Goal: Task Accomplishment & Management: Manage account settings

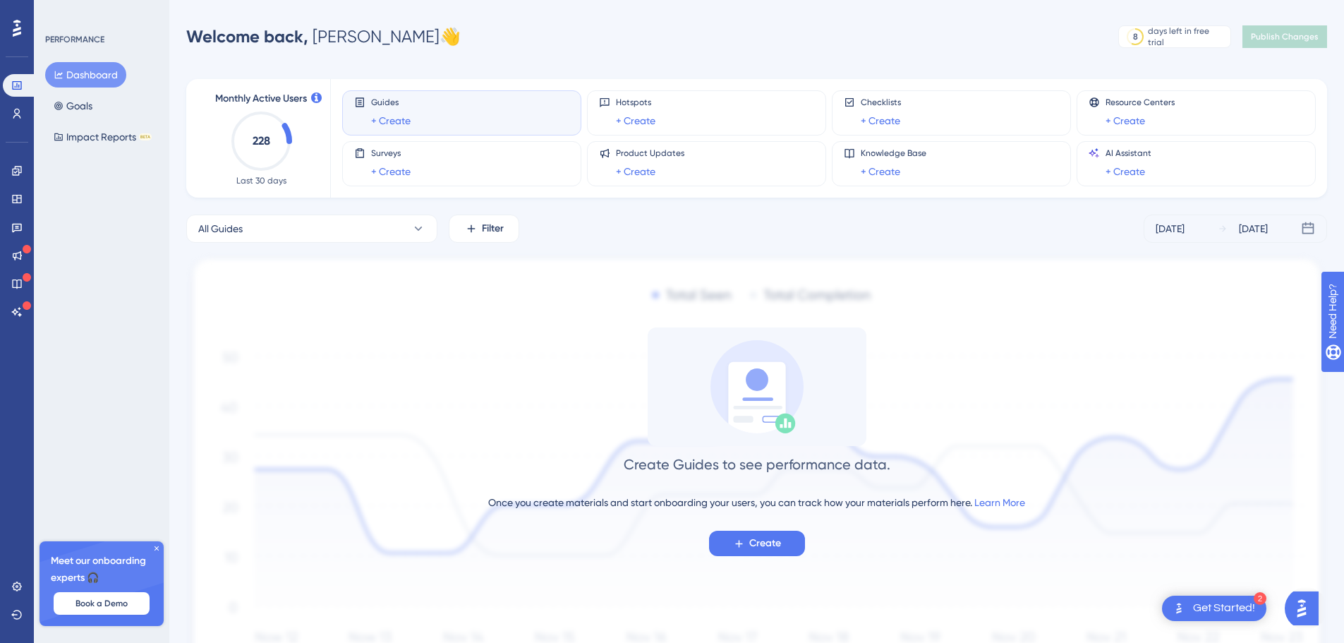
click at [415, 121] on div "Guides + Create" at bounding box center [461, 113] width 215 height 32
click at [766, 538] on span "Create" at bounding box center [765, 543] width 32 height 17
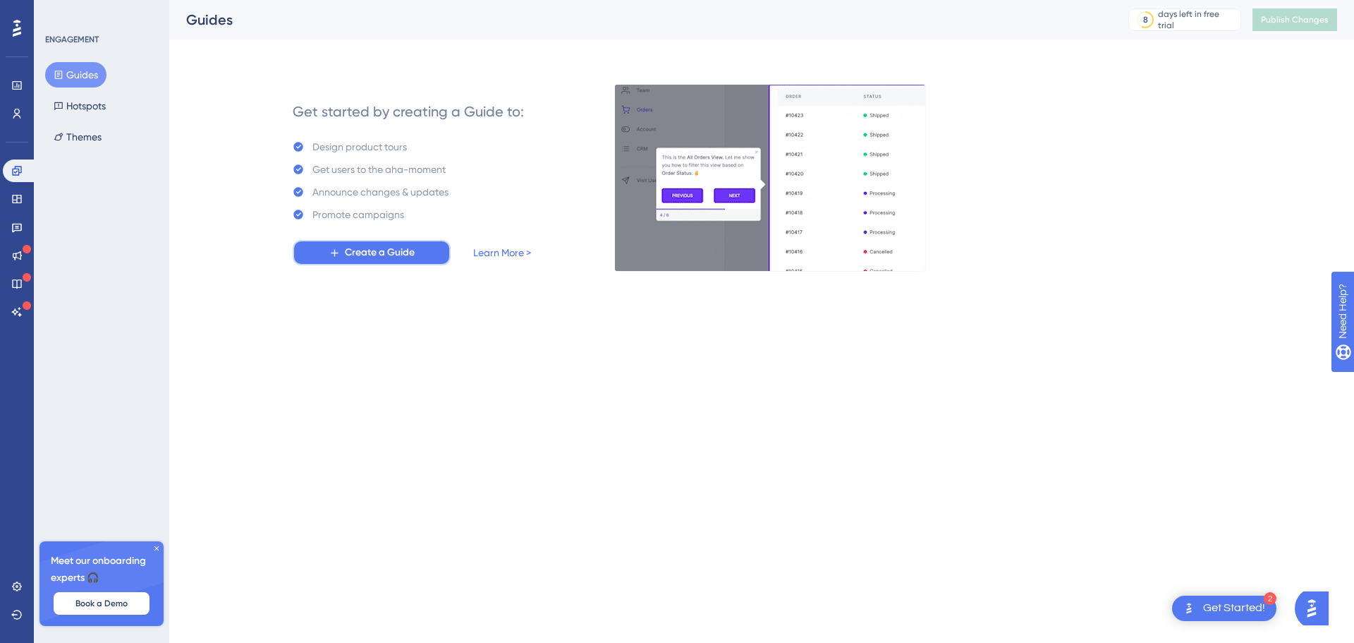
click at [423, 252] on button "Create a Guide" at bounding box center [372, 252] width 158 height 25
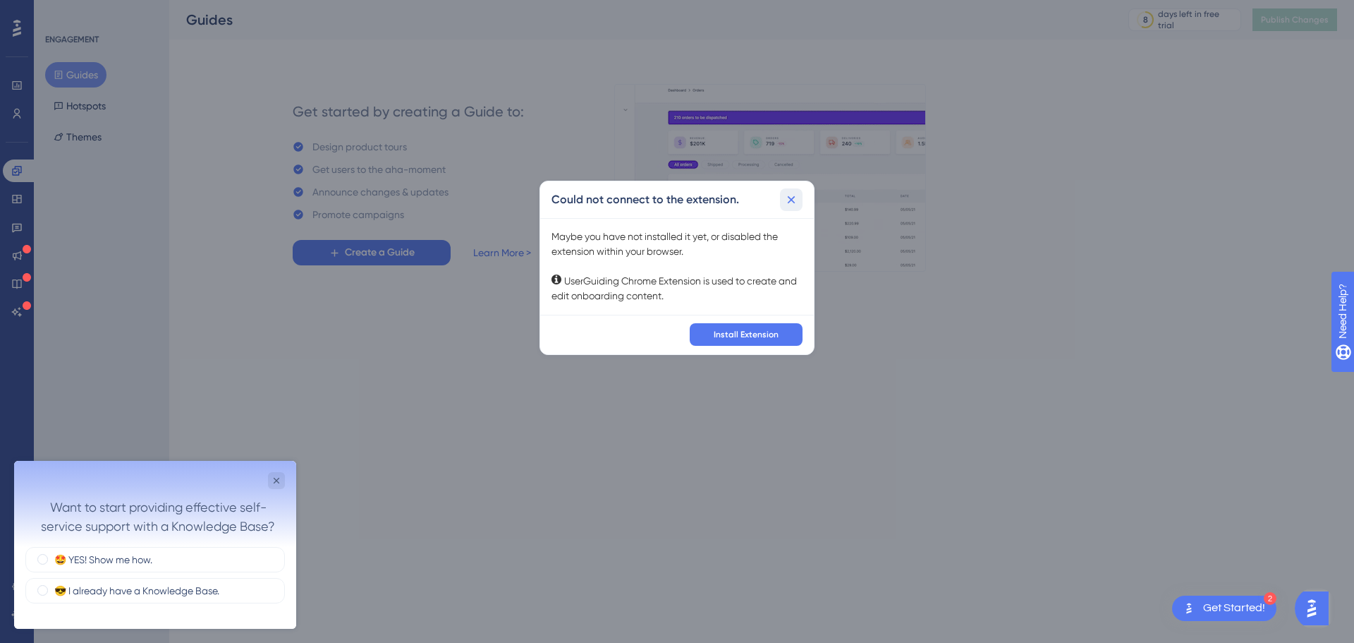
click at [795, 200] on icon at bounding box center [791, 200] width 14 height 14
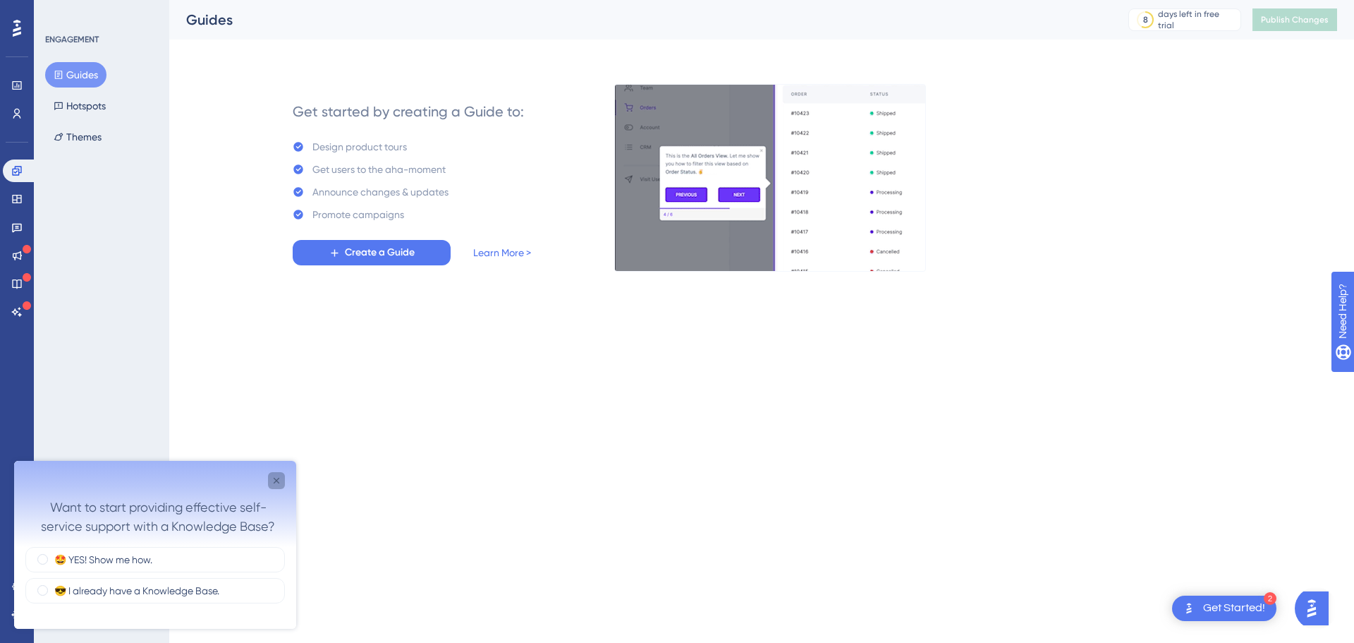
click at [277, 475] on icon "Close survey" at bounding box center [276, 480] width 11 height 11
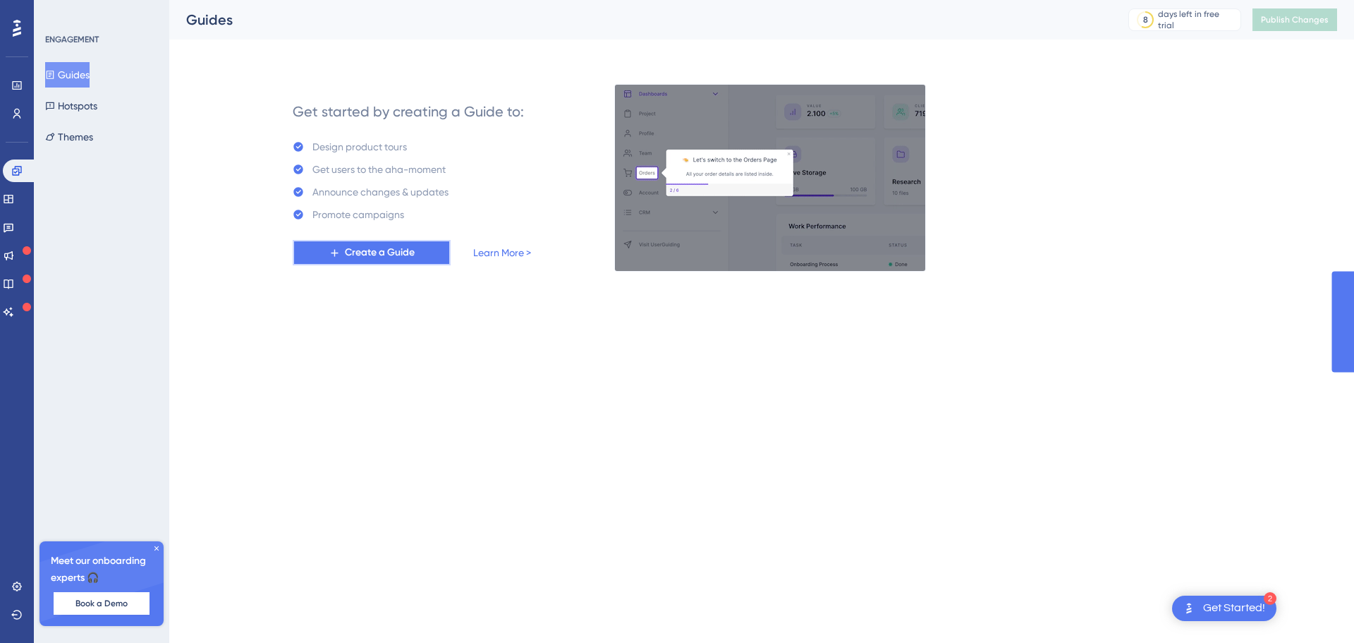
click at [413, 257] on span "Create a Guide" at bounding box center [380, 252] width 70 height 17
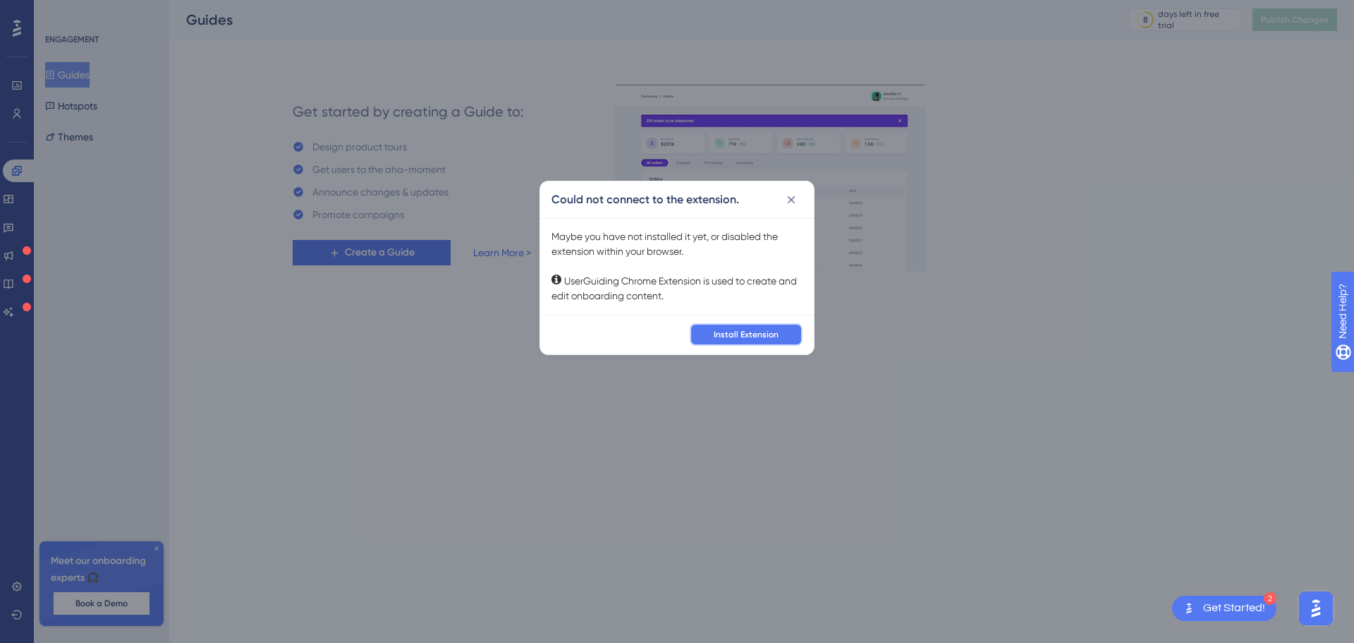
click at [776, 327] on button "Install Extension" at bounding box center [746, 334] width 113 height 23
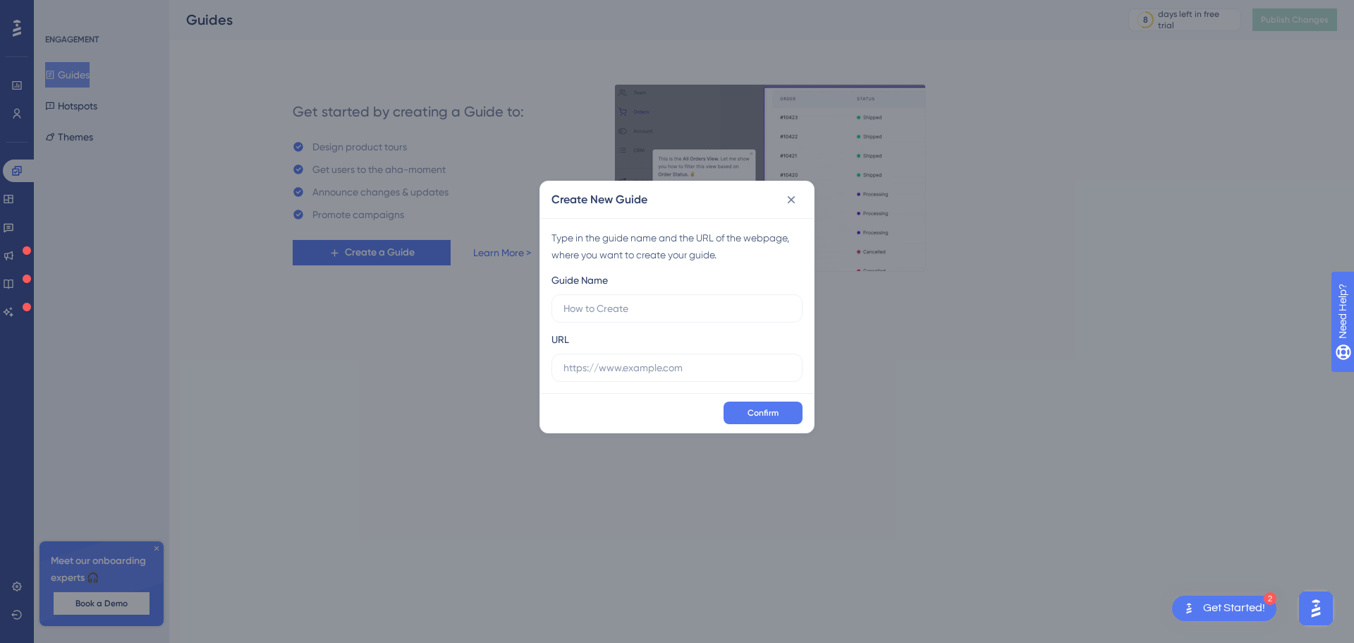
click at [765, 327] on div "Guide Name URL" at bounding box center [677, 327] width 251 height 110
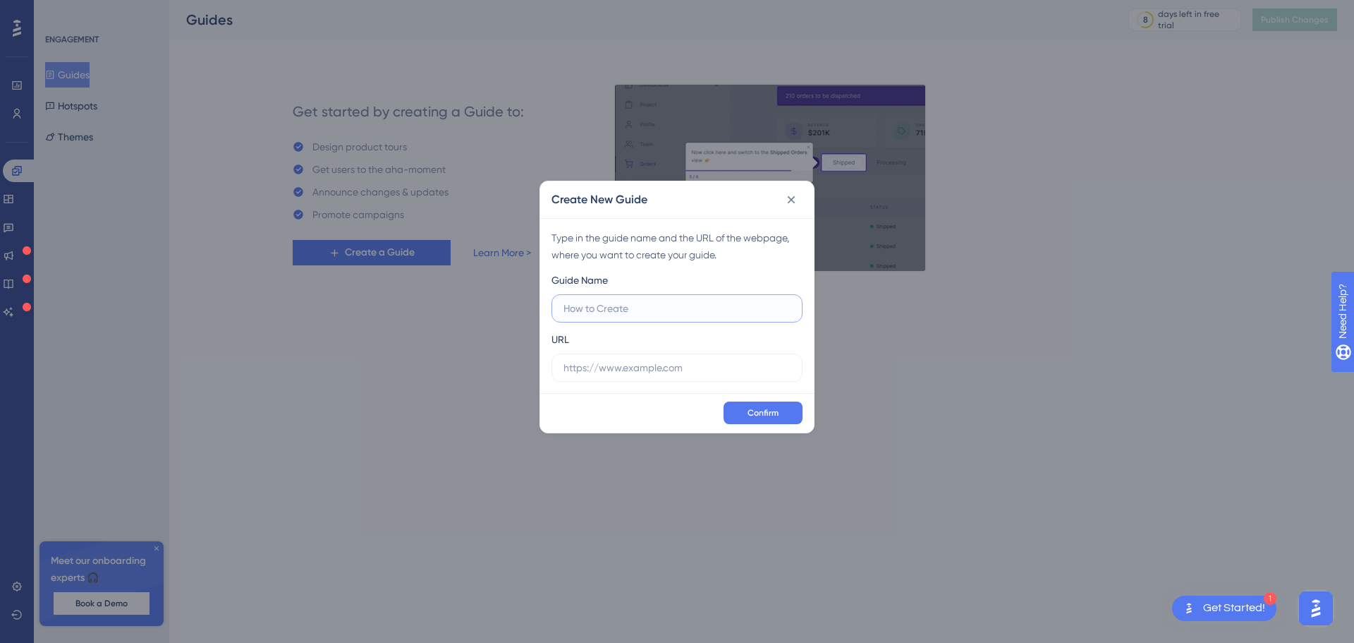
click at [640, 312] on input "text" at bounding box center [677, 308] width 227 height 16
type input "Test guide"
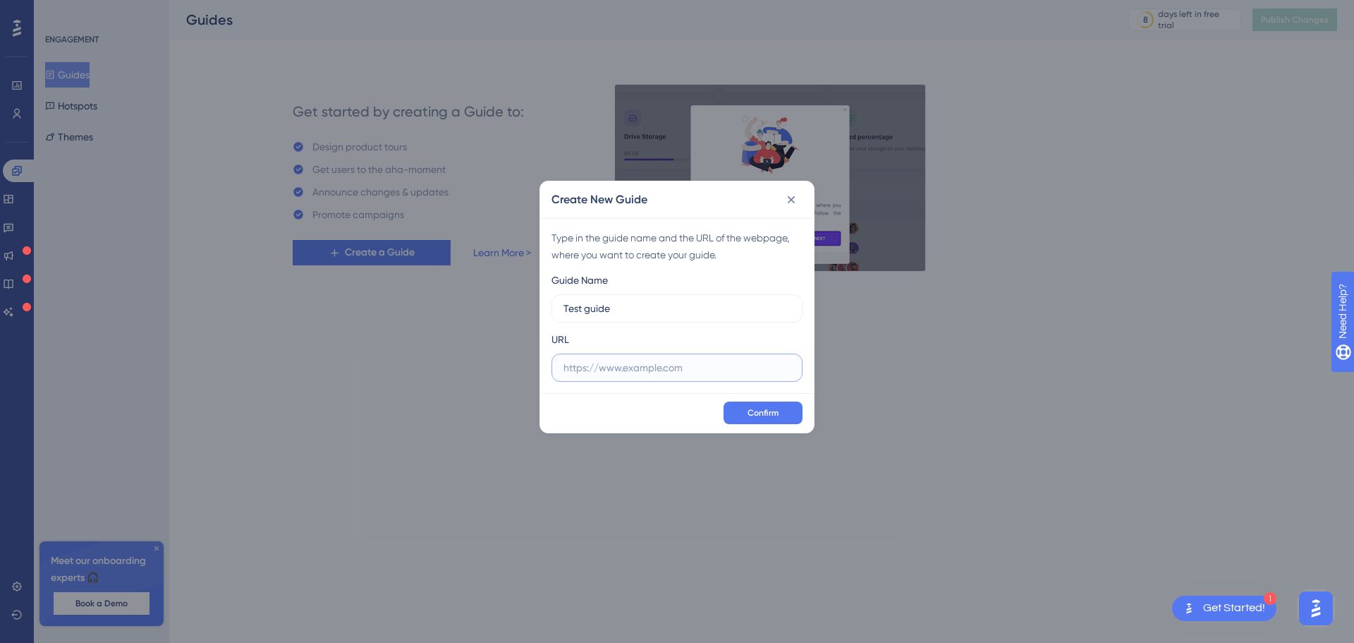
click at [659, 360] on input "text" at bounding box center [677, 368] width 227 height 16
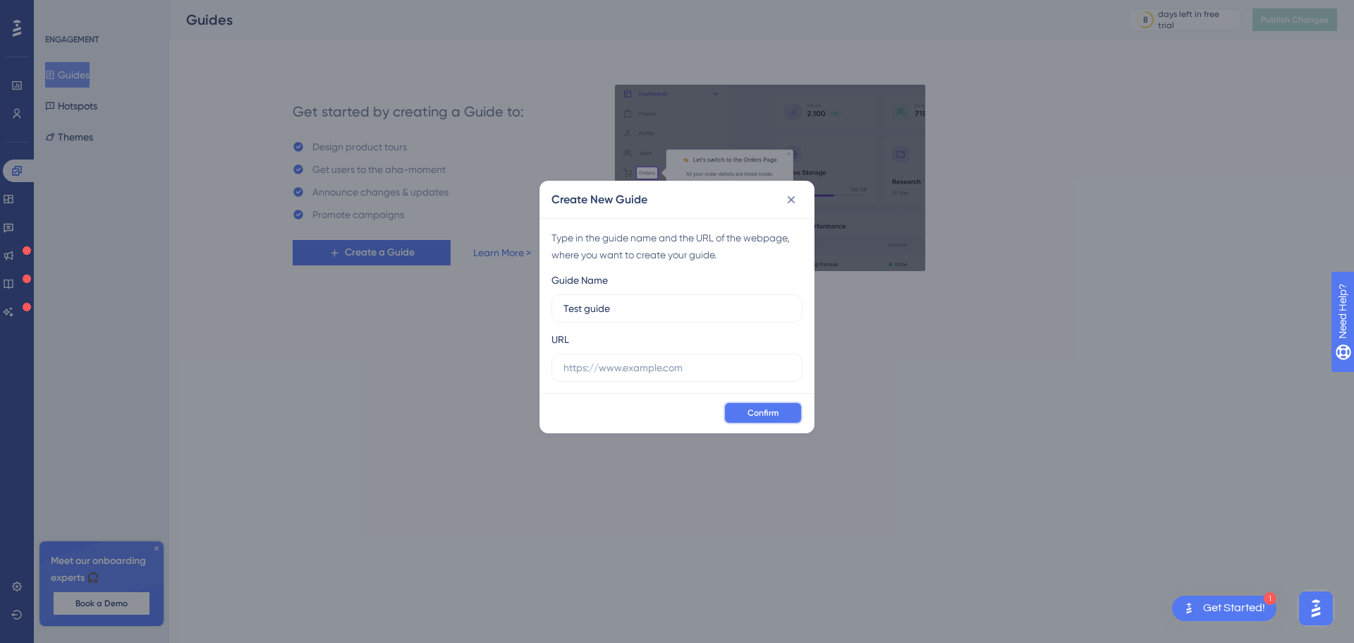
click at [753, 413] on span "Confirm" at bounding box center [763, 412] width 31 height 11
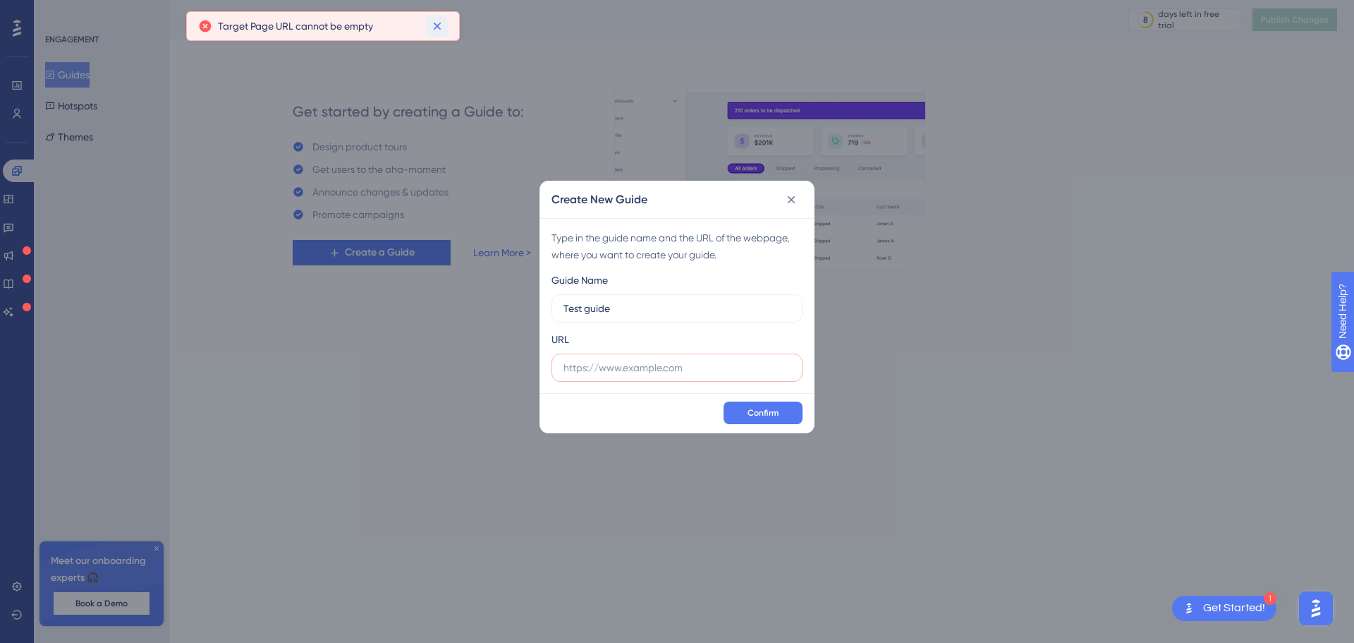
click at [437, 28] on icon at bounding box center [437, 26] width 14 height 14
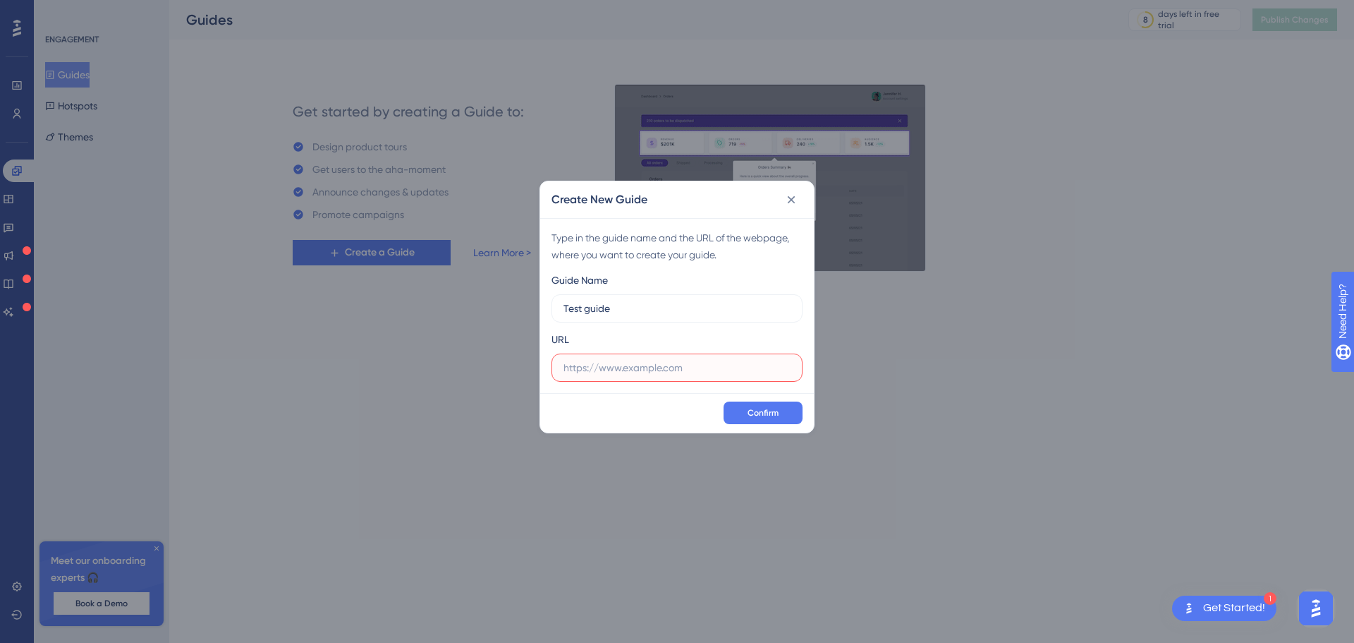
click at [653, 365] on input "text" at bounding box center [677, 368] width 227 height 16
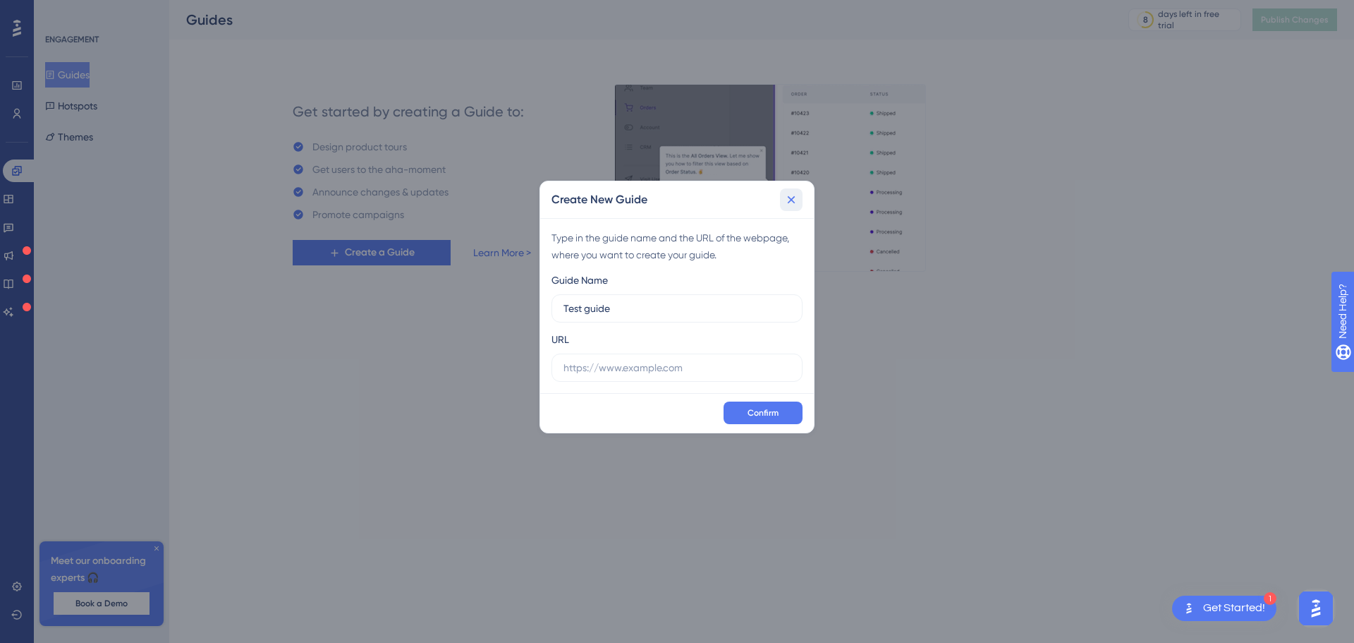
click at [793, 200] on icon at bounding box center [791, 200] width 14 height 14
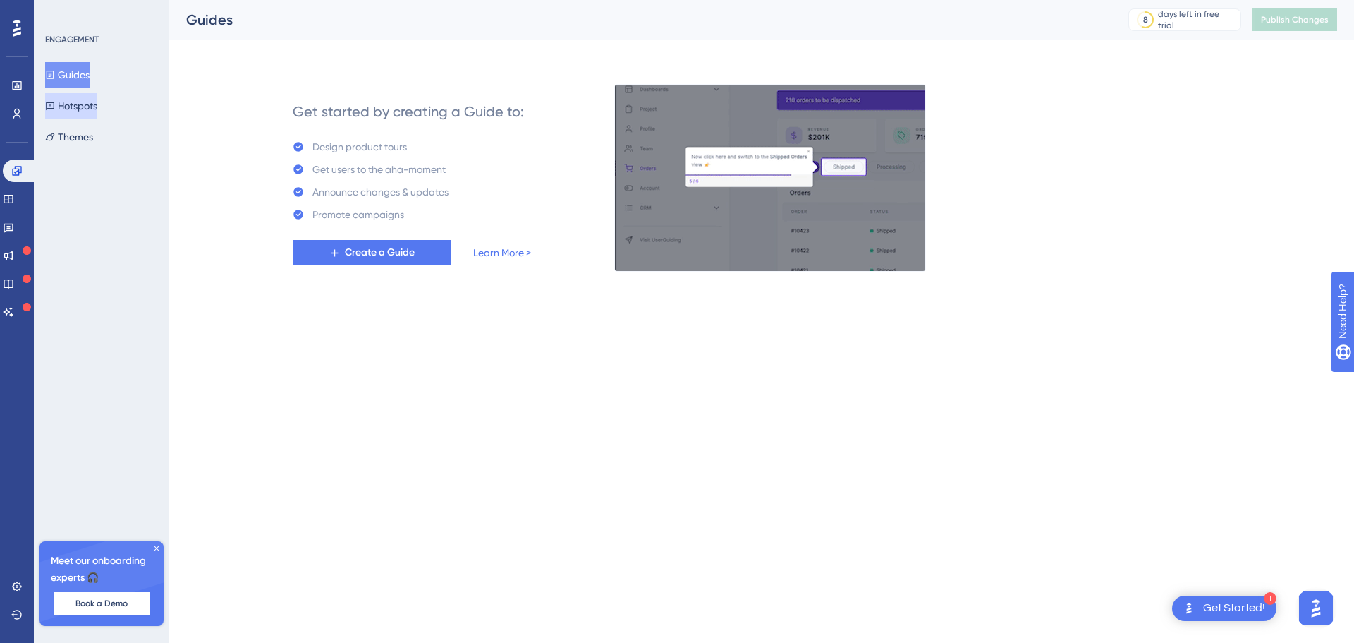
click at [96, 107] on button "Hotspots" at bounding box center [71, 105] width 52 height 25
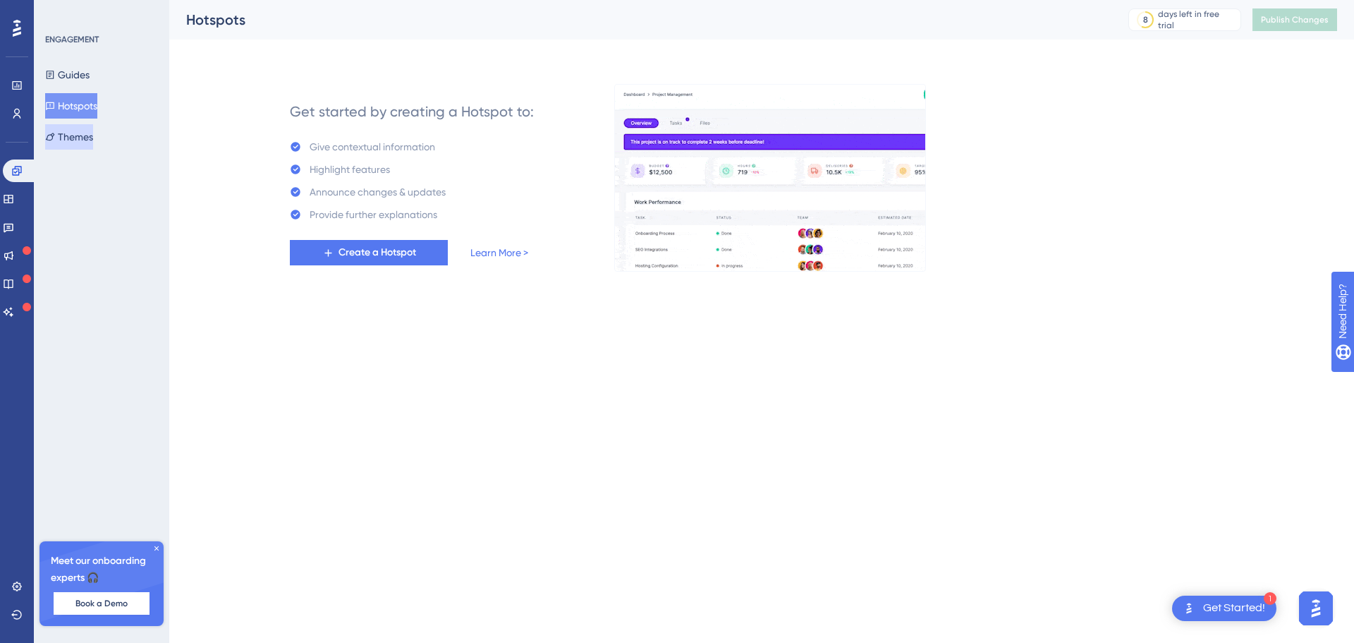
click at [81, 139] on button "Themes" at bounding box center [69, 136] width 48 height 25
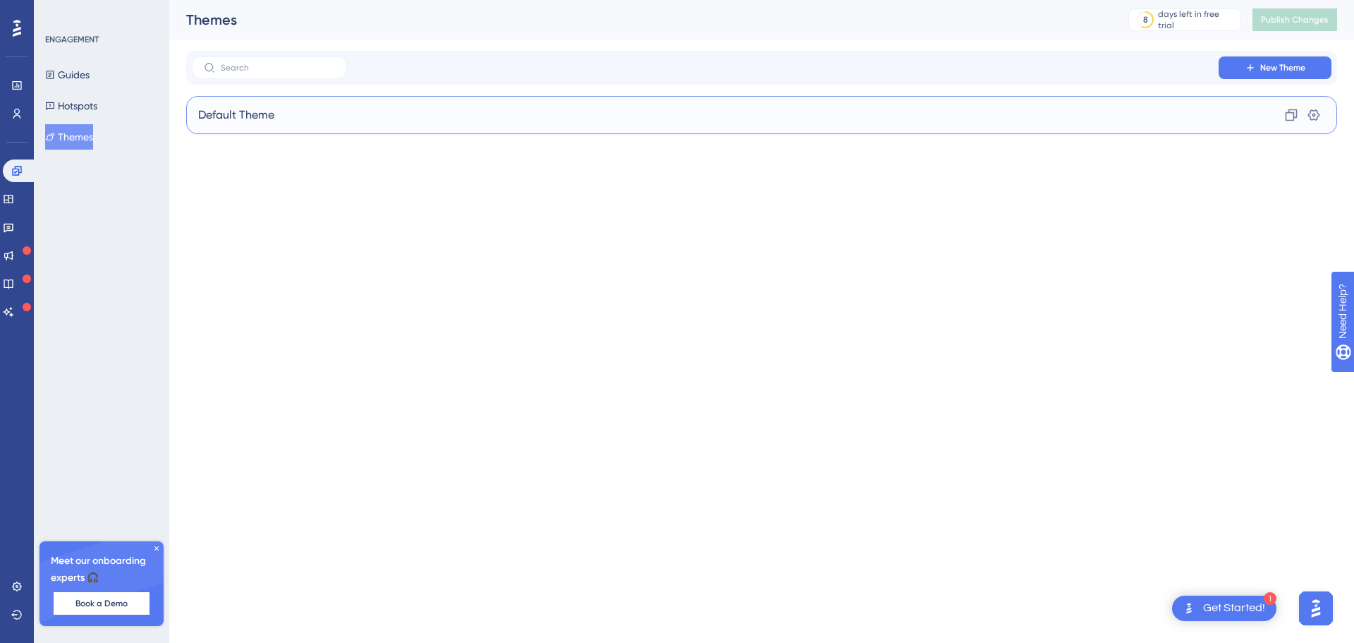
click at [617, 124] on div "Default Theme Clone Settings" at bounding box center [761, 115] width 1151 height 38
click at [14, 252] on icon at bounding box center [8, 255] width 11 height 11
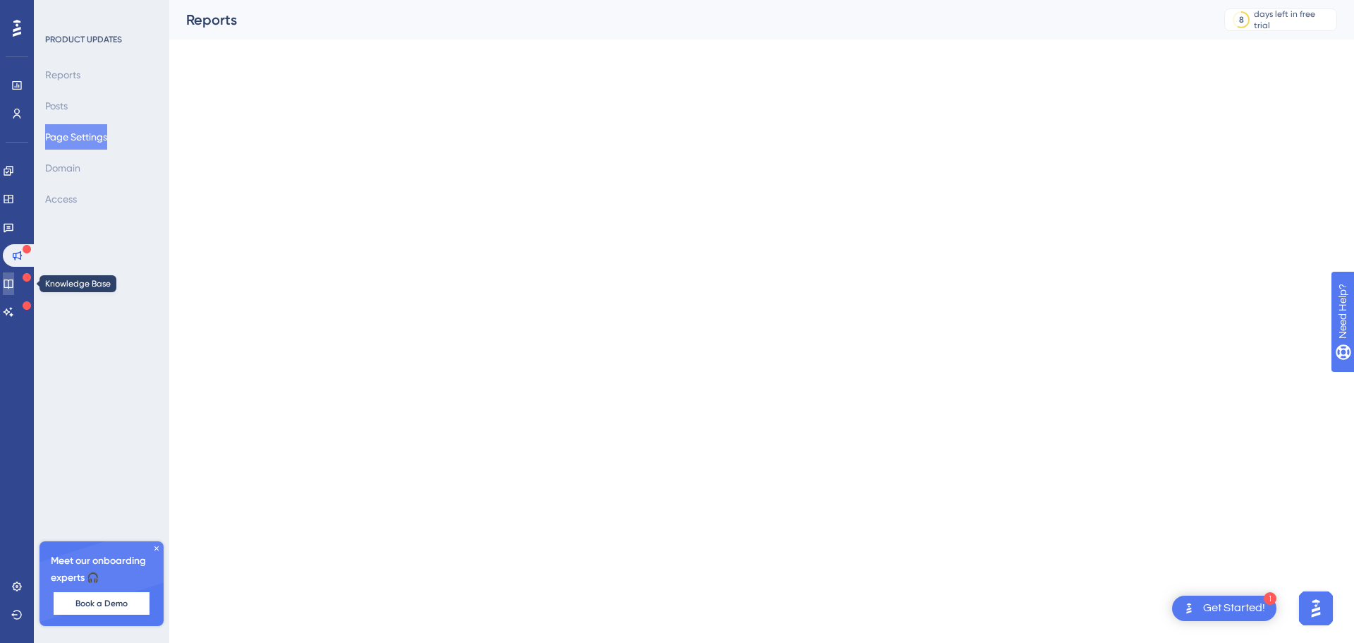
click at [14, 276] on link at bounding box center [8, 283] width 11 height 23
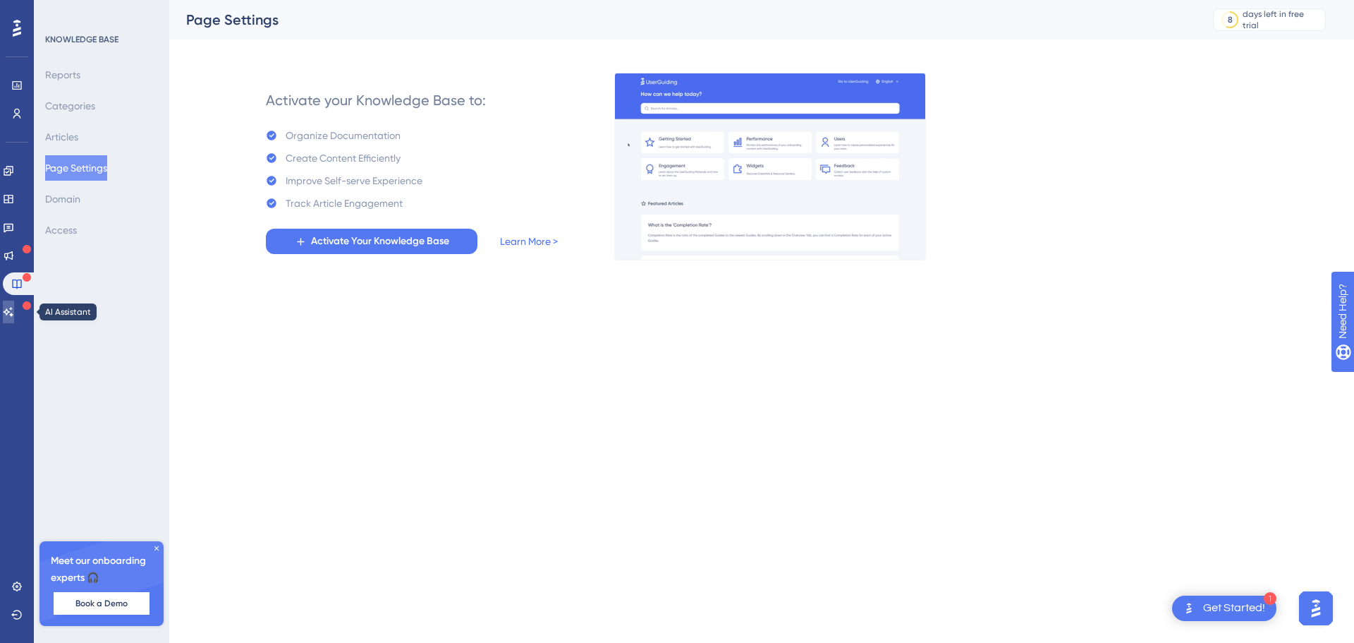
click at [14, 306] on icon at bounding box center [8, 311] width 11 height 11
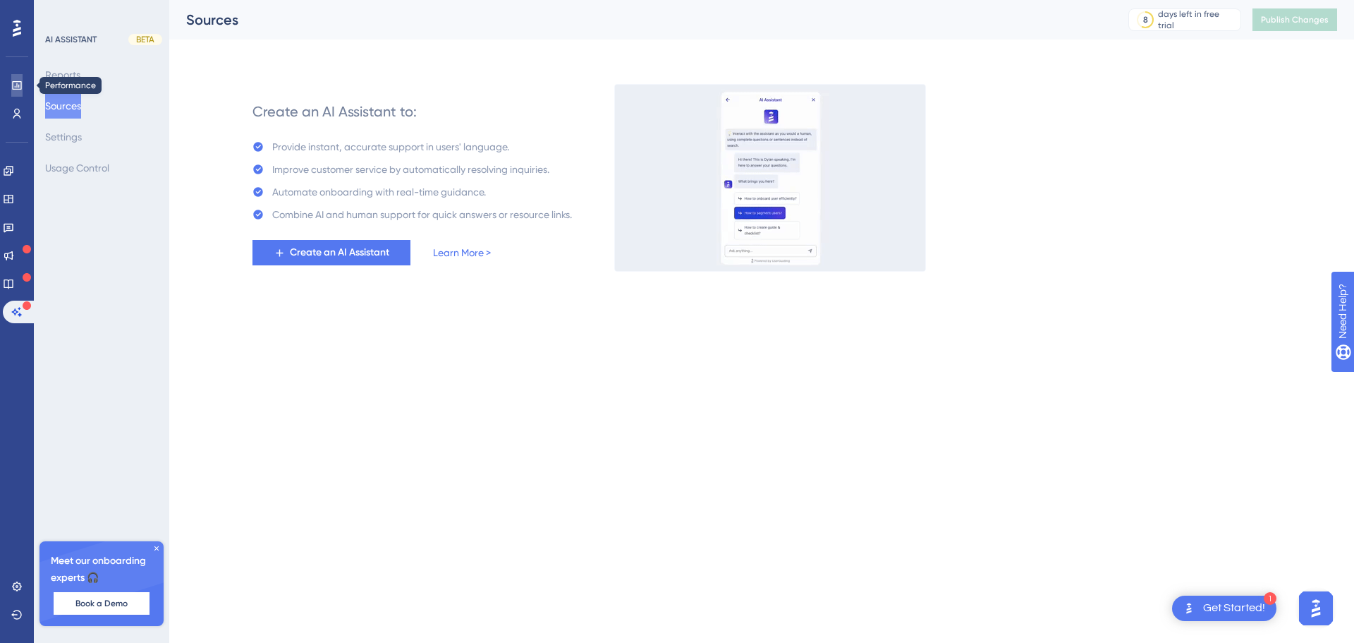
click at [18, 92] on link at bounding box center [16, 85] width 11 height 23
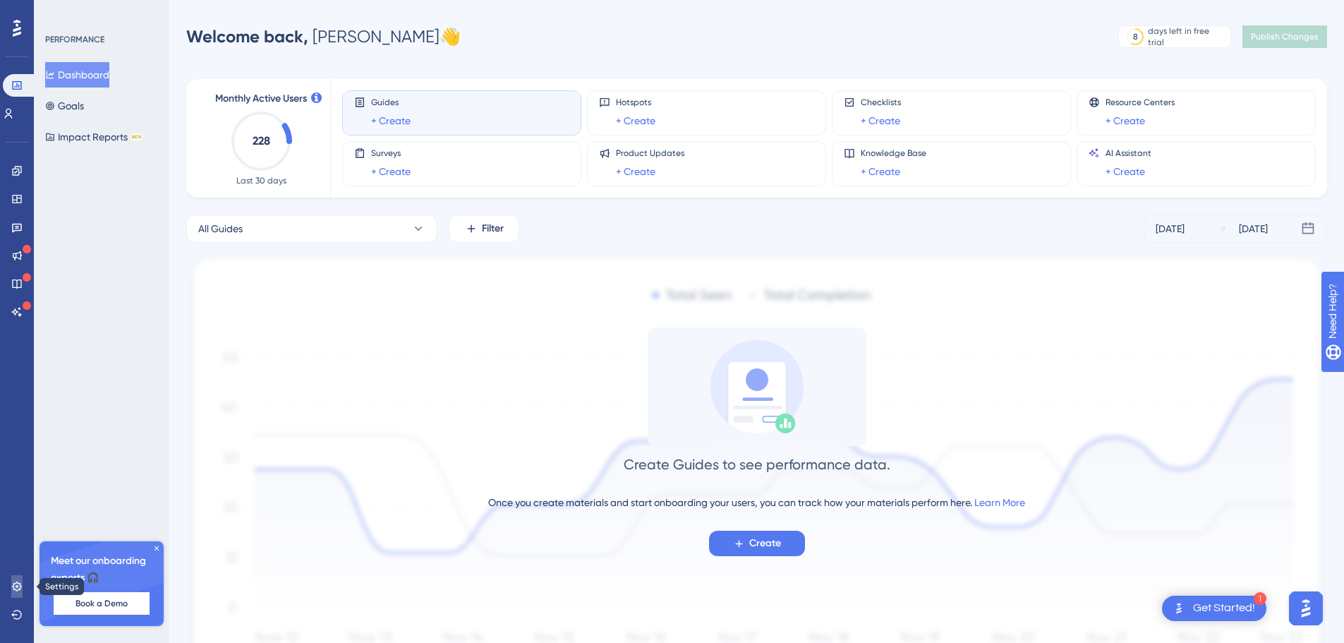
click at [16, 580] on icon at bounding box center [16, 585] width 11 height 11
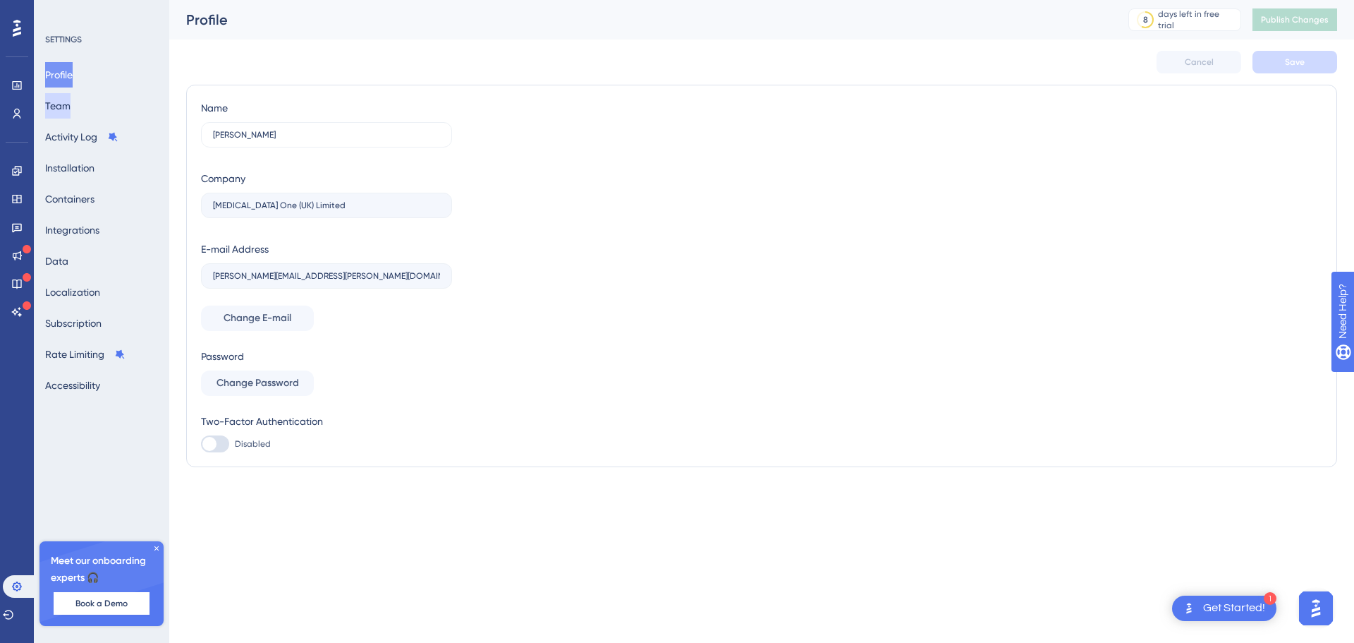
drag, startPoint x: 102, startPoint y: 113, endPoint x: 70, endPoint y: 111, distance: 31.8
click at [101, 113] on div "Profile Team Activity Log Installation Containers Integrations Data Localizatio…" at bounding box center [102, 230] width 114 height 336
click at [67, 111] on button "Team" at bounding box center [57, 105] width 25 height 25
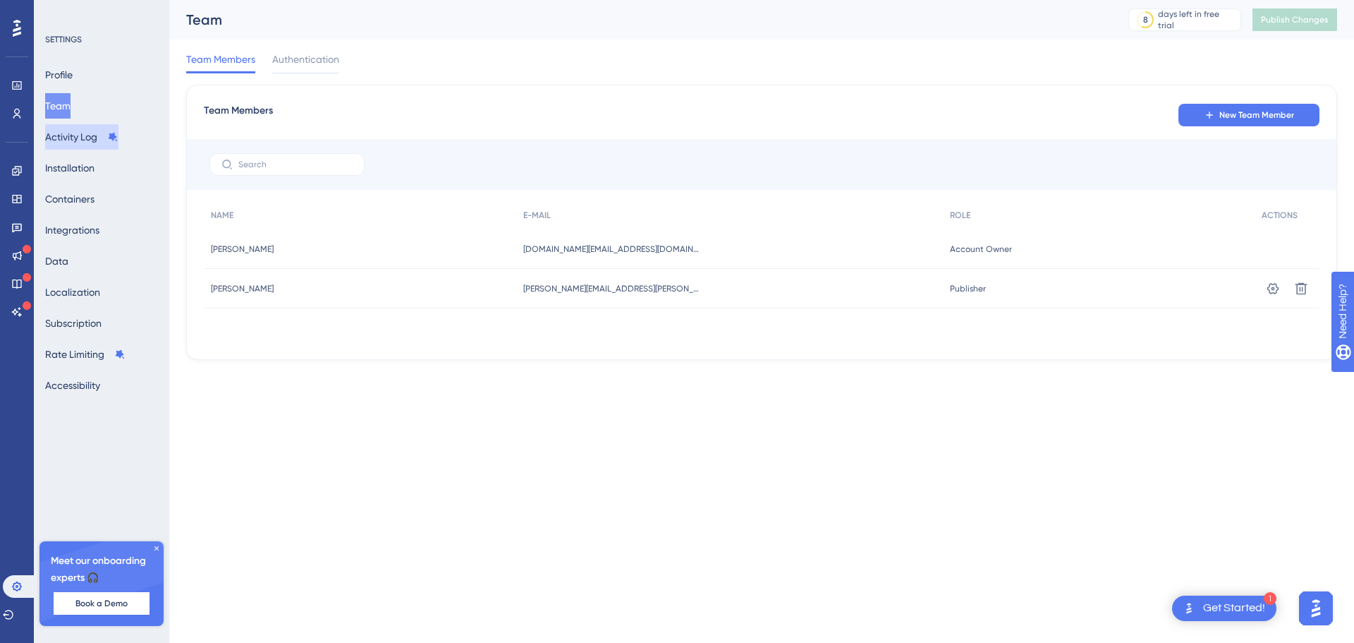
click at [70, 134] on button "Activity Log" at bounding box center [81, 136] width 73 height 25
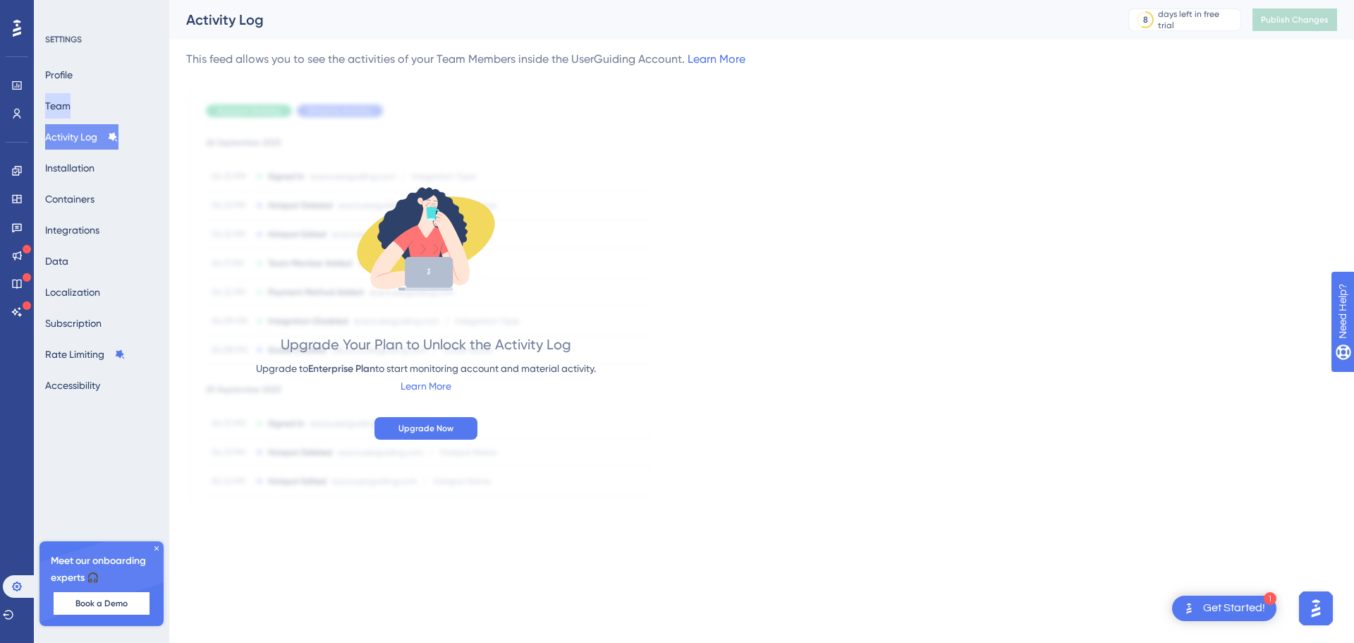
click at [71, 104] on button "Team" at bounding box center [57, 105] width 25 height 25
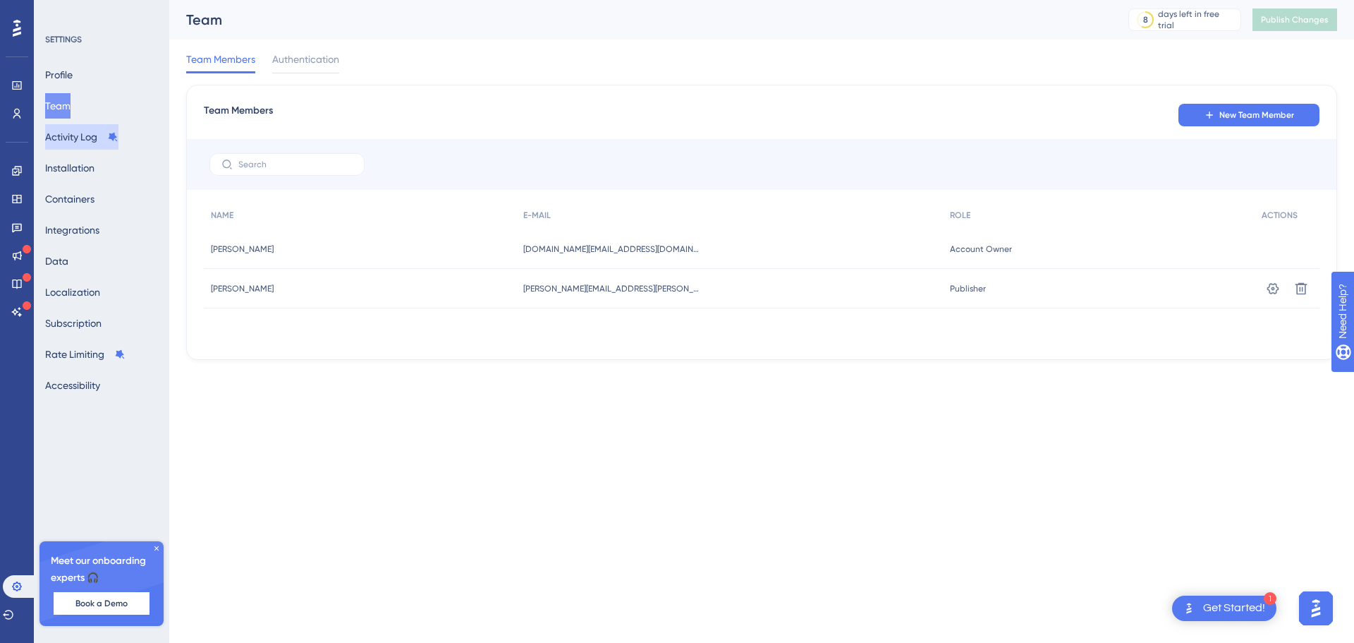
click at [77, 133] on button "Activity Log" at bounding box center [81, 136] width 73 height 25
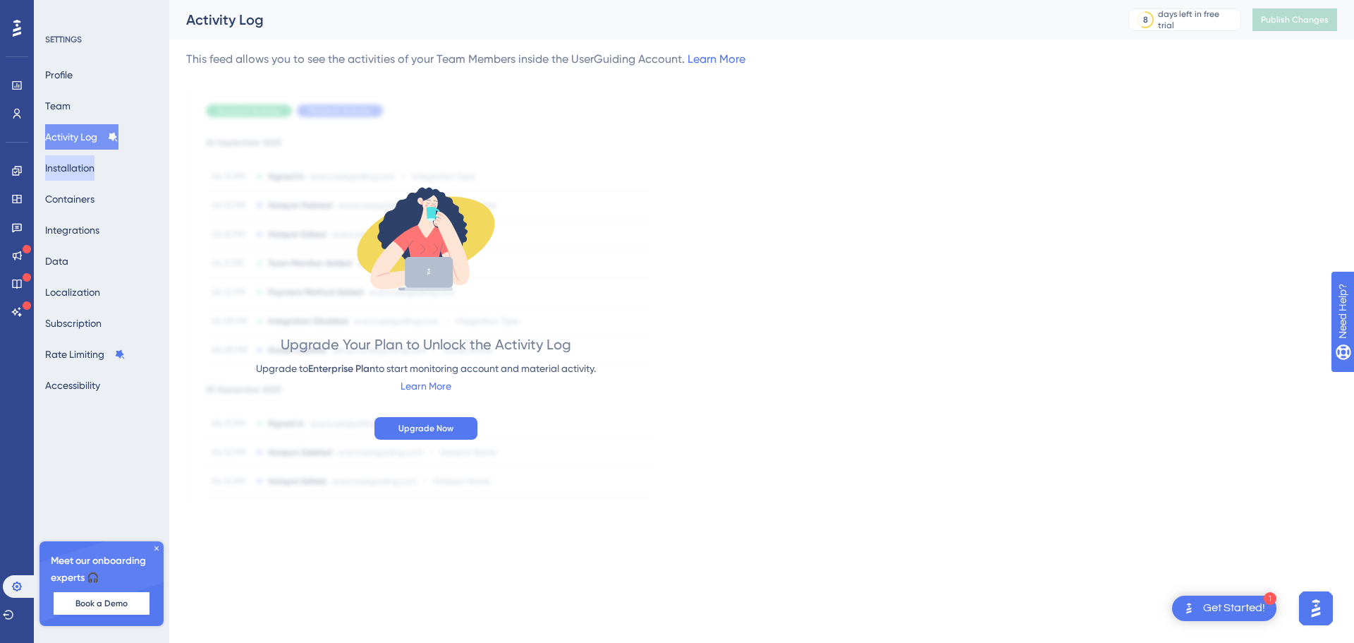
click at [91, 176] on button "Installation" at bounding box center [69, 167] width 49 height 25
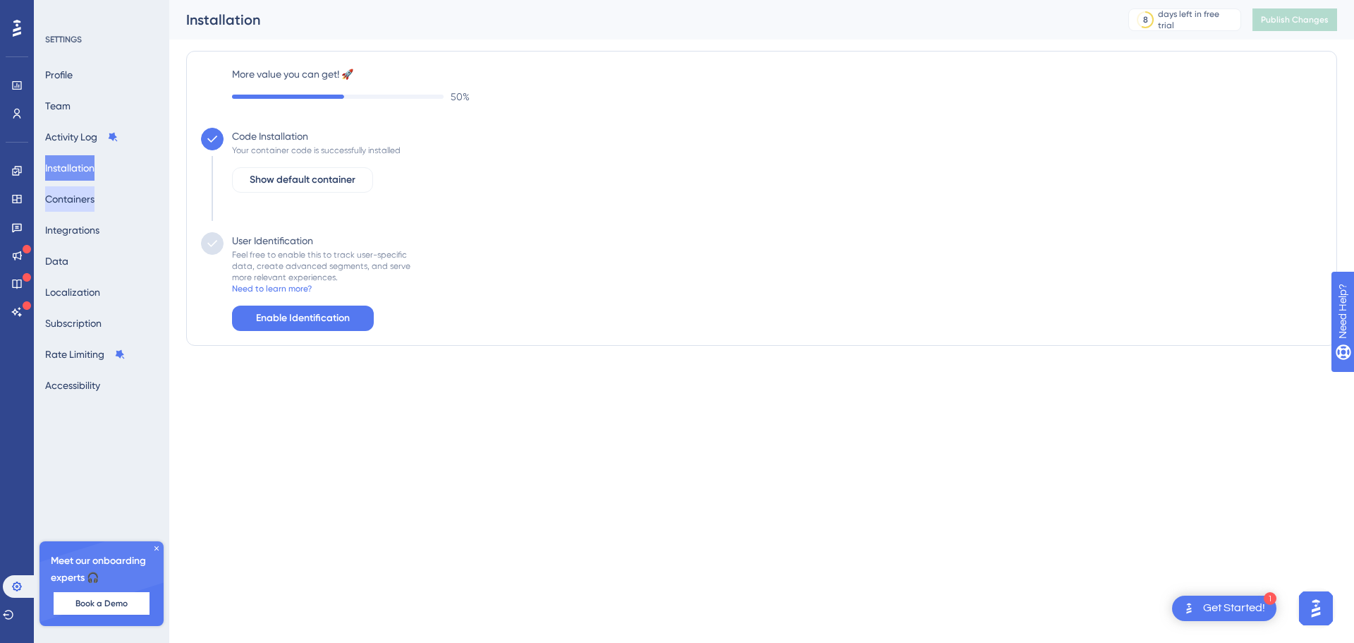
click at [84, 199] on button "Containers" at bounding box center [69, 198] width 49 height 25
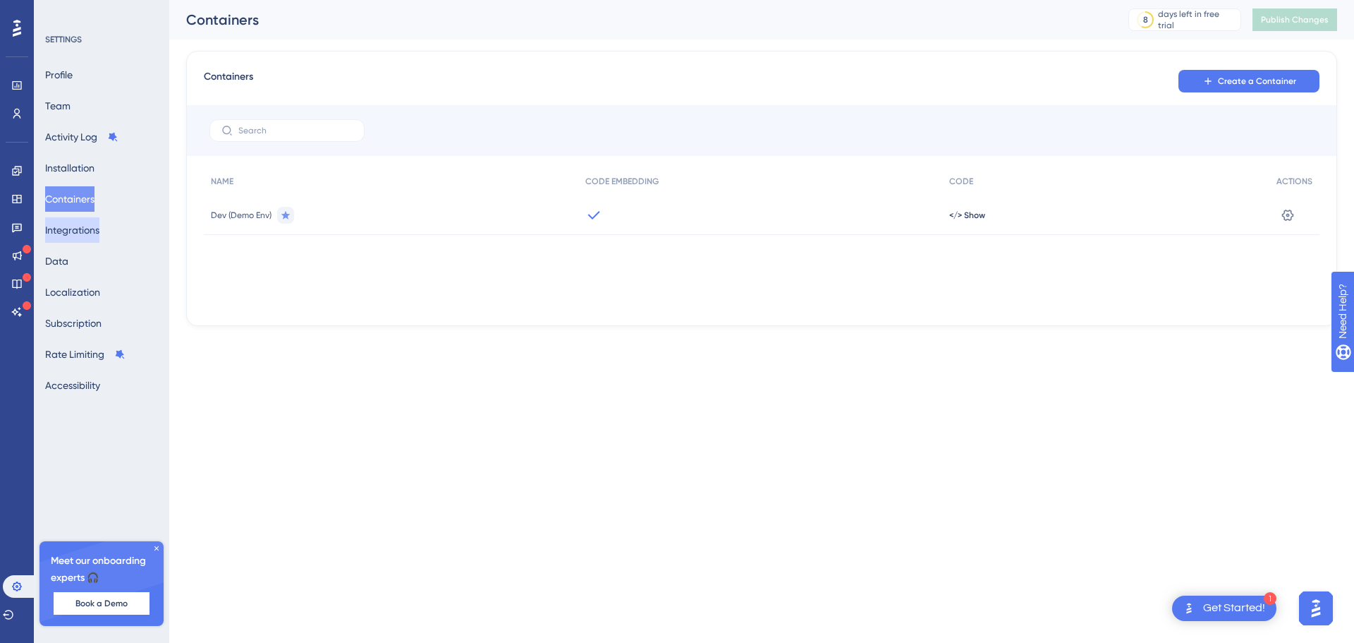
click at [72, 227] on button "Integrations" at bounding box center [72, 229] width 54 height 25
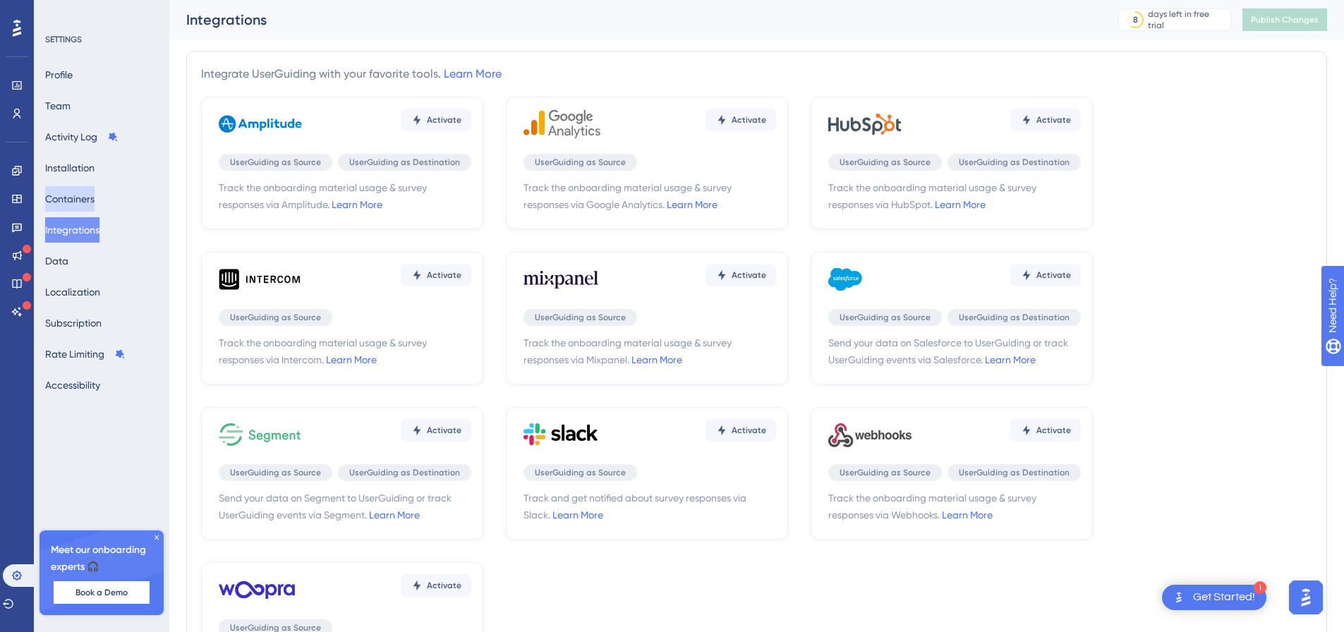
click at [74, 201] on button "Containers" at bounding box center [69, 198] width 49 height 25
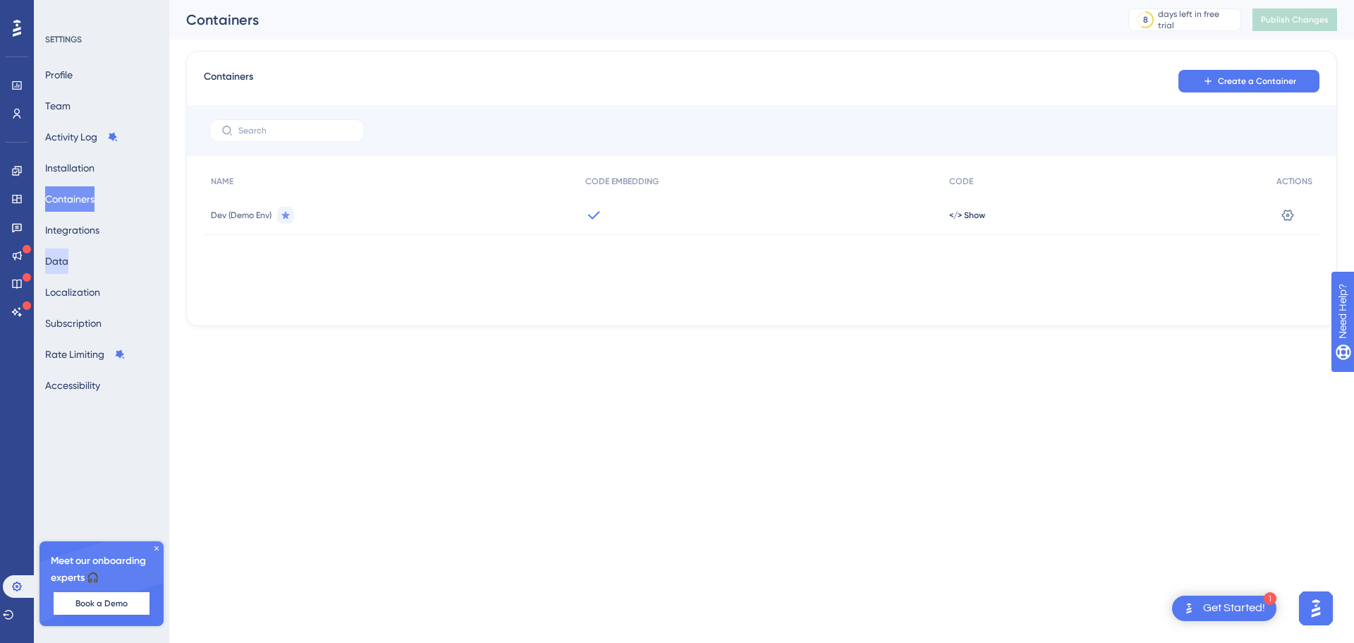
click at [68, 257] on button "Data" at bounding box center [56, 260] width 23 height 25
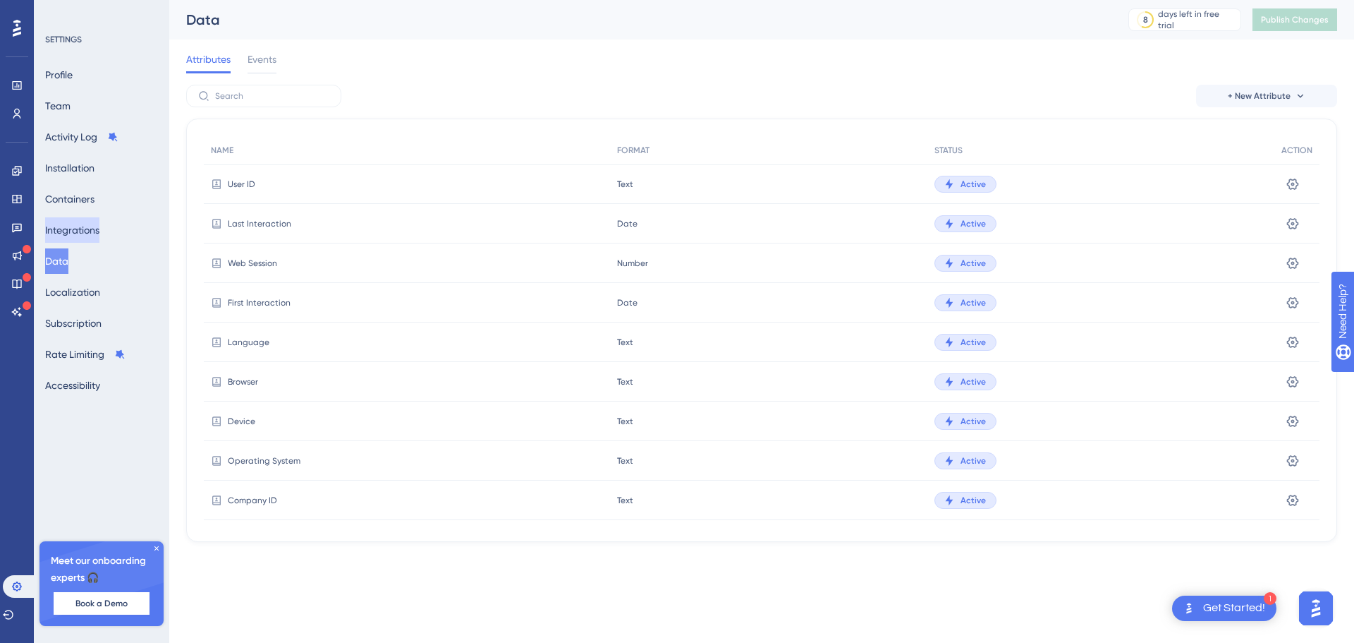
click at [83, 225] on button "Integrations" at bounding box center [72, 229] width 54 height 25
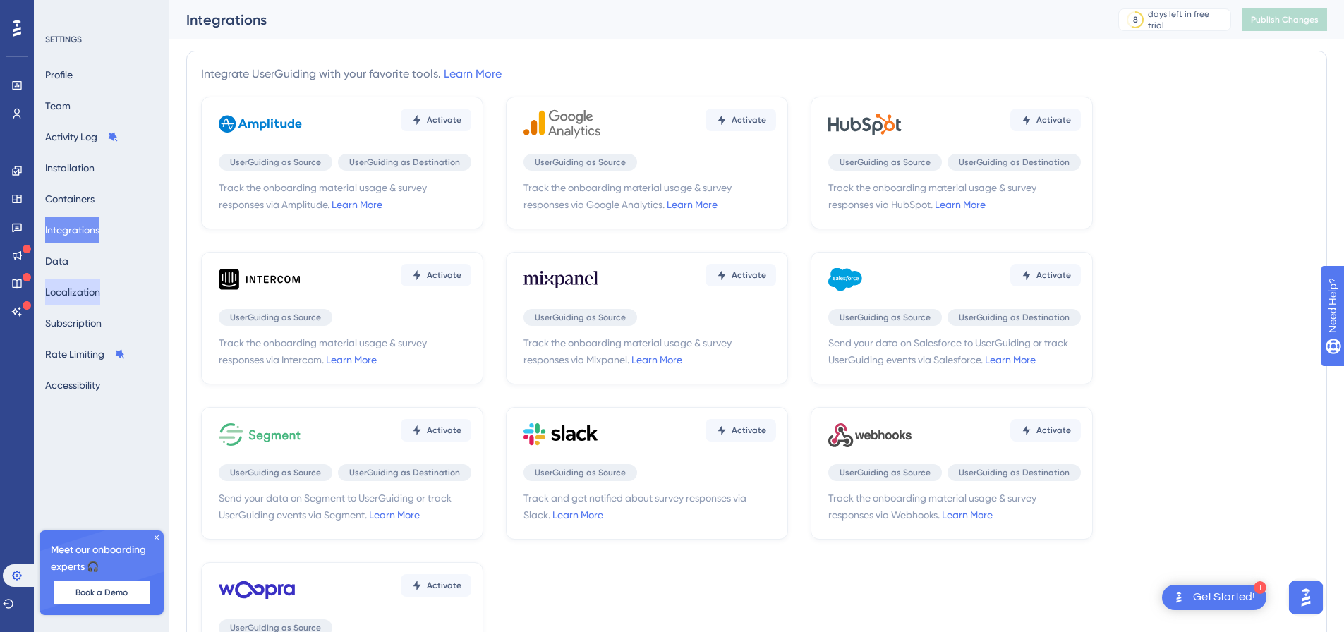
click at [89, 297] on button "Localization" at bounding box center [72, 291] width 55 height 25
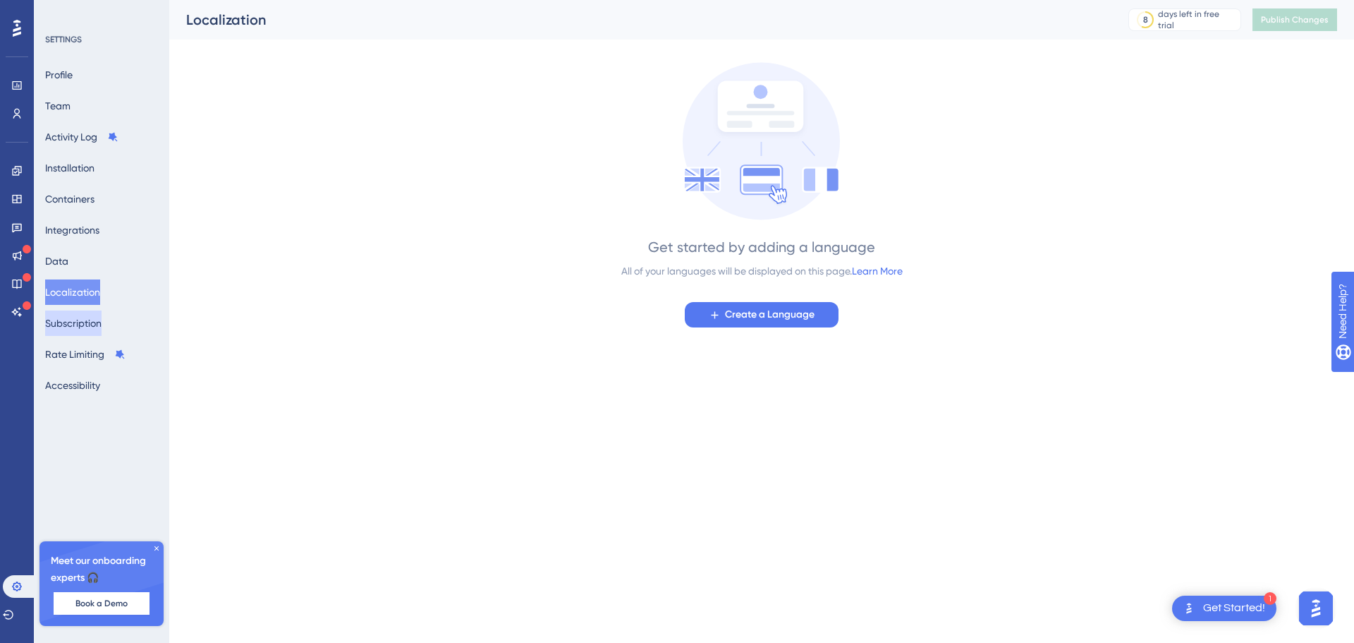
click at [88, 329] on button "Subscription" at bounding box center [73, 322] width 56 height 25
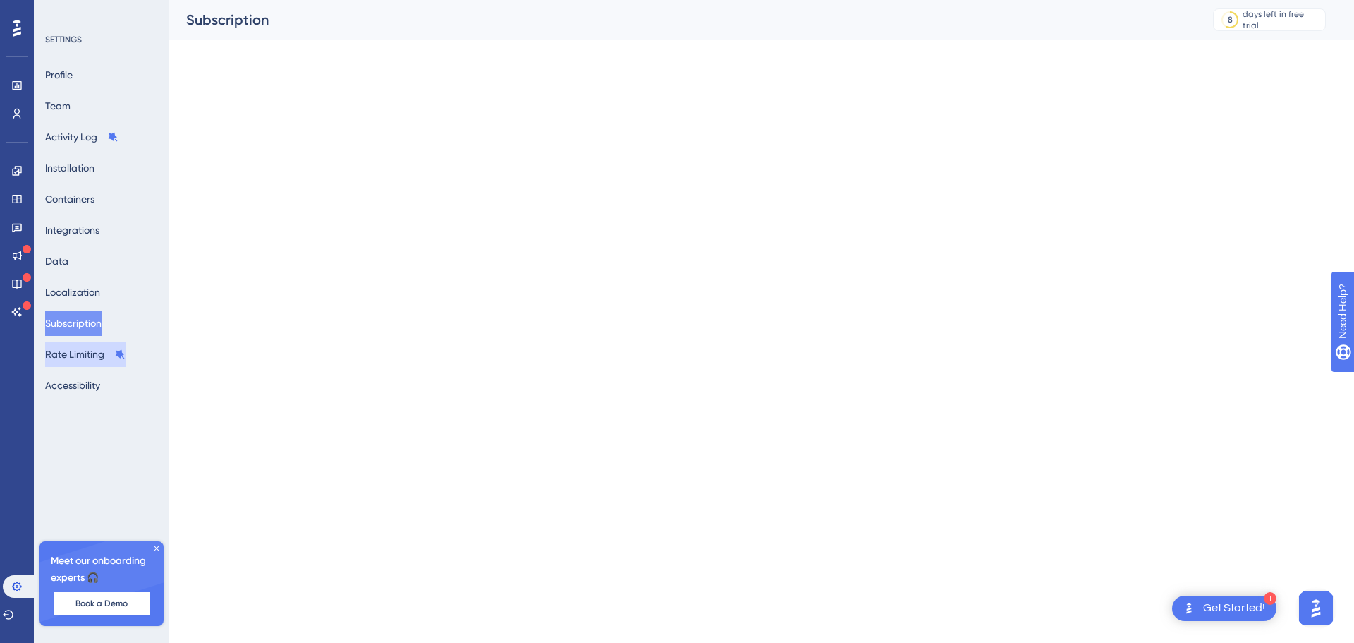
click at [88, 355] on button "Rate Limiting" at bounding box center [85, 353] width 80 height 25
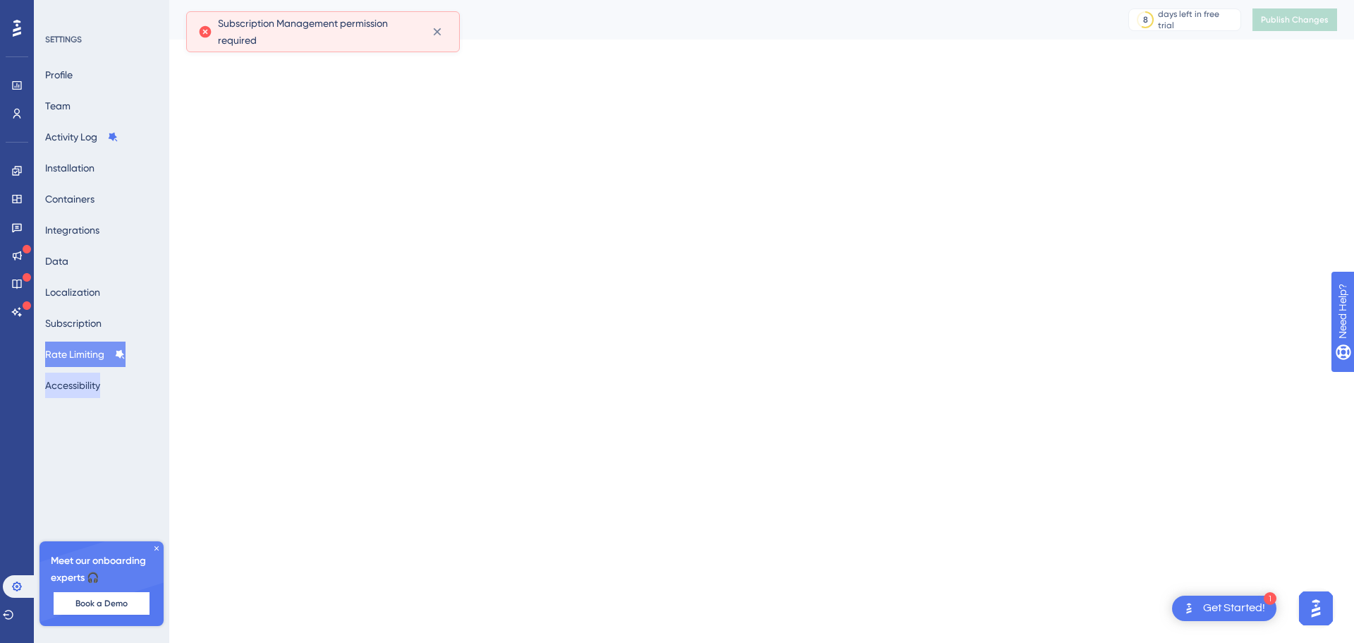
click at [92, 379] on button "Accessibility" at bounding box center [72, 384] width 55 height 25
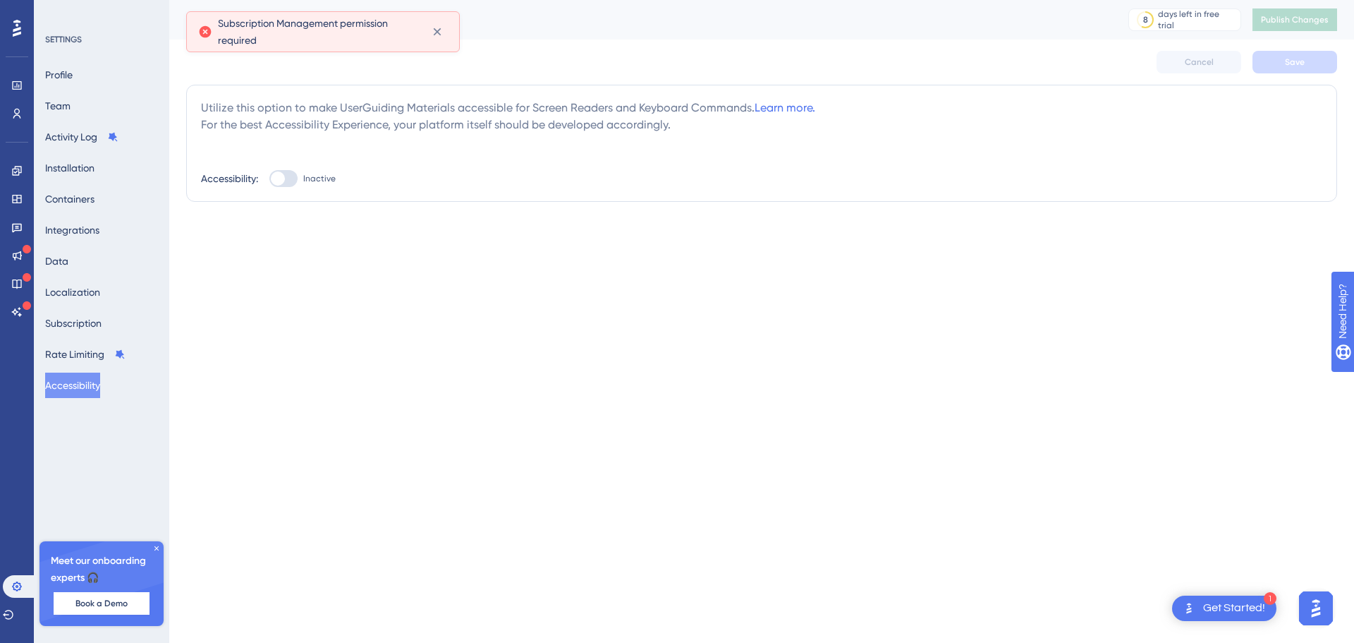
click at [154, 549] on icon at bounding box center [156, 548] width 8 height 8
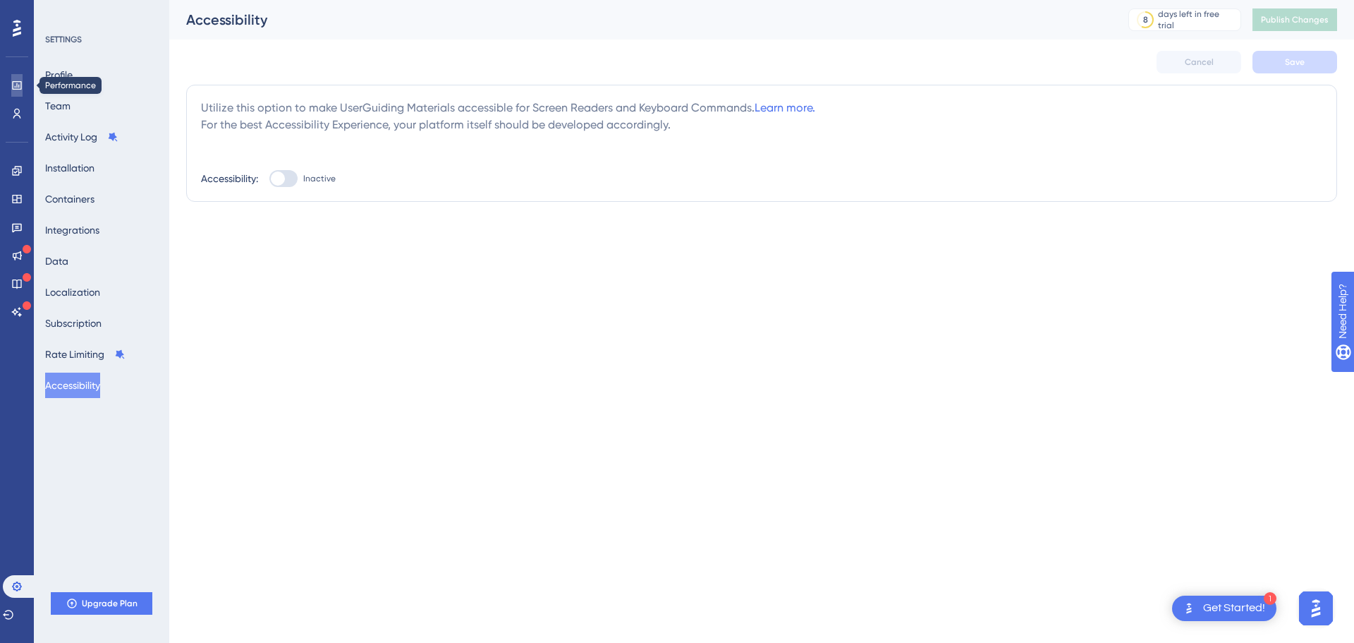
click at [11, 85] on icon at bounding box center [16, 85] width 11 height 11
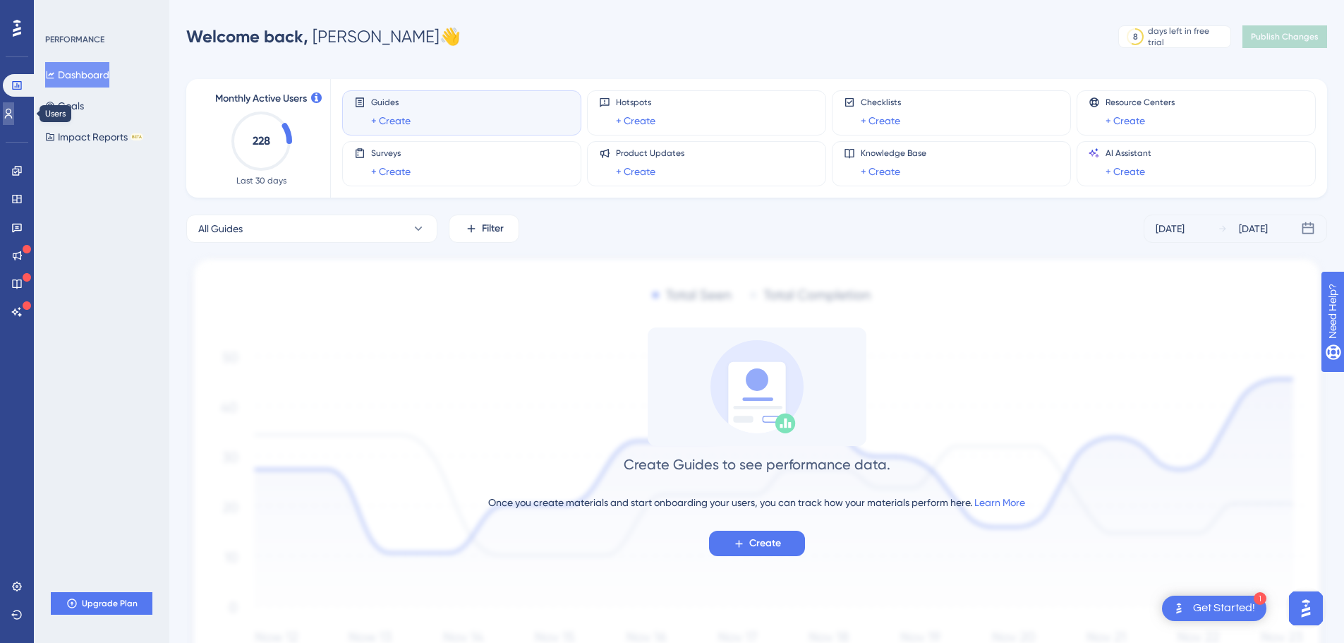
click at [14, 108] on icon at bounding box center [8, 113] width 11 height 11
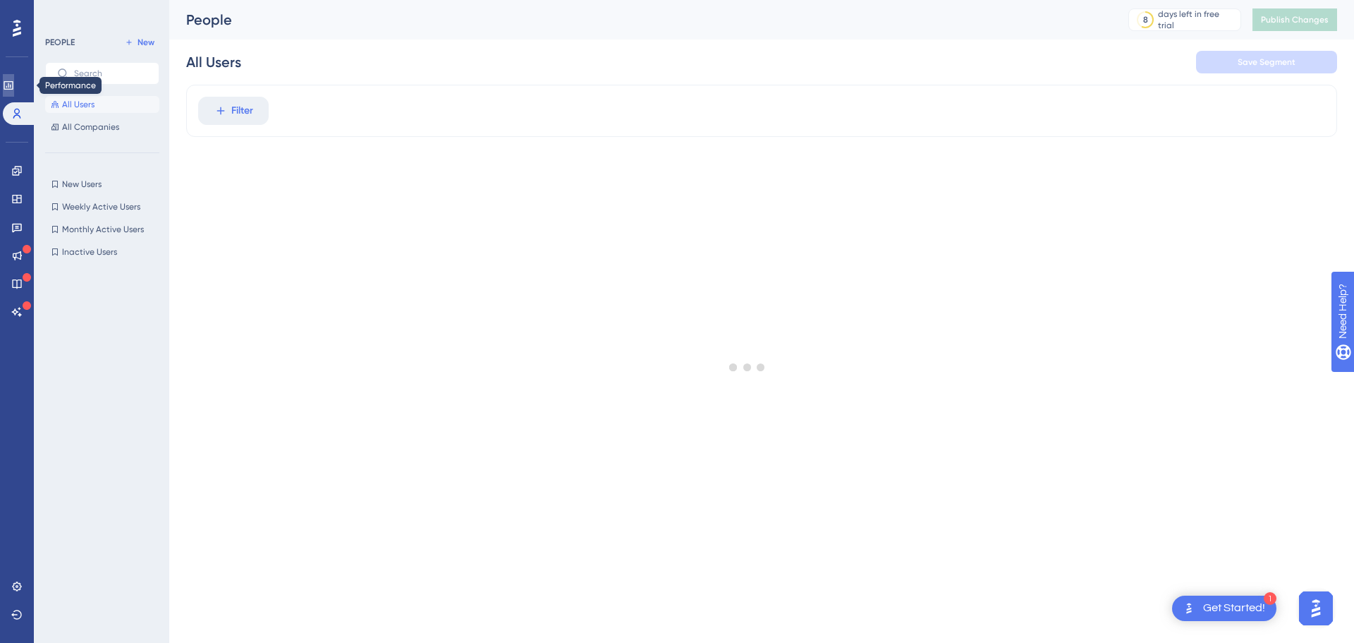
click at [14, 87] on icon at bounding box center [8, 85] width 11 height 11
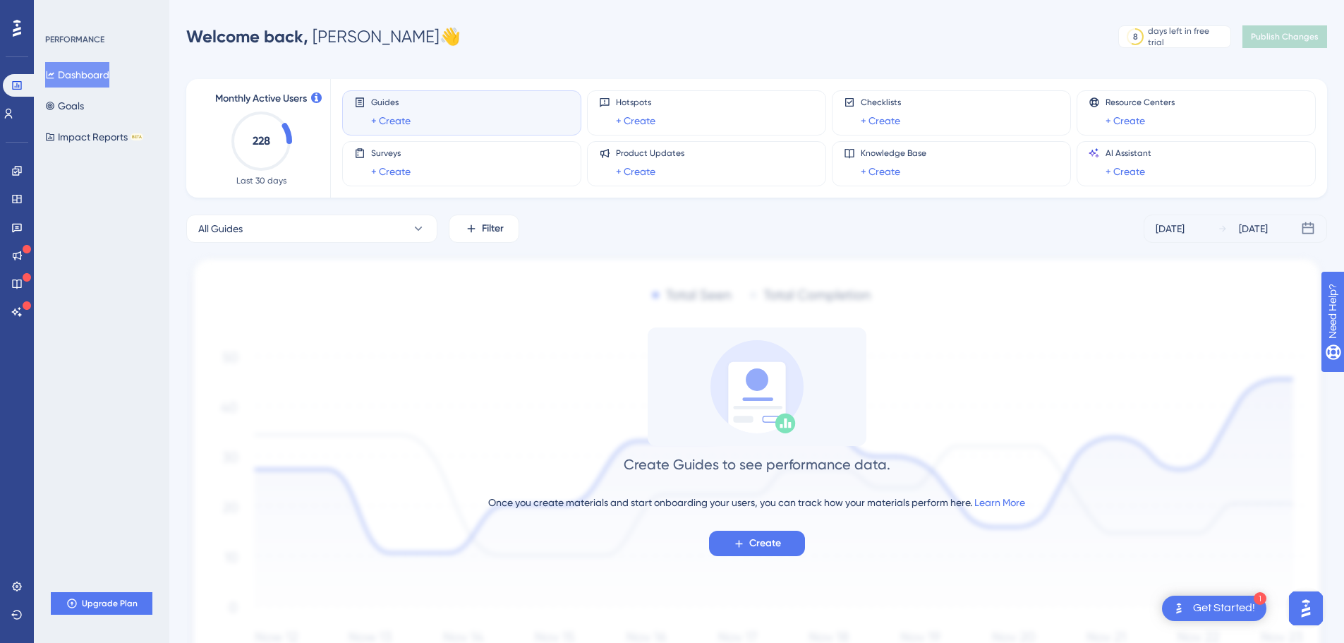
click at [20, 32] on icon at bounding box center [17, 28] width 8 height 17
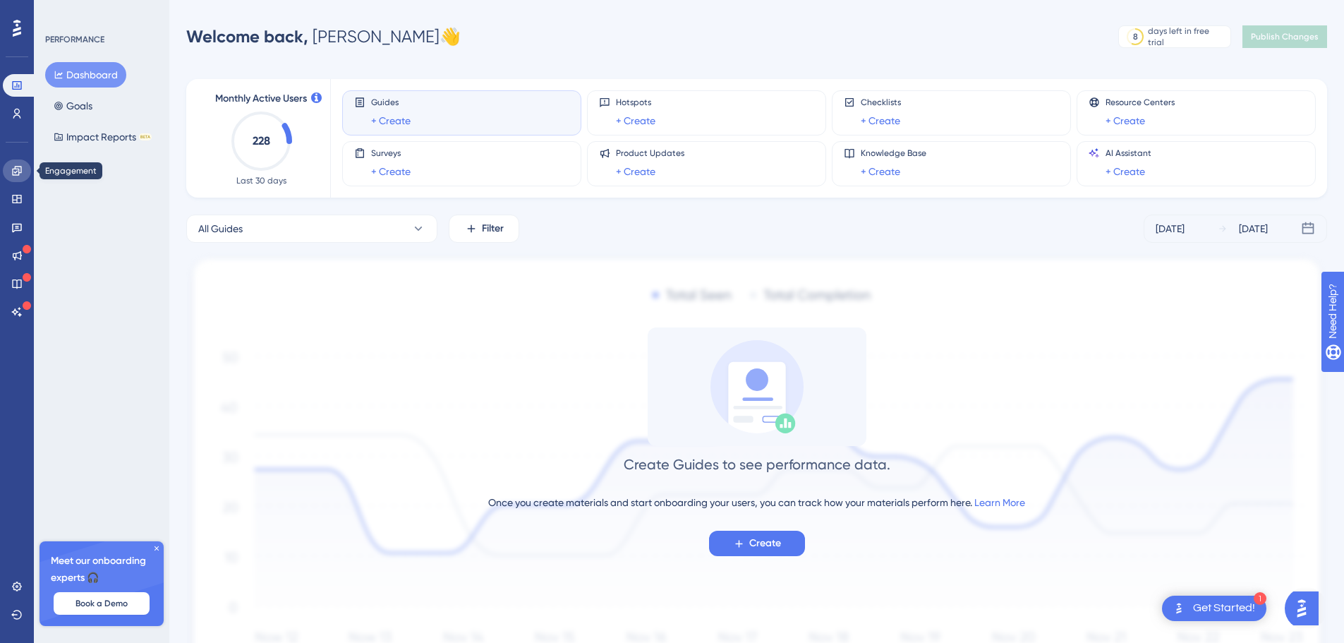
click at [12, 173] on icon at bounding box center [16, 170] width 11 height 11
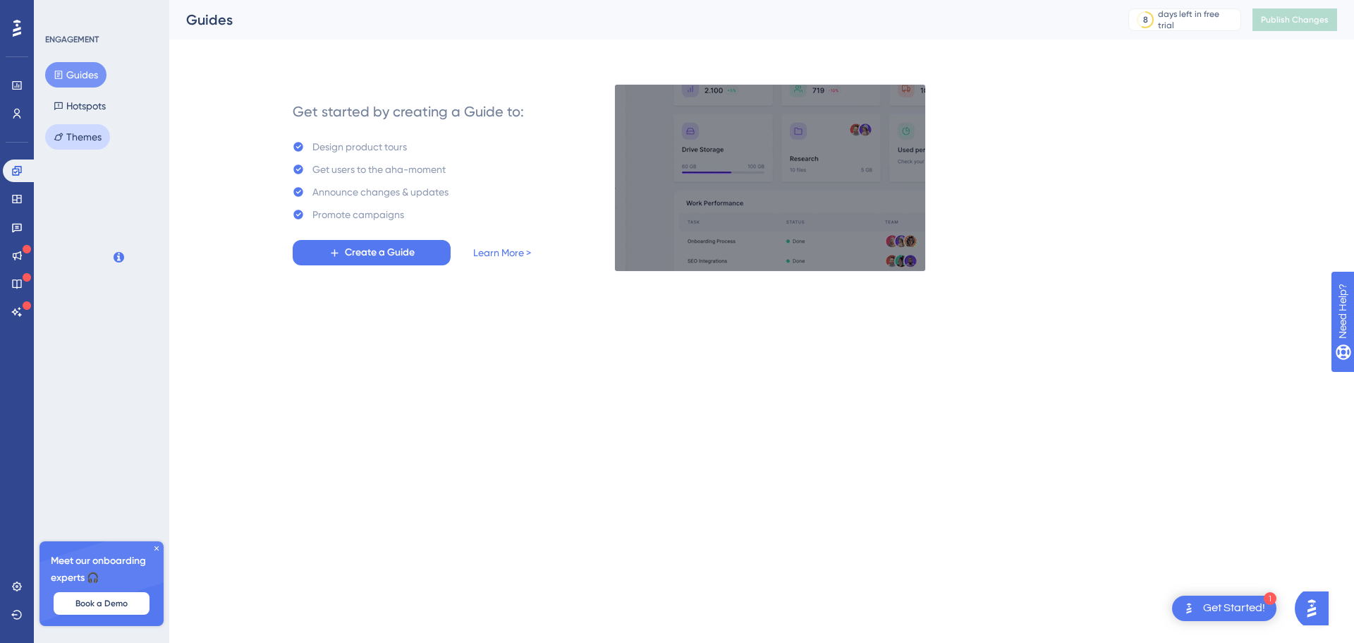
click at [87, 130] on button "Themes" at bounding box center [77, 136] width 65 height 25
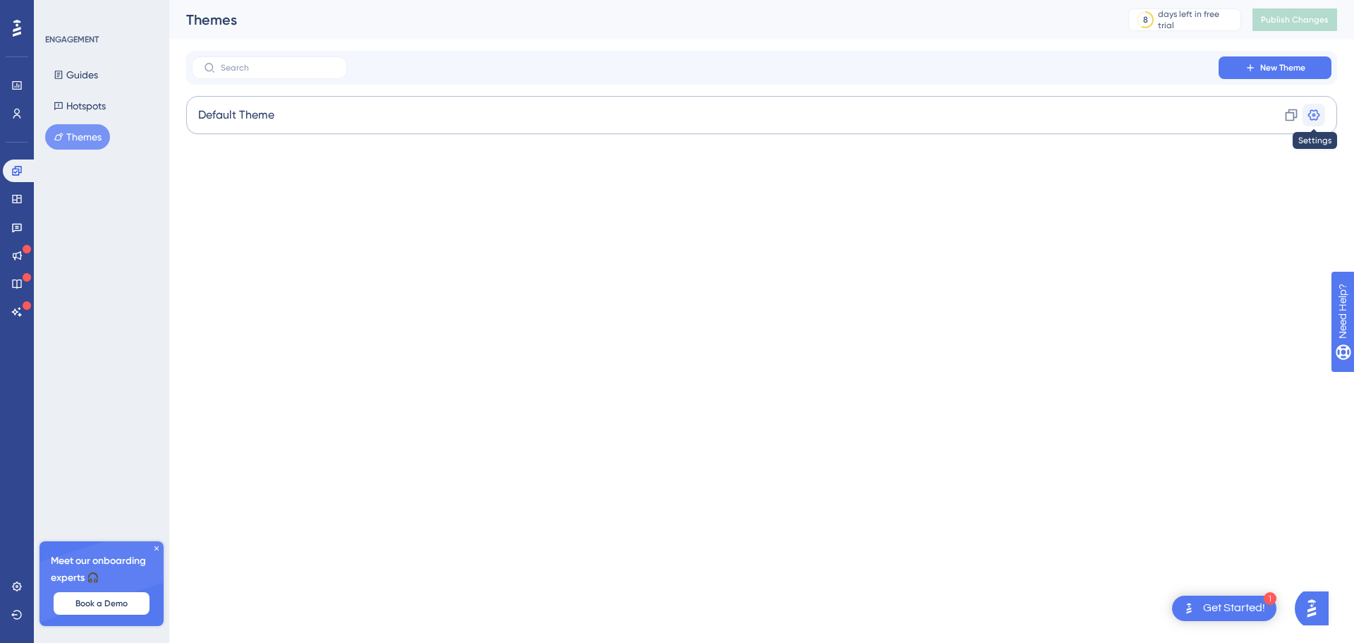
click at [1313, 109] on icon at bounding box center [1314, 115] width 14 height 14
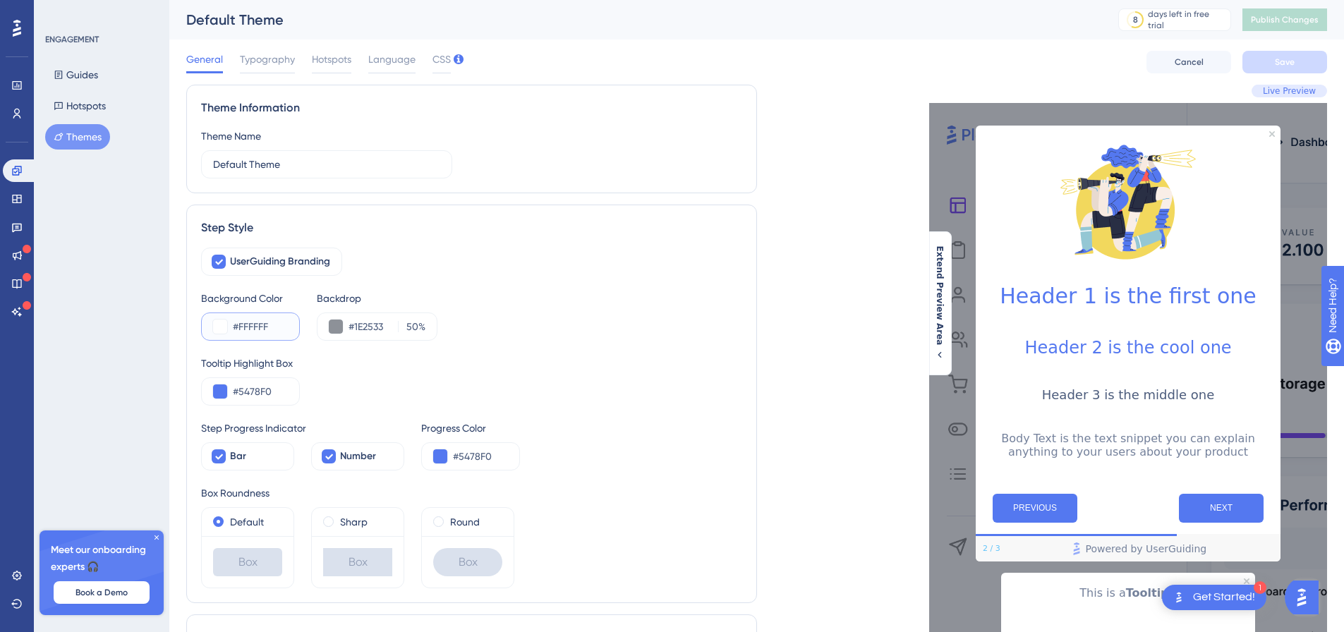
click at [224, 327] on button at bounding box center [220, 326] width 14 height 14
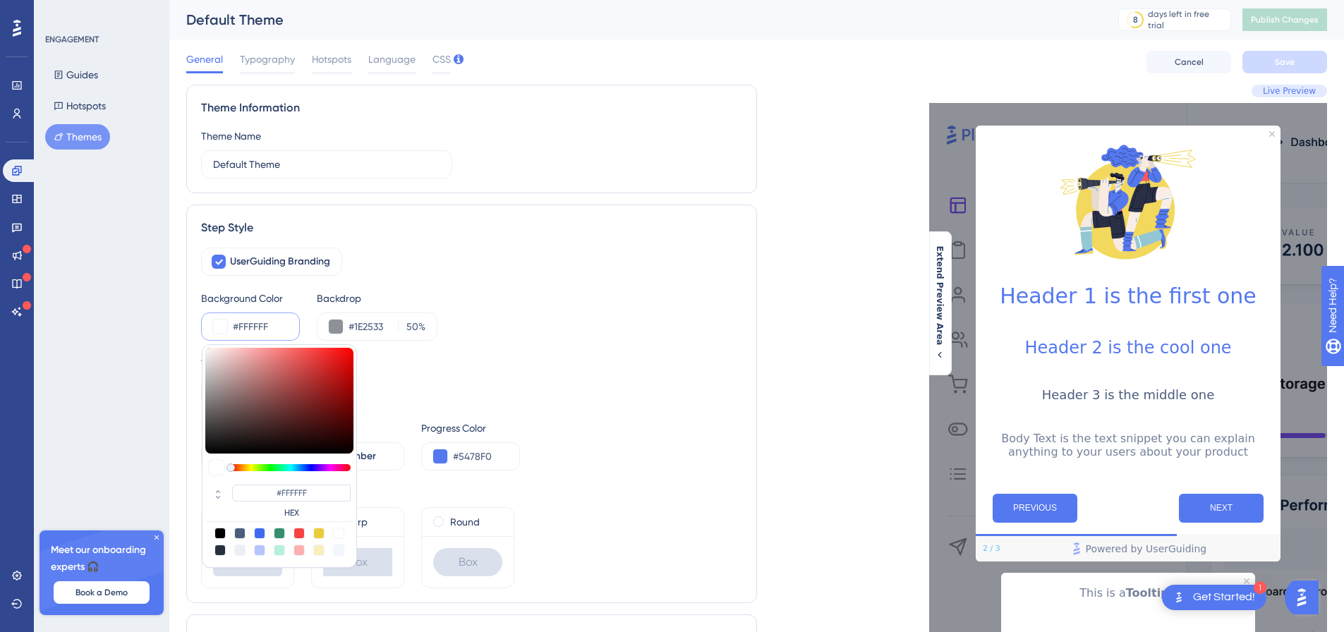
click at [274, 321] on input "#FFFFFF" at bounding box center [260, 326] width 55 height 17
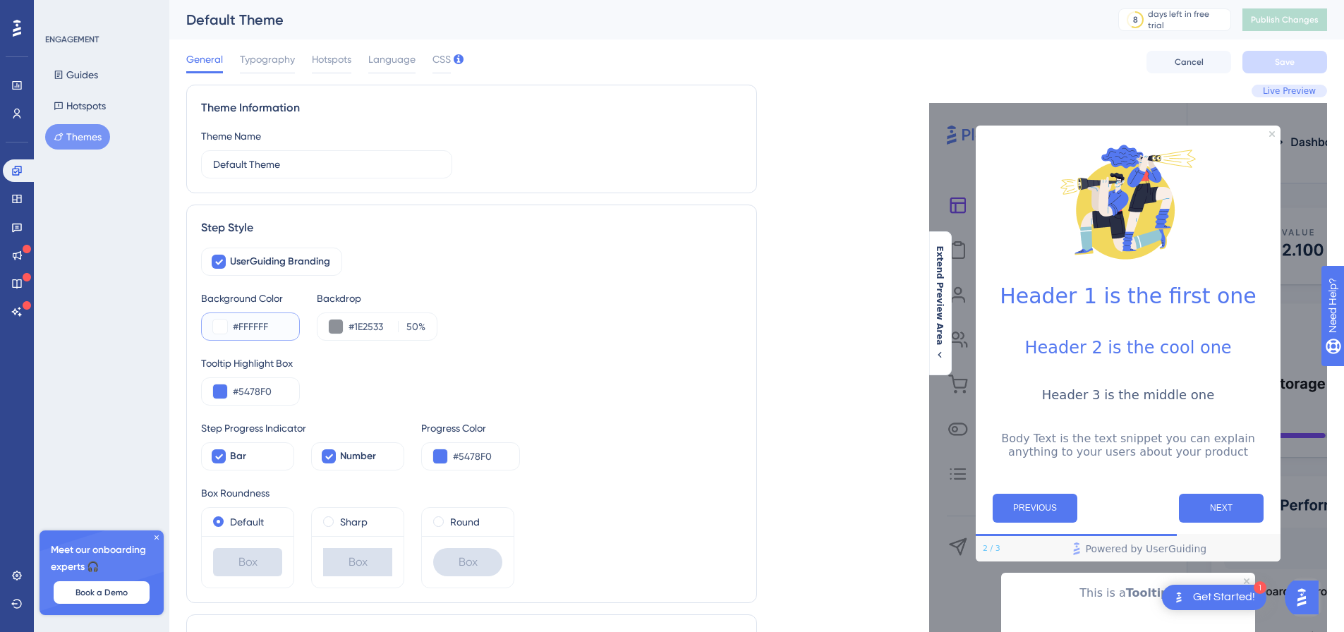
drag, startPoint x: 272, startPoint y: 324, endPoint x: 228, endPoint y: 327, distance: 43.8
click at [228, 327] on div "#FFFFFF" at bounding box center [250, 326] width 99 height 28
paste input "121212"
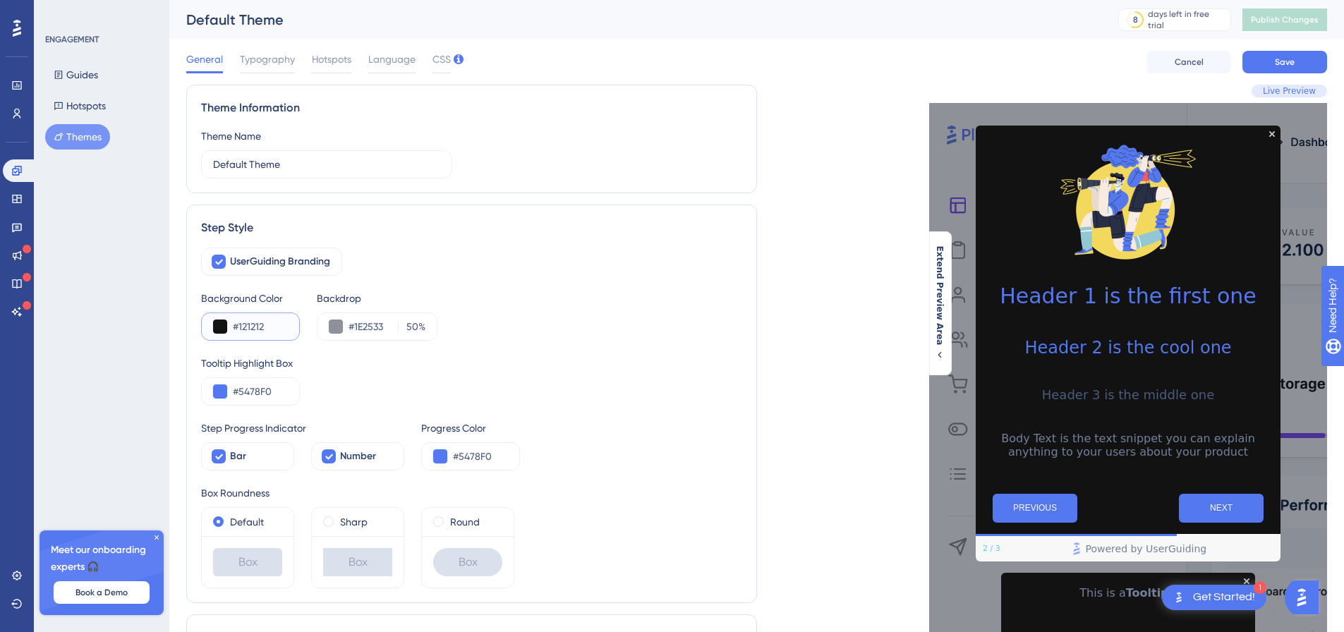
type input "#121212"
click at [562, 331] on div "Background Color #121212 Backdrop #1E2533 50 %" at bounding box center [471, 315] width 541 height 51
click at [1274, 54] on button "Save" at bounding box center [1284, 62] width 85 height 23
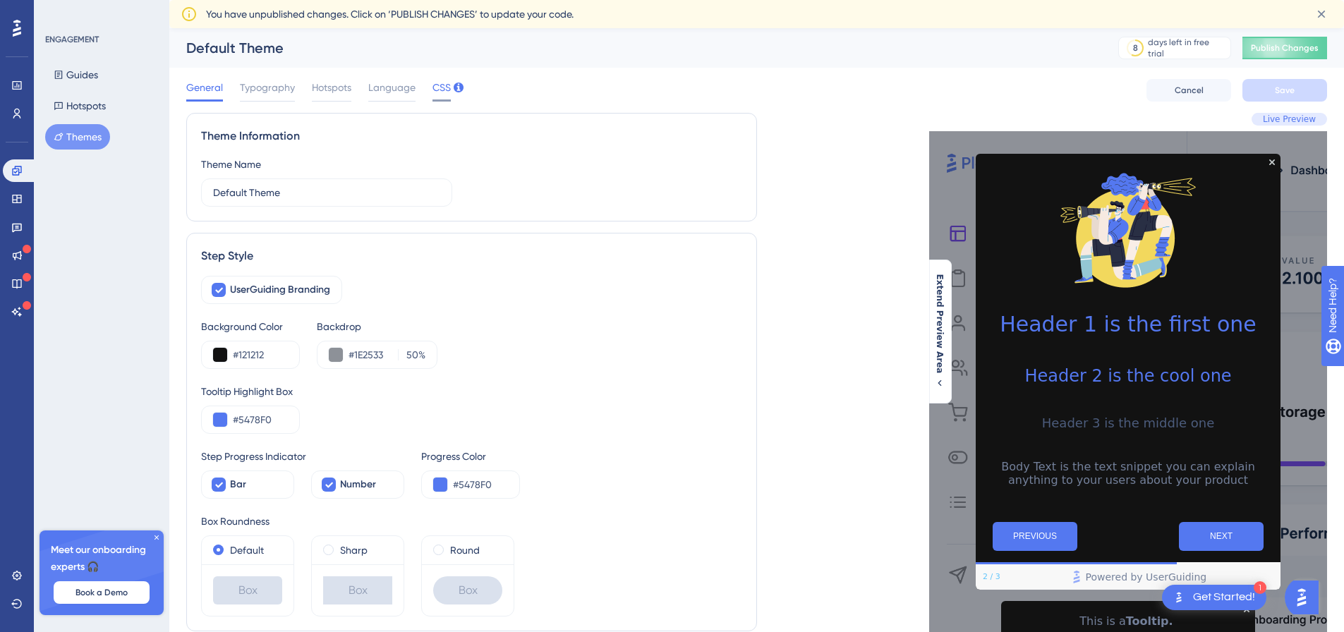
click at [433, 90] on span "CSS" at bounding box center [441, 87] width 18 height 17
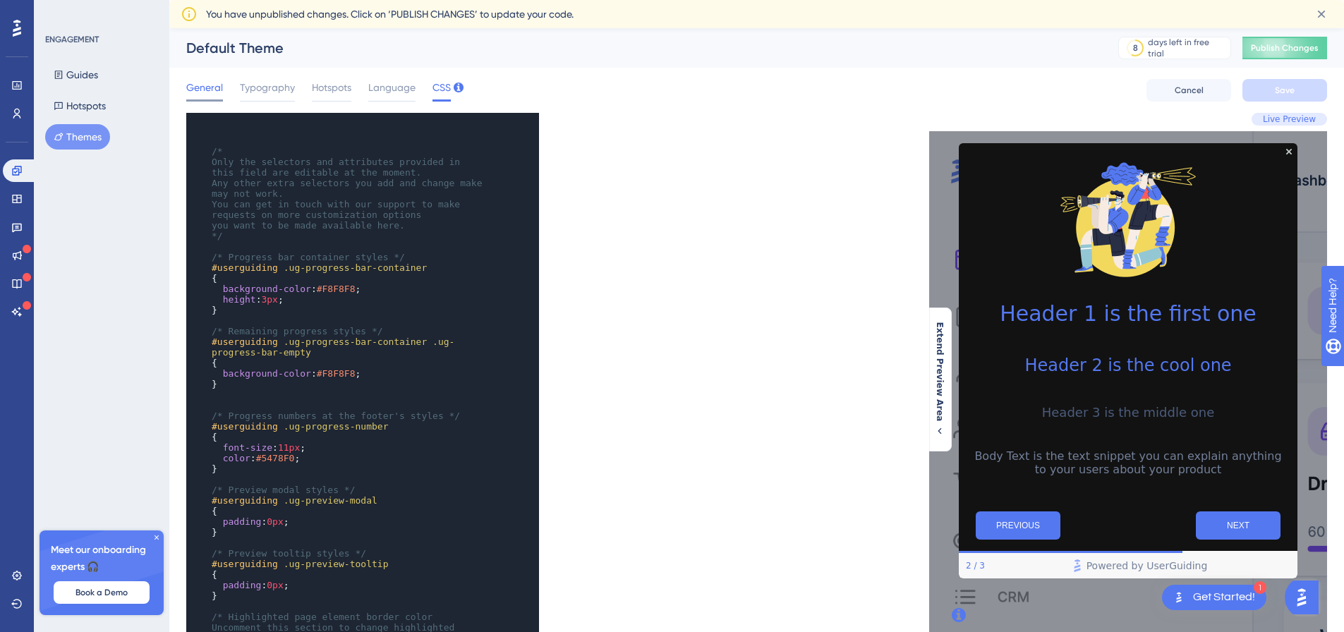
click at [214, 91] on span "General" at bounding box center [204, 87] width 37 height 17
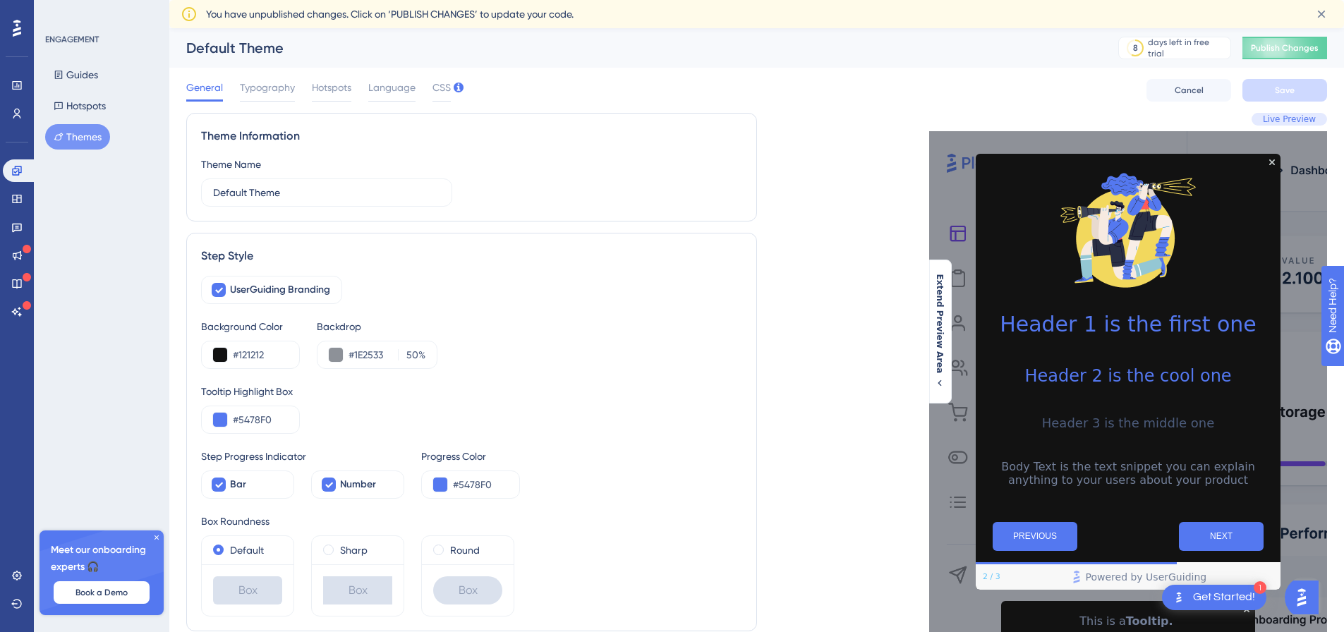
click at [763, 105] on div "General Typography Hotspots Language CSS Cancel Save" at bounding box center [756, 90] width 1140 height 45
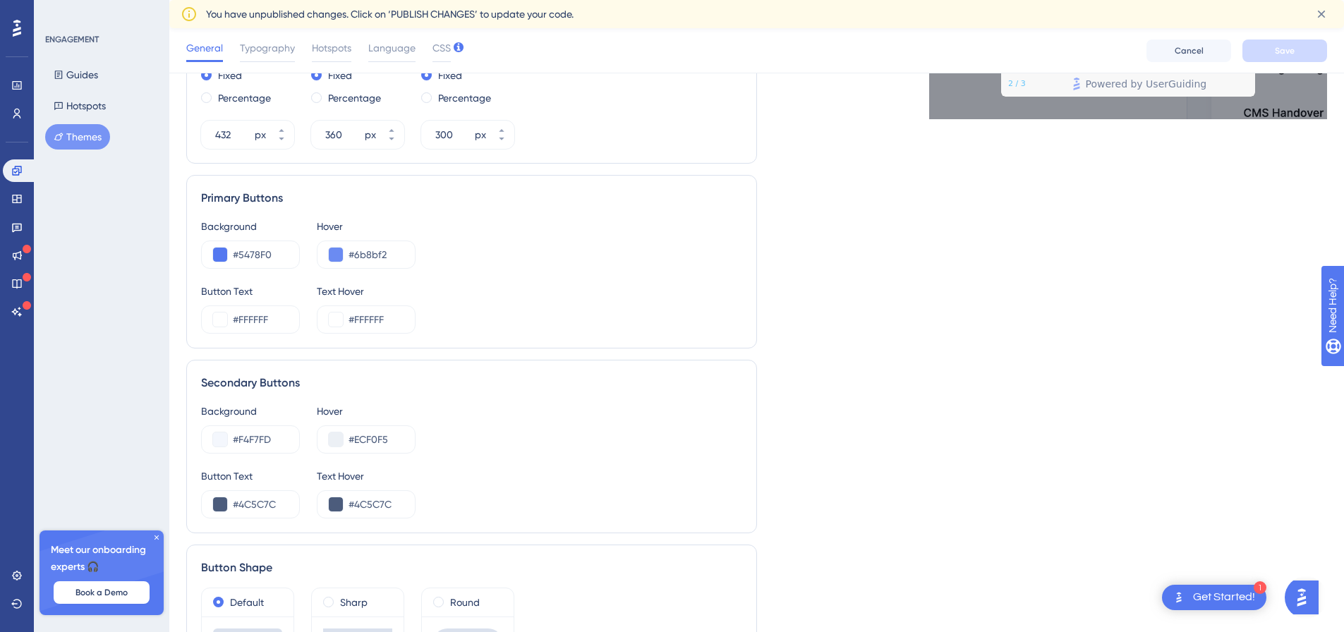
scroll to position [755, 0]
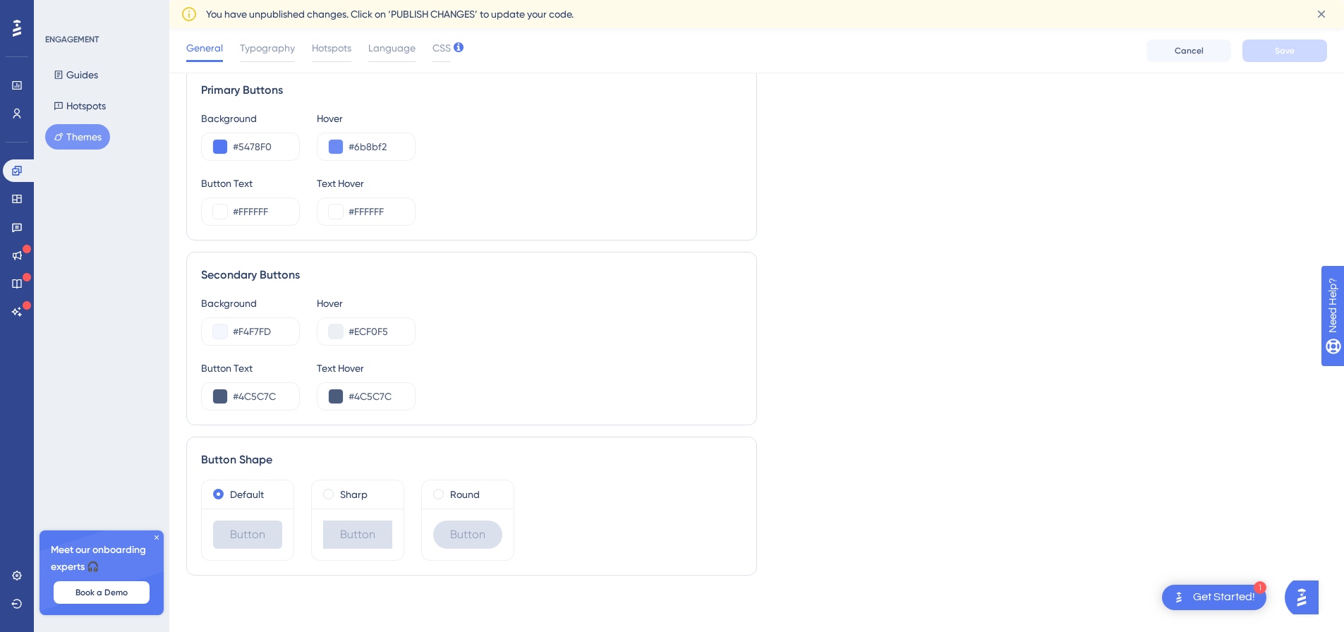
click at [154, 536] on icon at bounding box center [156, 537] width 8 height 8
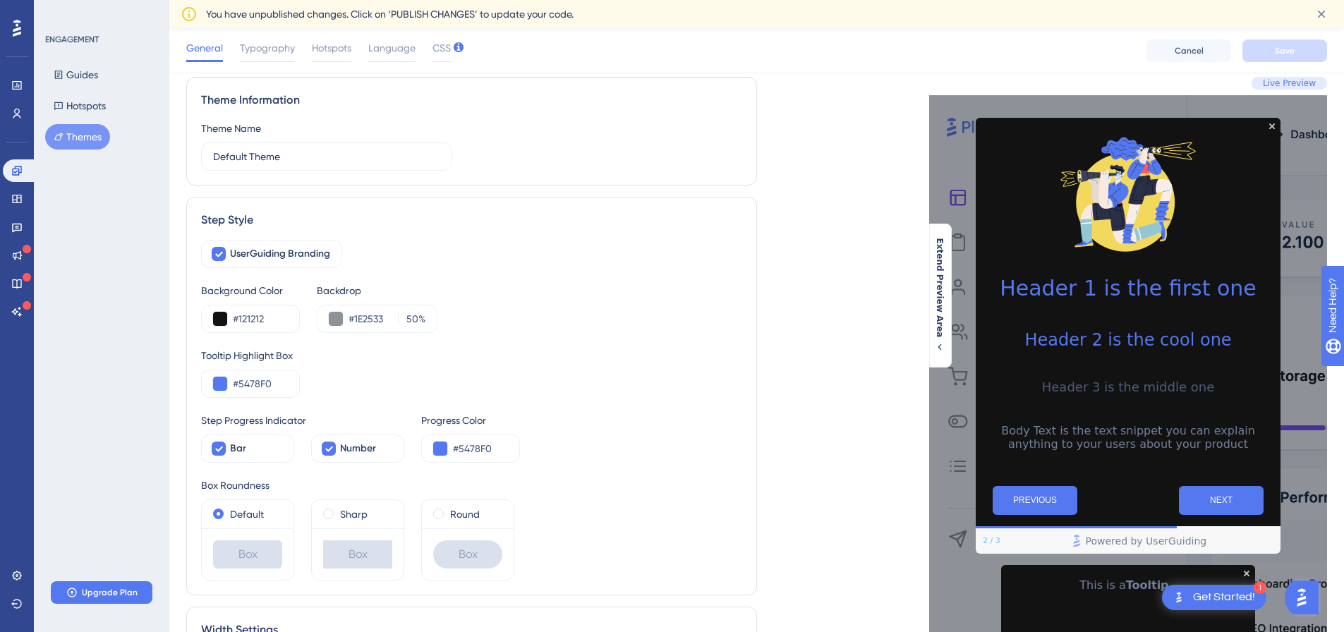
scroll to position [0, 0]
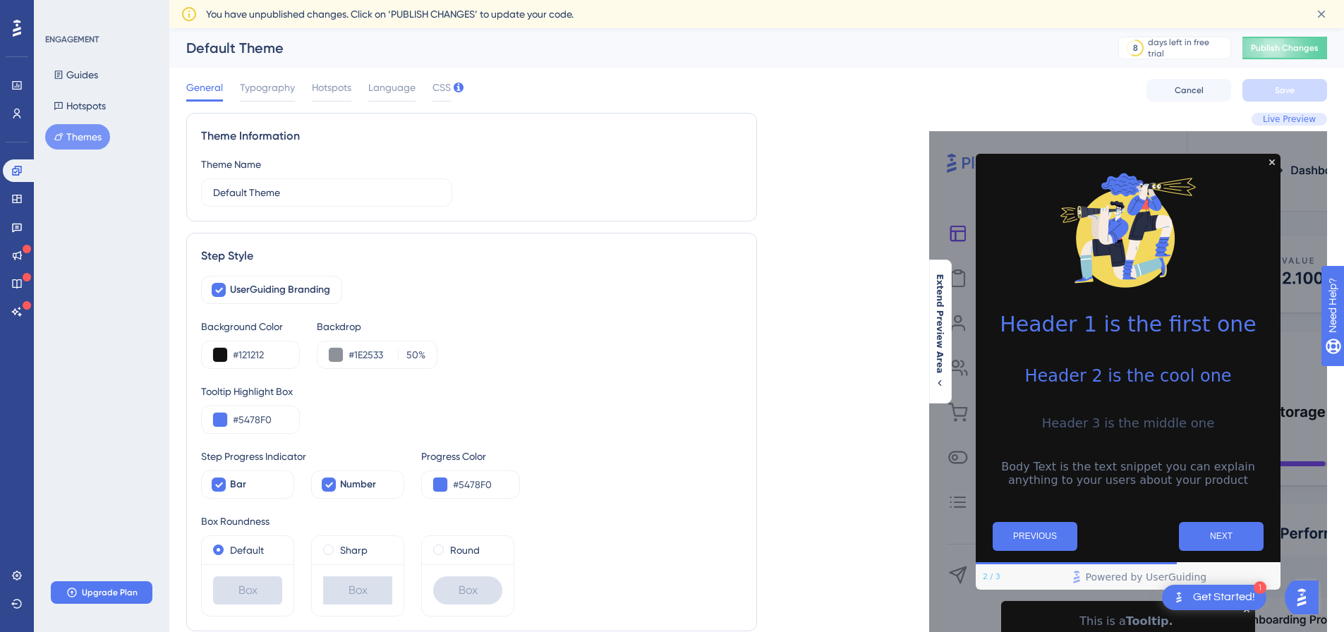
click at [746, 80] on div "General Typography Hotspots Language CSS Cancel Save" at bounding box center [756, 90] width 1140 height 45
click at [13, 576] on icon at bounding box center [16, 575] width 11 height 11
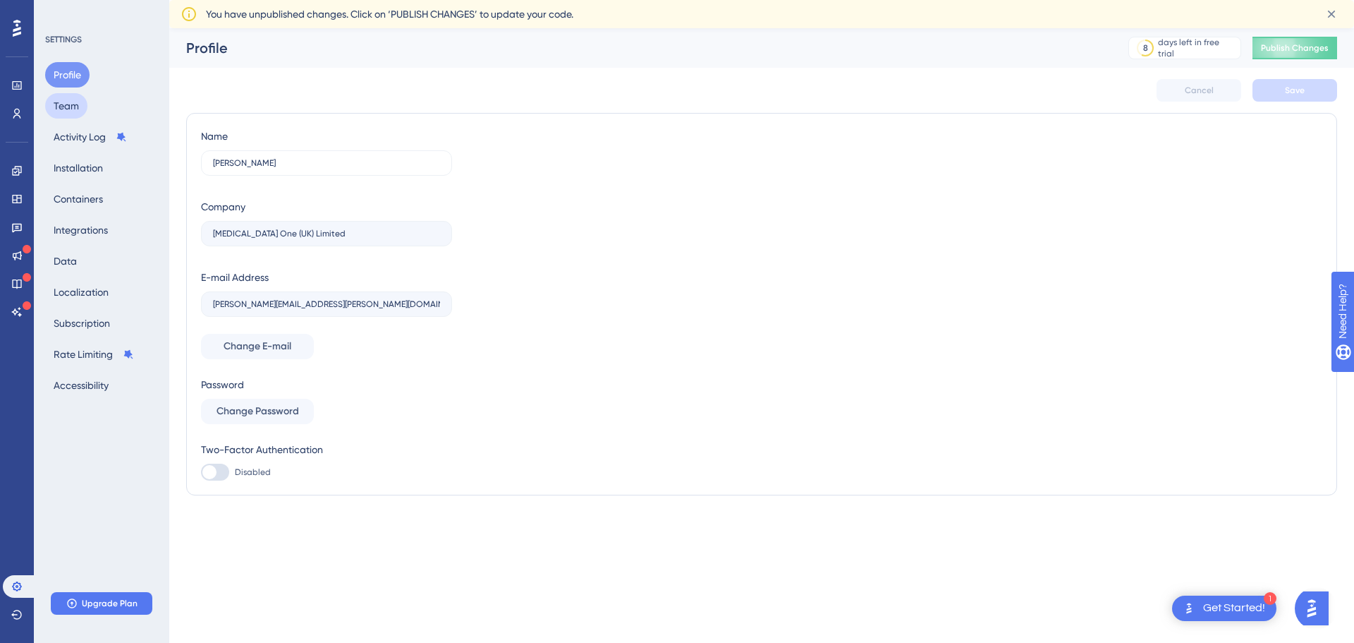
click at [74, 118] on button "Team" at bounding box center [66, 105] width 42 height 25
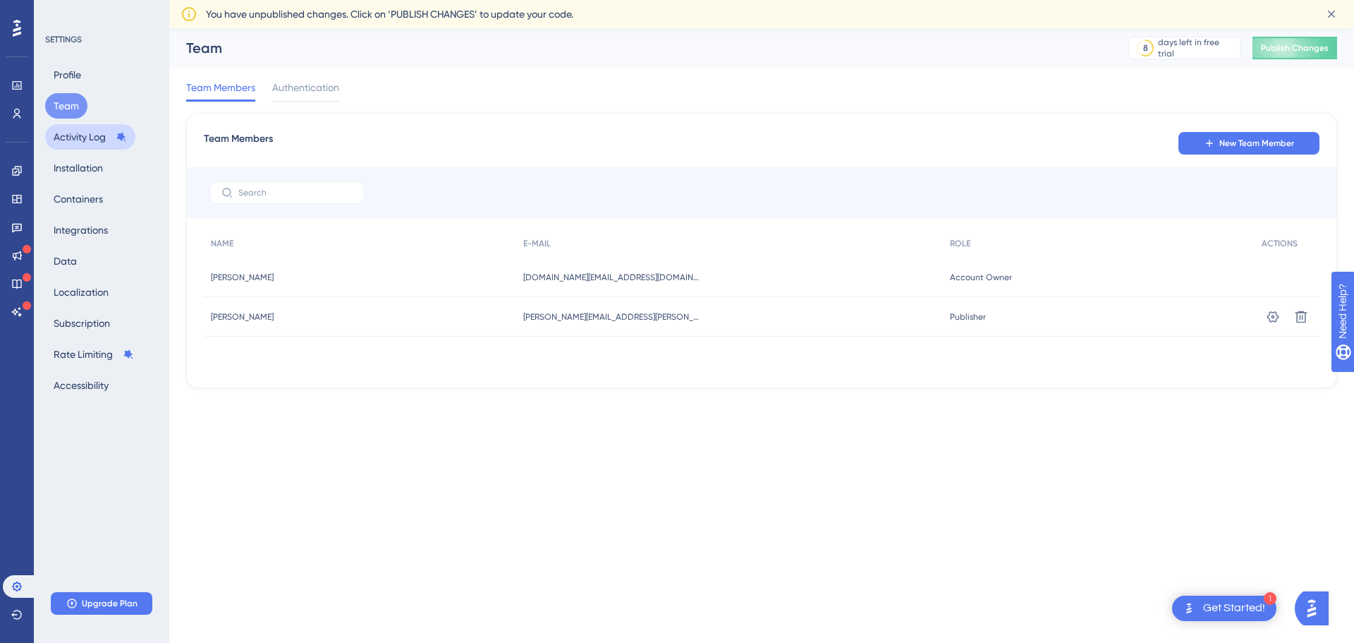
click at [75, 140] on button "Activity Log" at bounding box center [90, 136] width 90 height 25
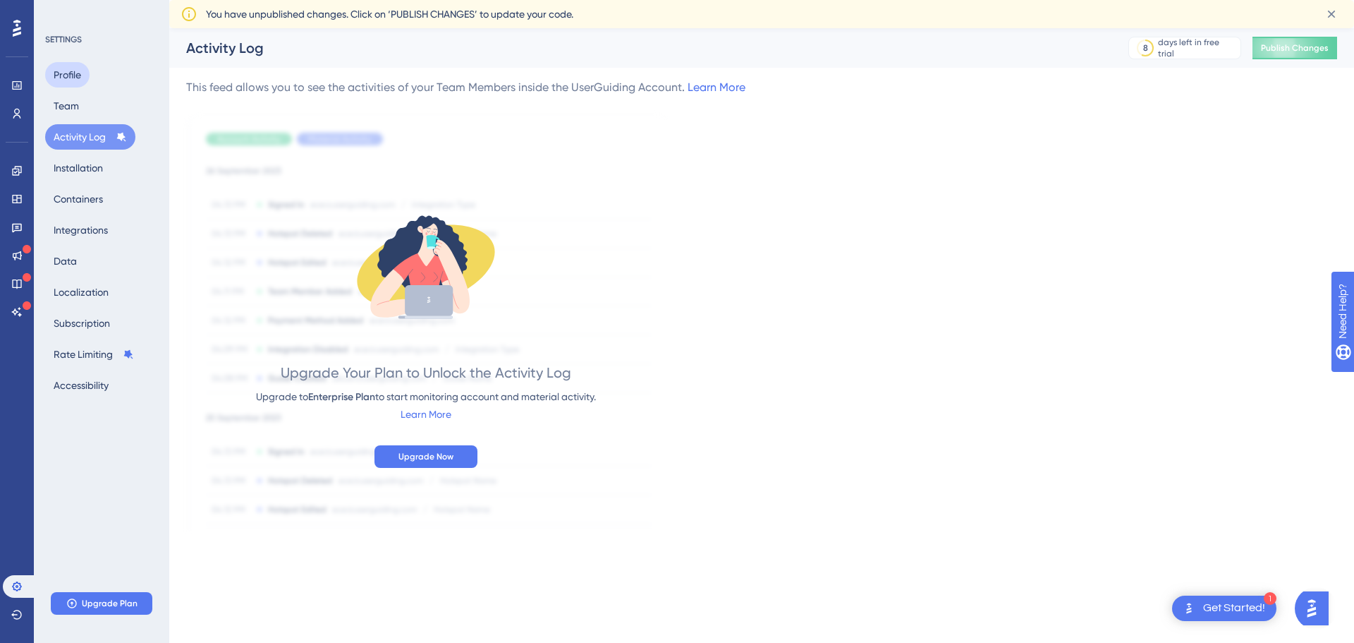
click at [71, 84] on button "Profile" at bounding box center [67, 74] width 44 height 25
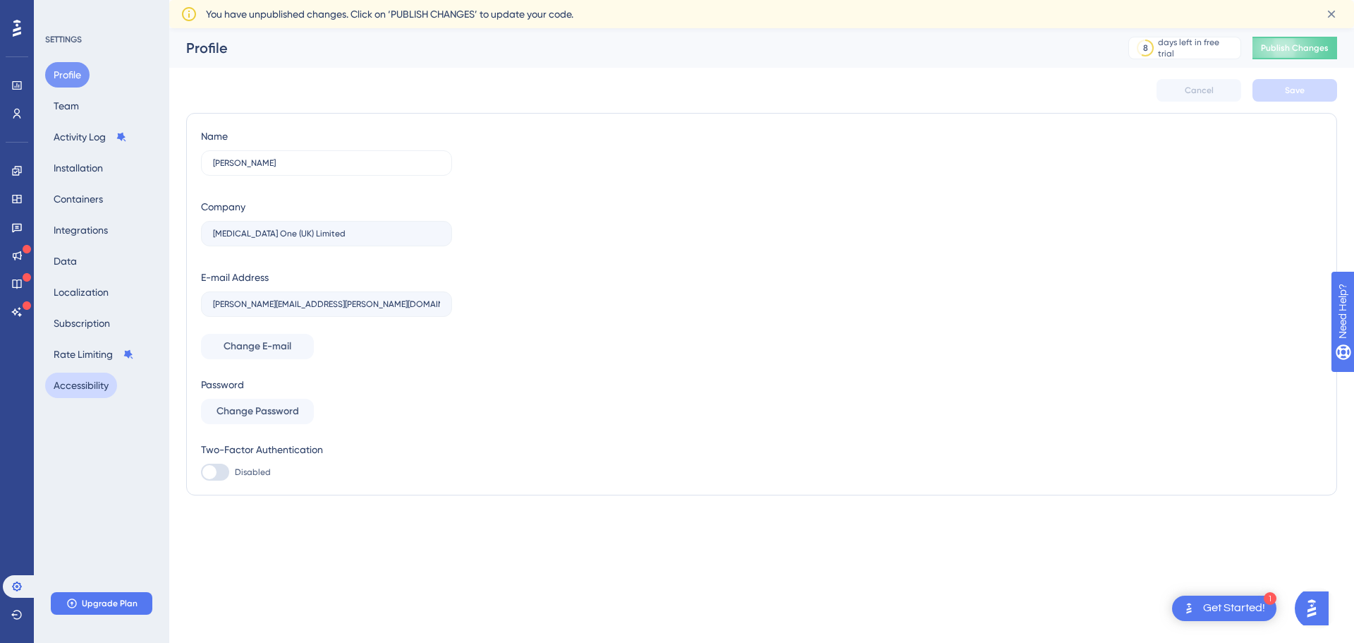
click at [87, 384] on button "Accessibility" at bounding box center [81, 384] width 72 height 25
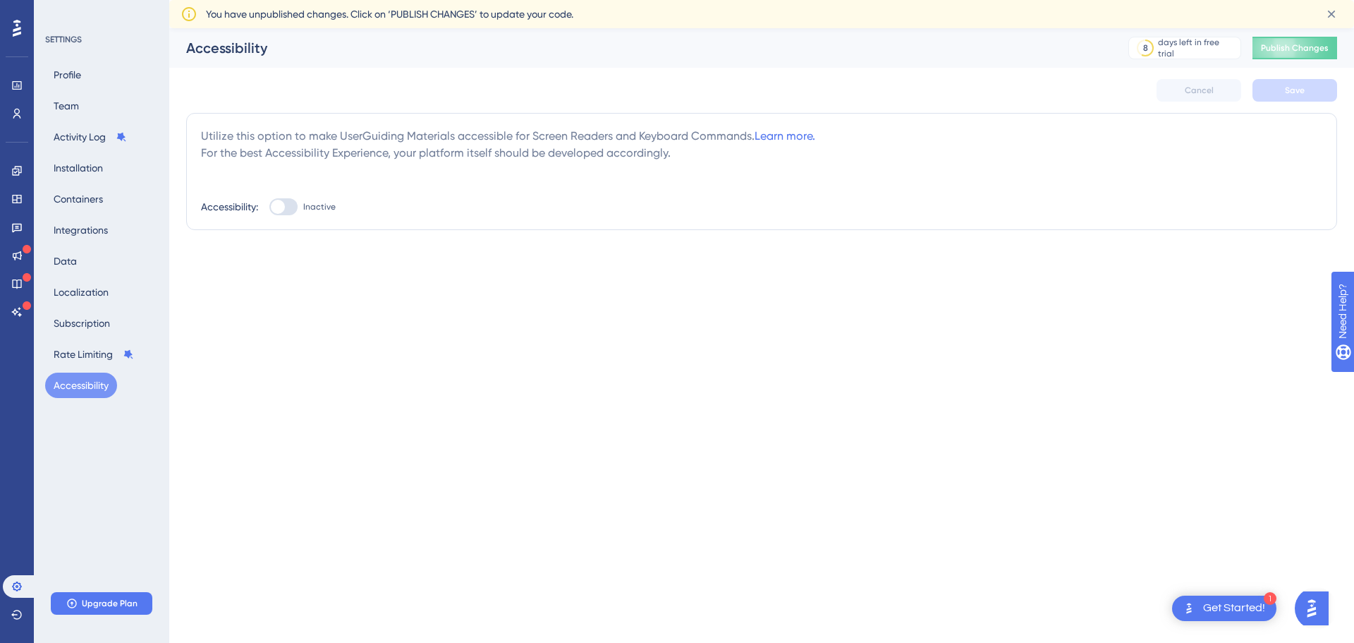
click at [276, 214] on div at bounding box center [283, 206] width 28 height 17
click at [269, 207] on input "Inactive" at bounding box center [269, 207] width 1 height 1
click at [1309, 87] on button "Save" at bounding box center [1295, 90] width 85 height 23
click at [443, 25] on icon at bounding box center [437, 26] width 14 height 14
click at [277, 205] on div at bounding box center [283, 206] width 28 height 17
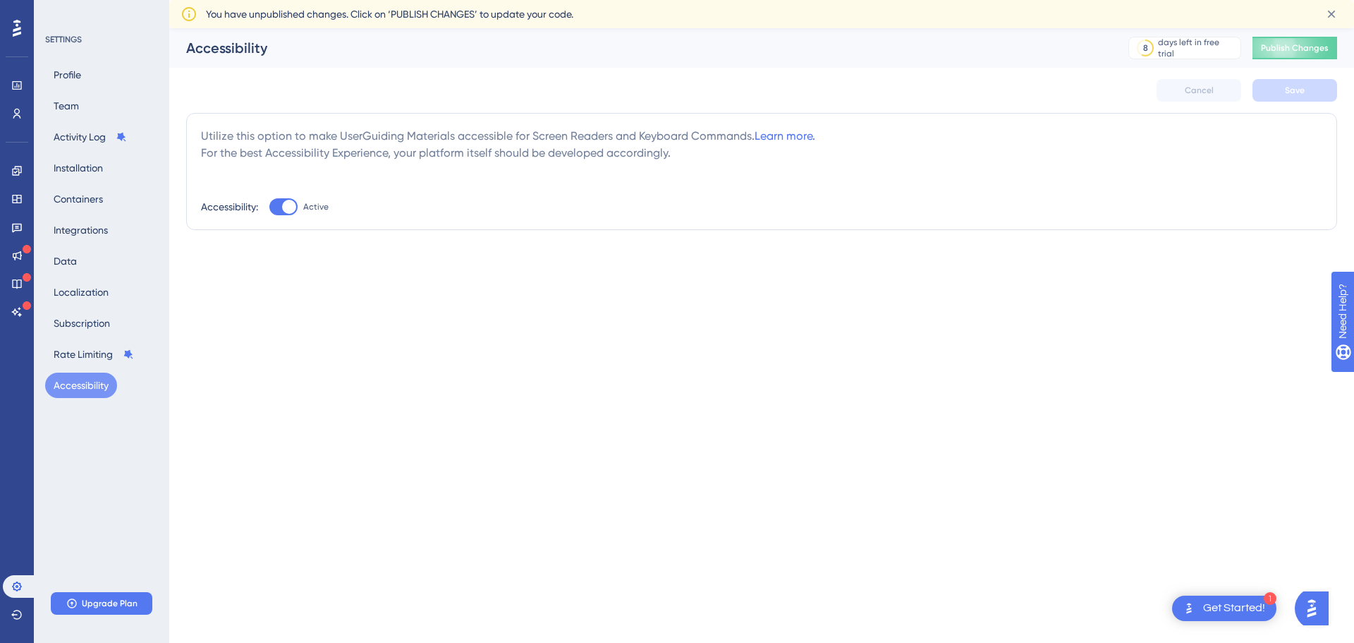
click at [269, 207] on input "Active" at bounding box center [269, 207] width 1 height 1
checkbox input "false"
click at [1296, 90] on span "Save" at bounding box center [1295, 90] width 20 height 11
click at [76, 341] on div "Profile Team Activity Log Installation Containers Integrations Data Localizatio…" at bounding box center [102, 230] width 114 height 336
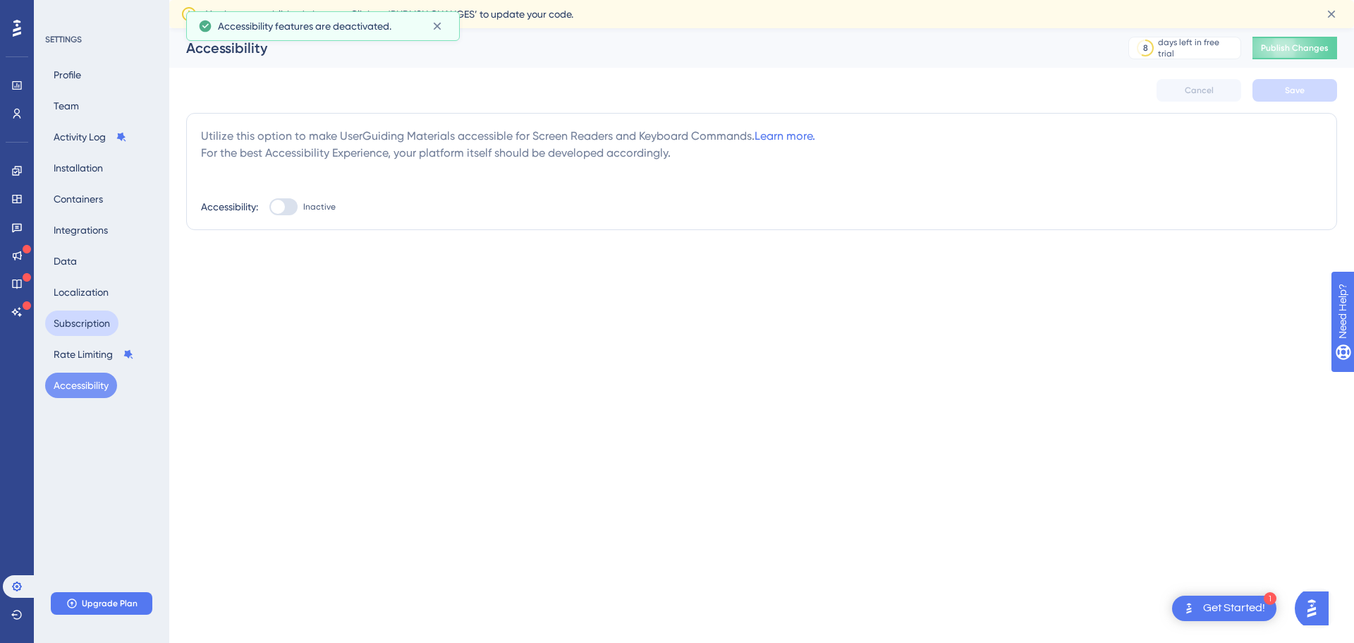
click at [82, 321] on button "Subscription" at bounding box center [81, 322] width 73 height 25
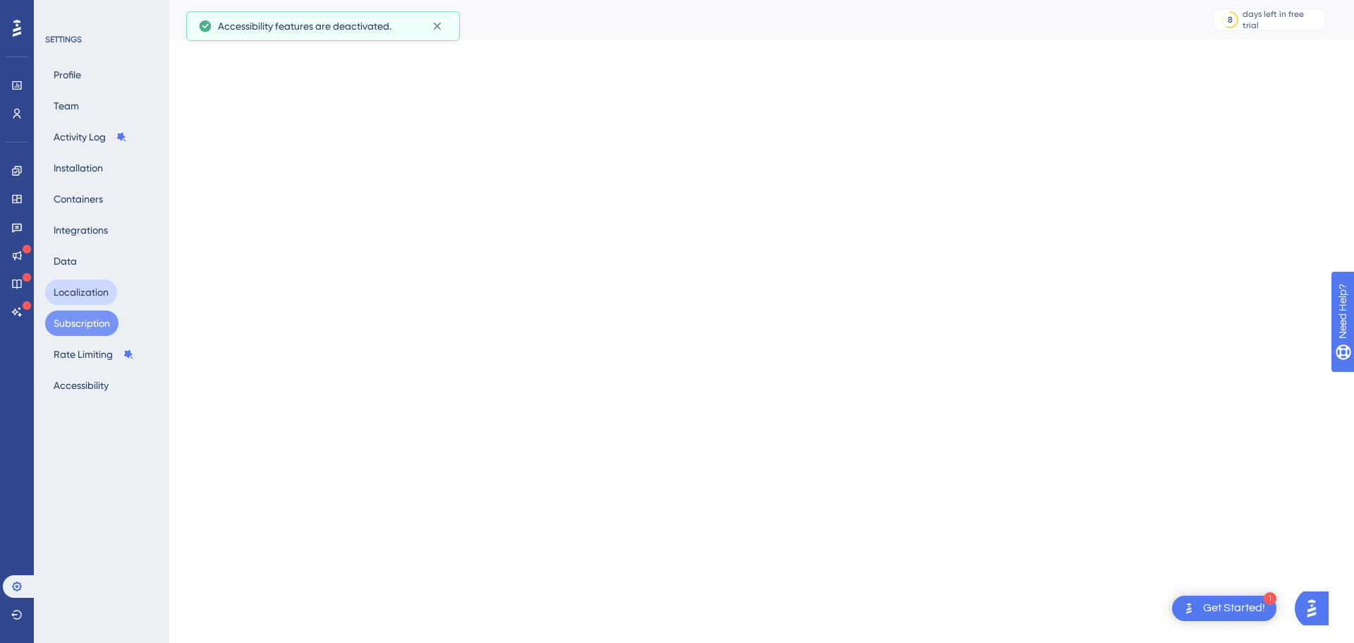
click at [81, 298] on button "Localization" at bounding box center [81, 291] width 72 height 25
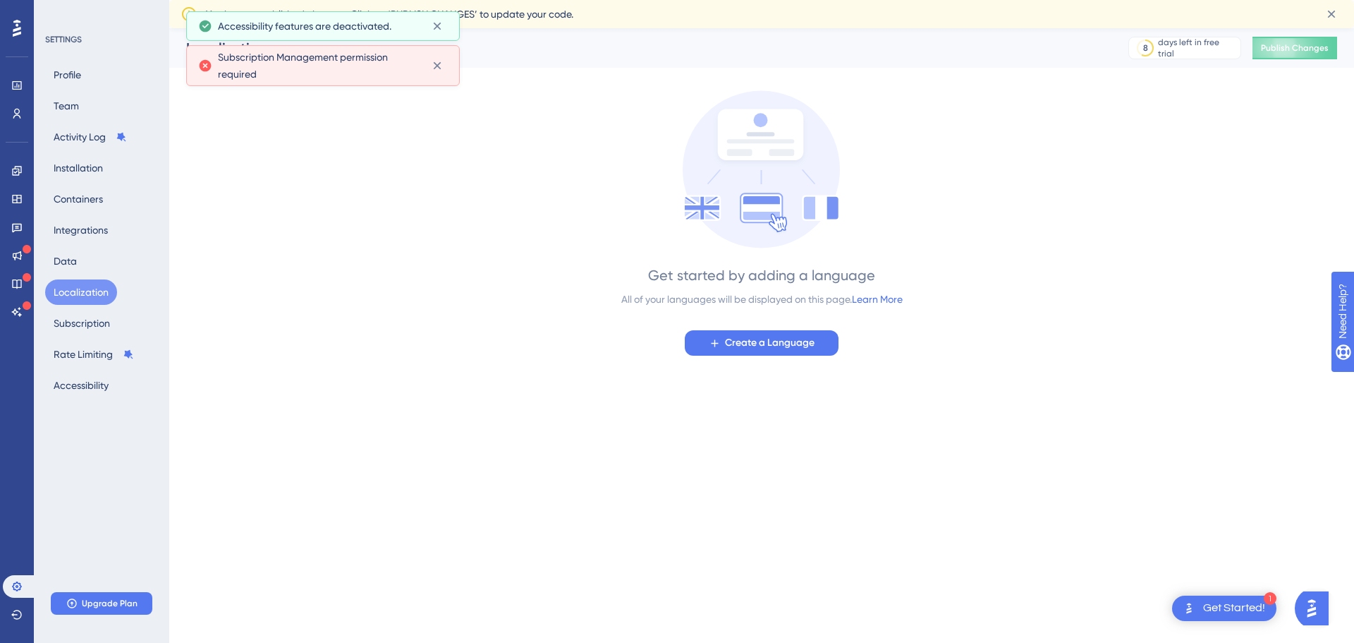
click at [84, 272] on div "Profile Team Activity Log Installation Containers Integrations Data Localizatio…" at bounding box center [102, 230] width 114 height 336
click at [449, 71] on div "Subscription Management permission required" at bounding box center [323, 65] width 274 height 41
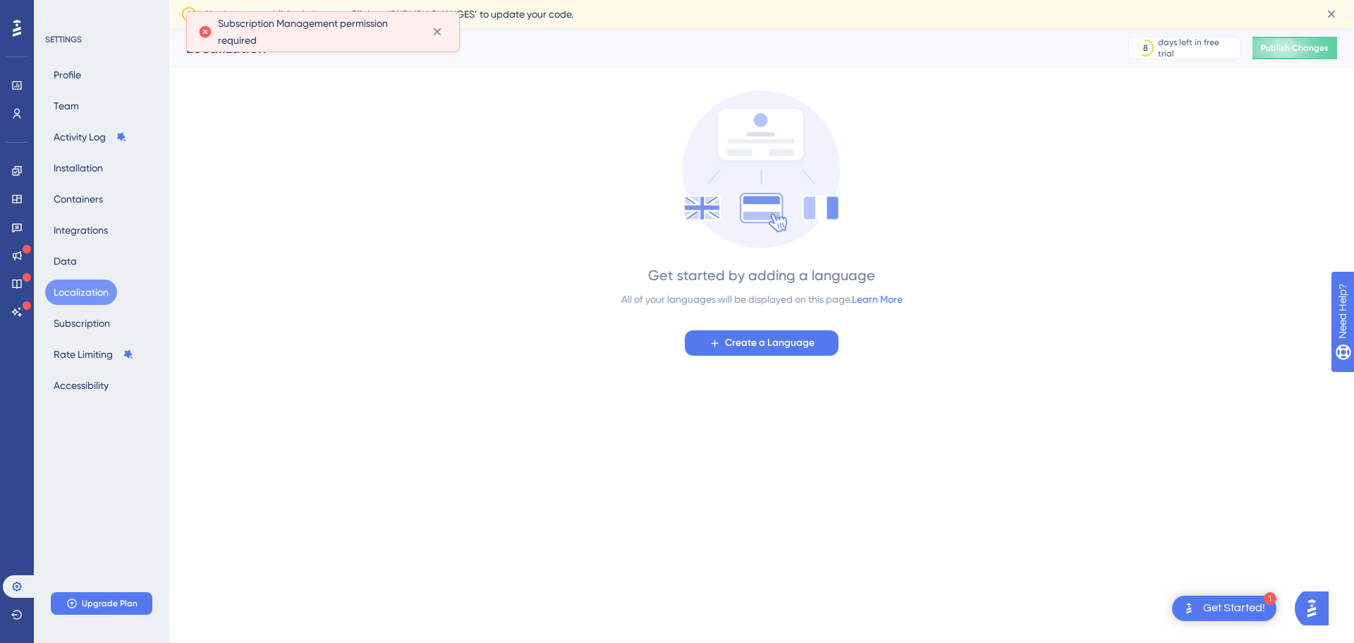
click at [439, 59] on div "Localization 8 days left in free trial Click to see upgrade options Publish Cha…" at bounding box center [761, 47] width 1185 height 39
click at [446, 35] on button at bounding box center [437, 31] width 22 height 23
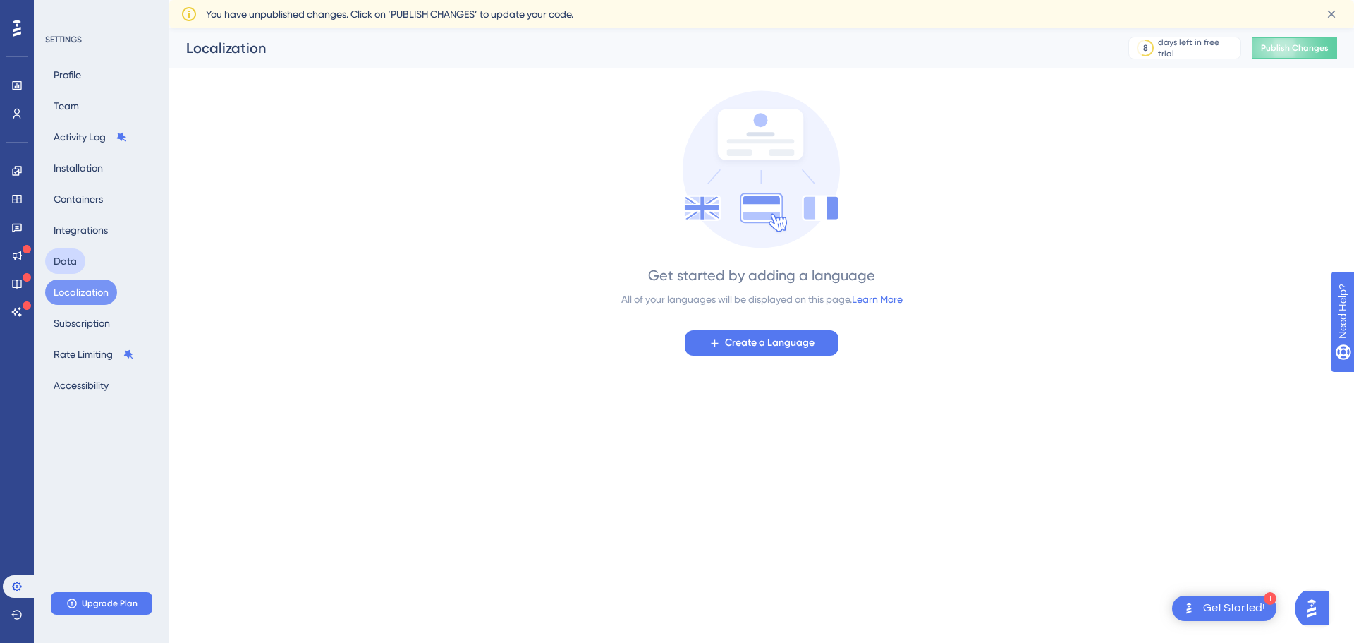
click at [54, 264] on button "Data" at bounding box center [65, 260] width 40 height 25
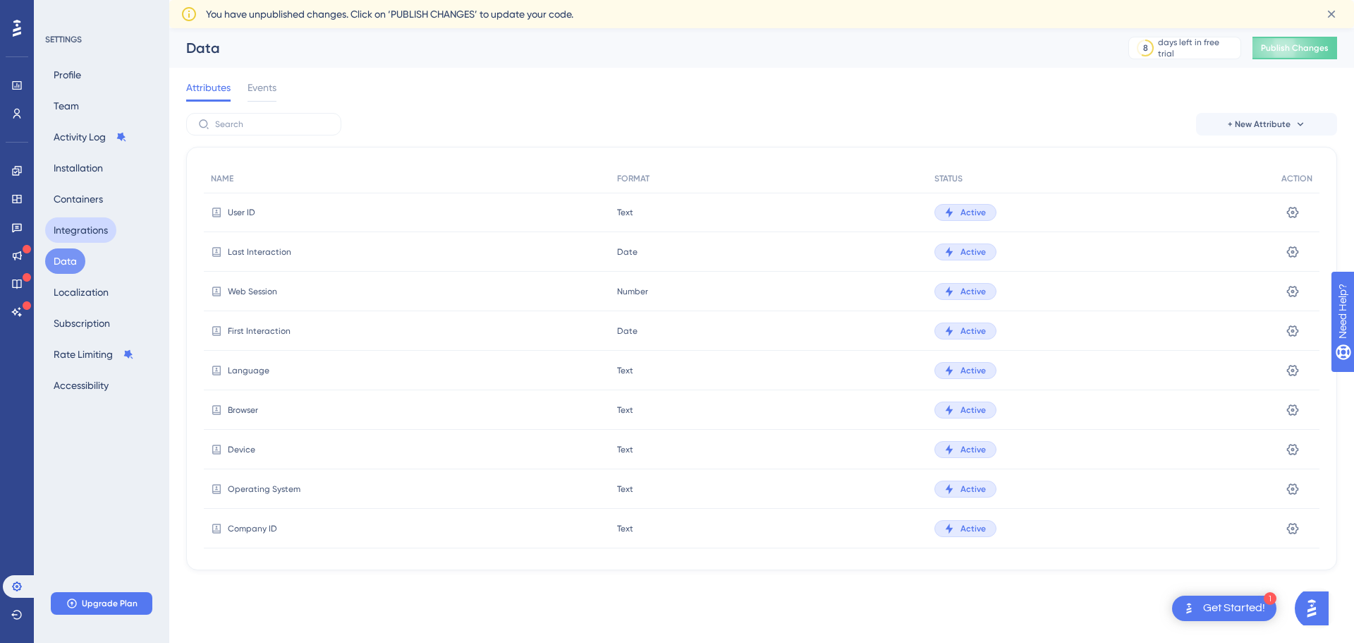
click at [83, 229] on button "Integrations" at bounding box center [80, 229] width 71 height 25
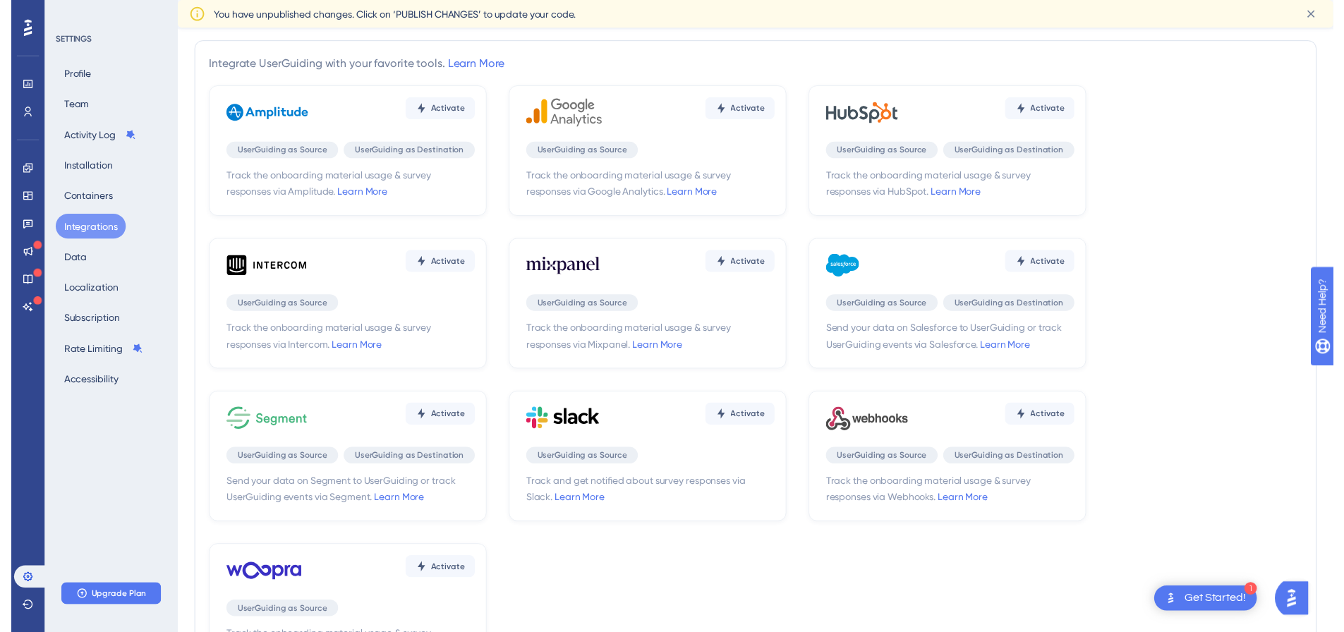
scroll to position [25, 0]
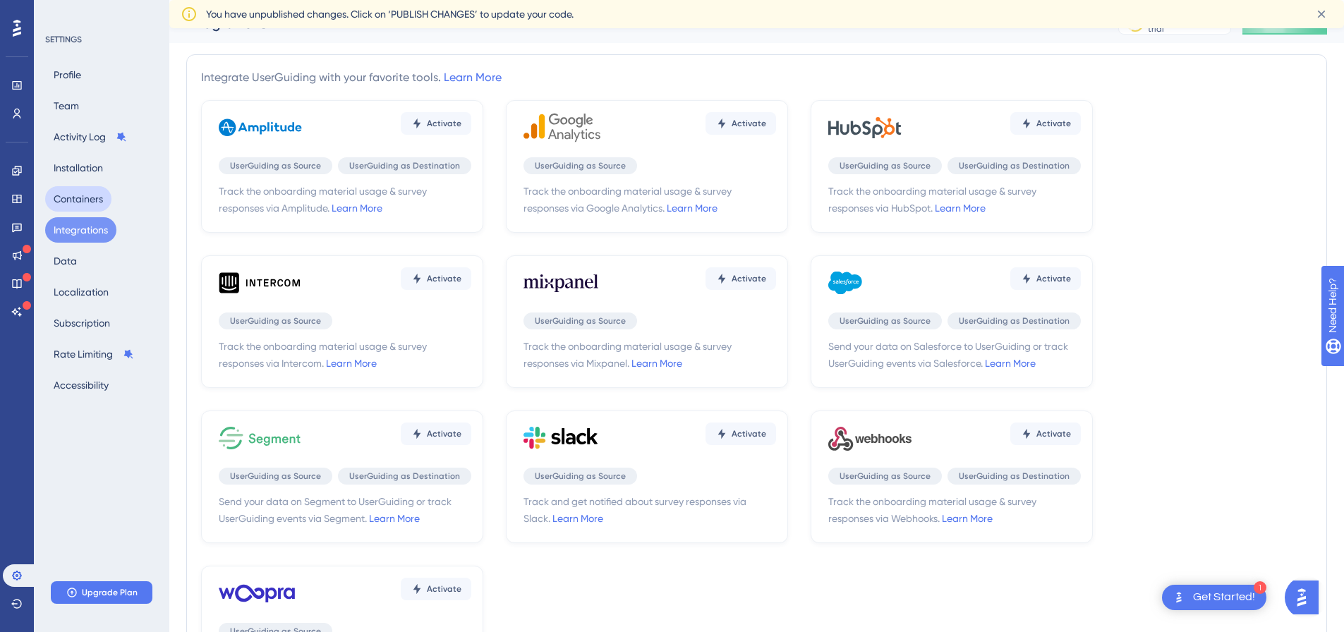
click at [75, 202] on button "Containers" at bounding box center [78, 198] width 66 height 25
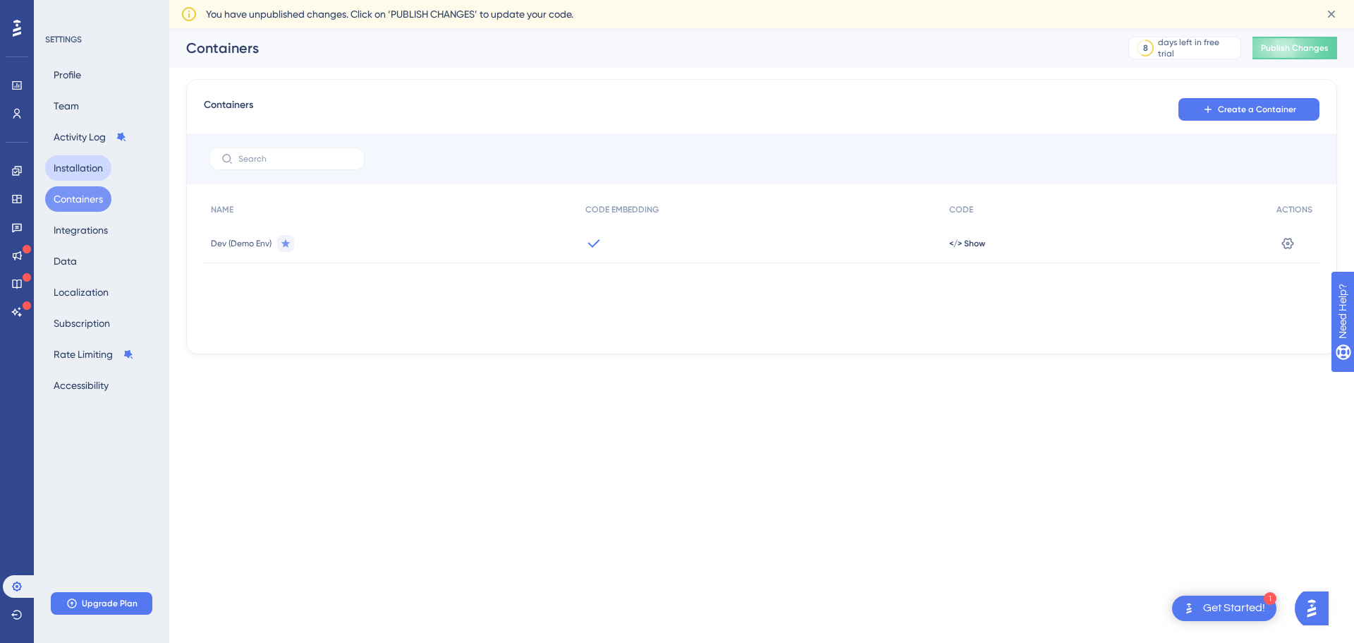
click at [83, 169] on button "Installation" at bounding box center [78, 167] width 66 height 25
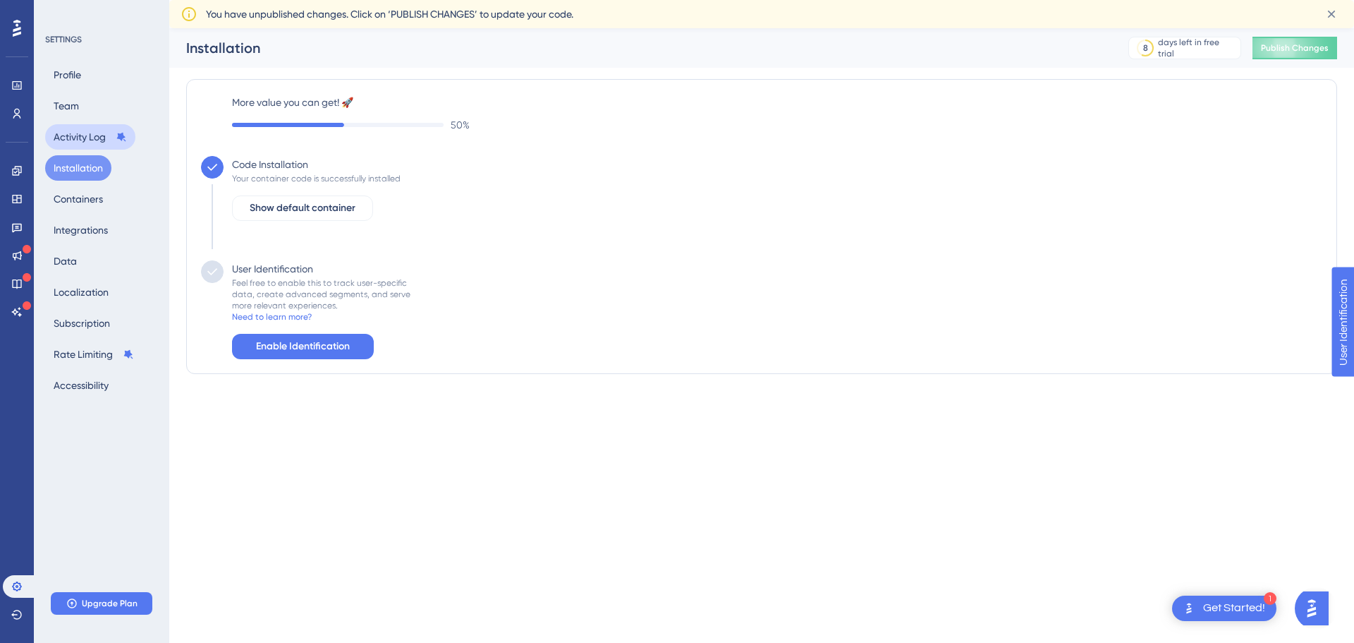
click at [87, 129] on button "Activity Log" at bounding box center [90, 136] width 90 height 25
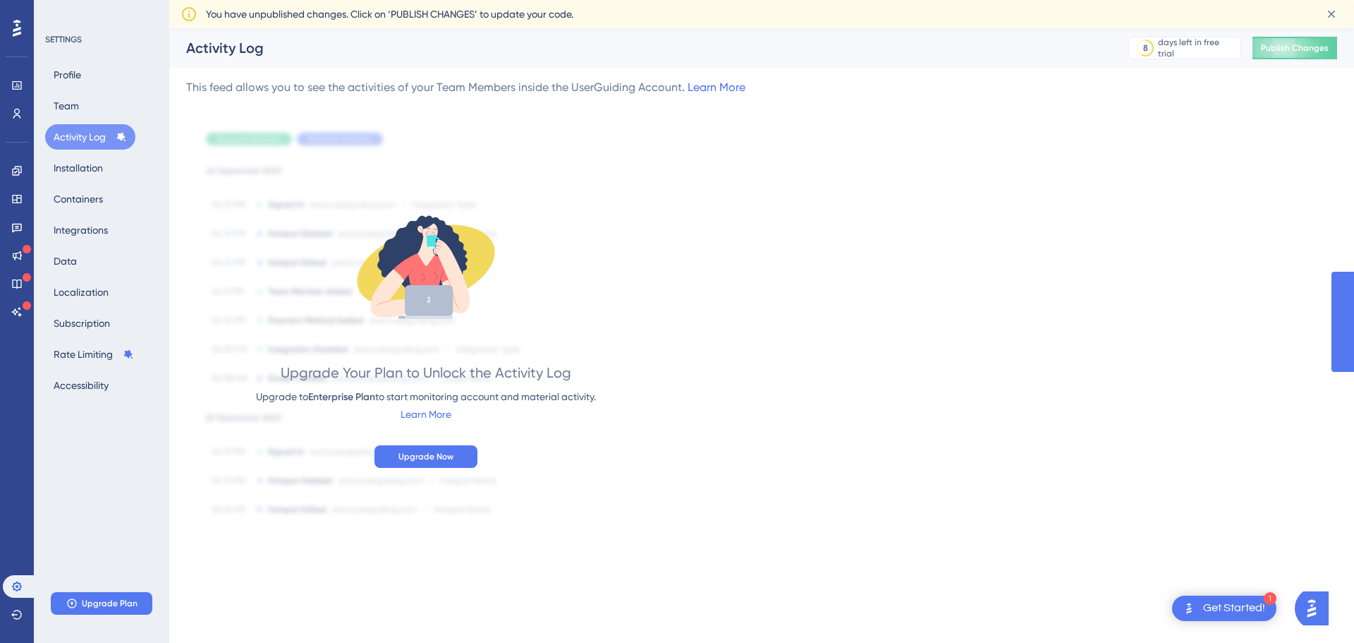
click at [85, 114] on div "Profile Team Activity Log Installation Containers Integrations Data Localizatio…" at bounding box center [102, 230] width 114 height 336
click at [73, 106] on button "Team" at bounding box center [66, 105] width 42 height 25
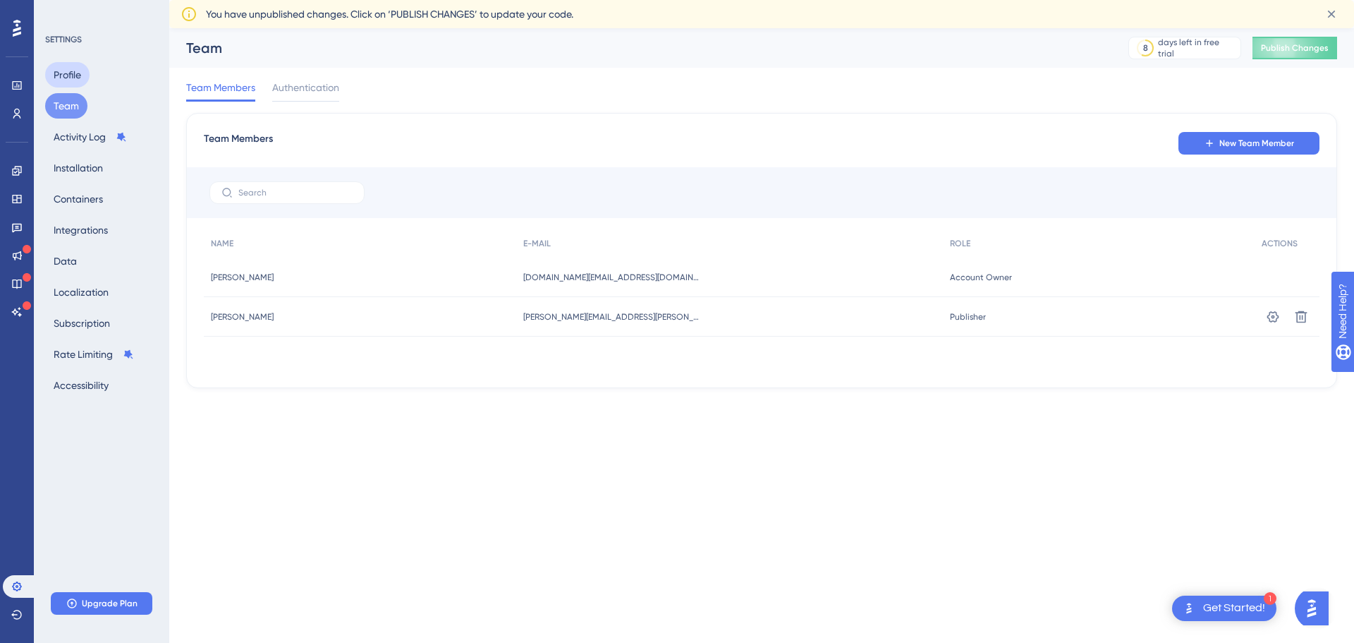
click at [78, 75] on button "Profile" at bounding box center [67, 74] width 44 height 25
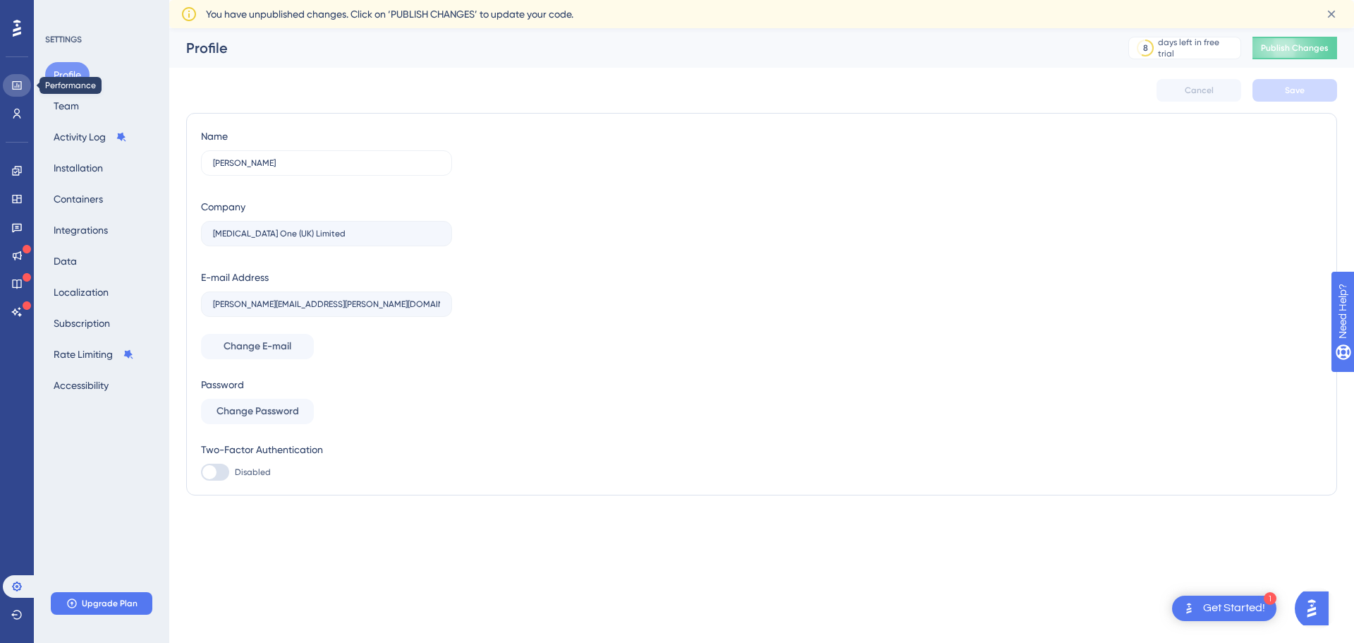
click at [16, 83] on icon at bounding box center [16, 85] width 11 height 11
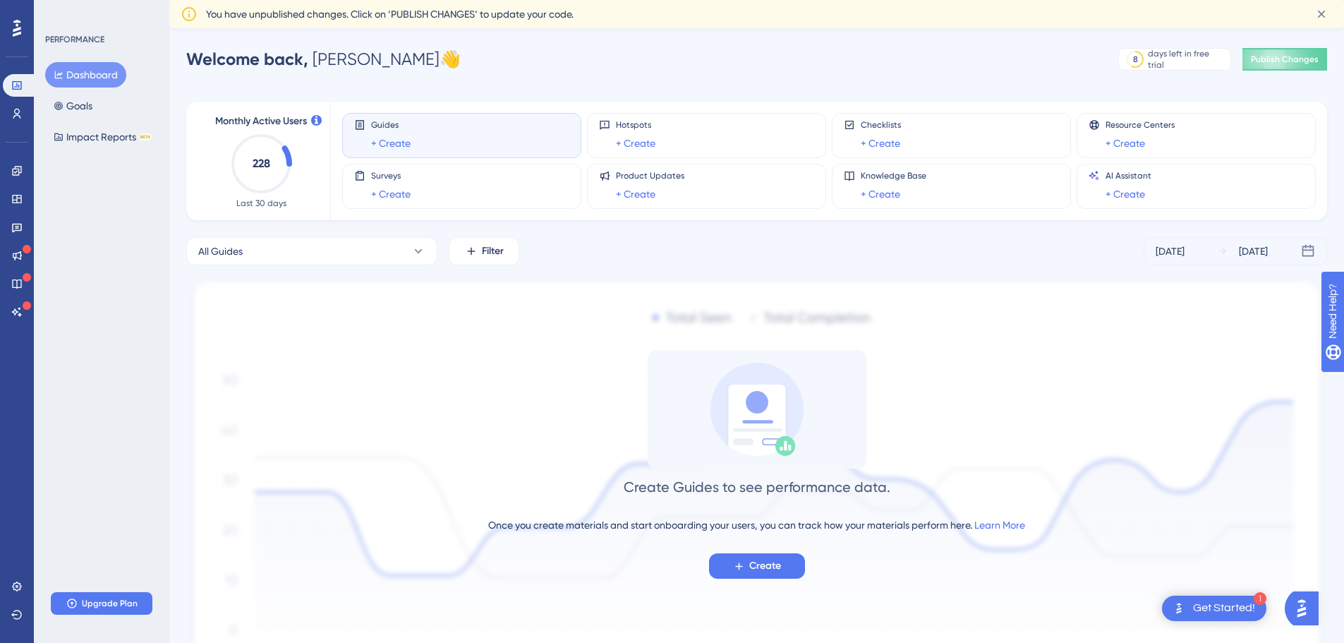
click at [19, 31] on icon at bounding box center [17, 28] width 8 height 18
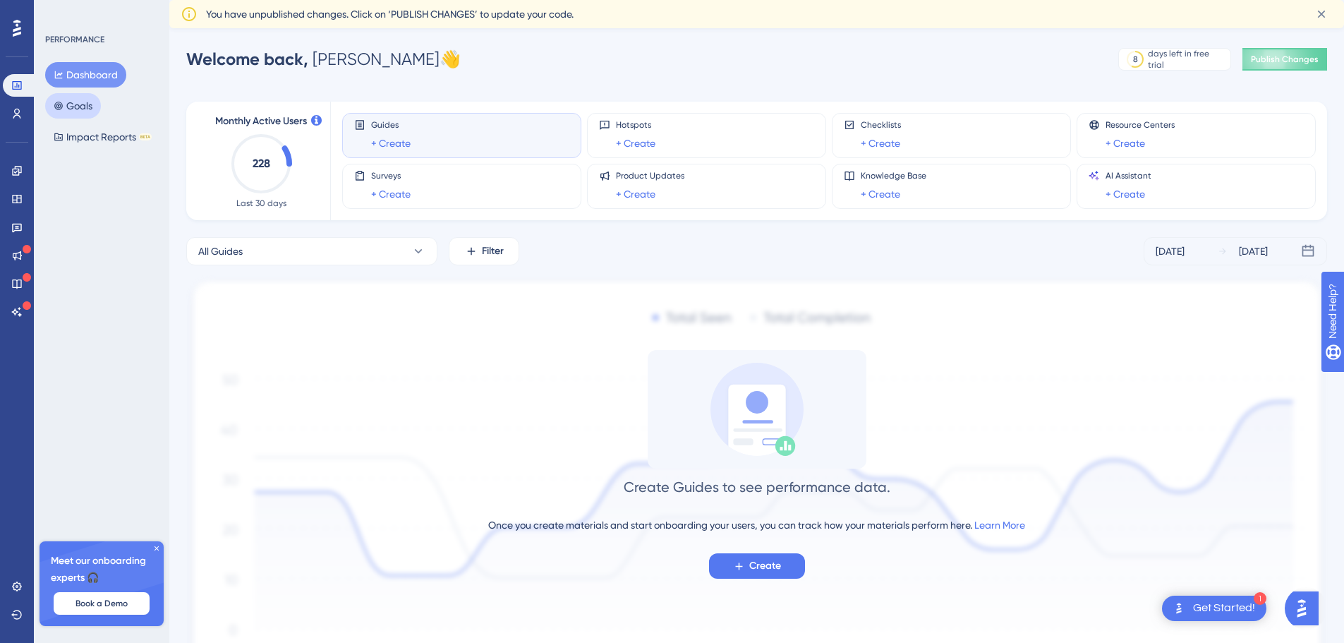
click at [86, 102] on button "Goals" at bounding box center [73, 105] width 56 height 25
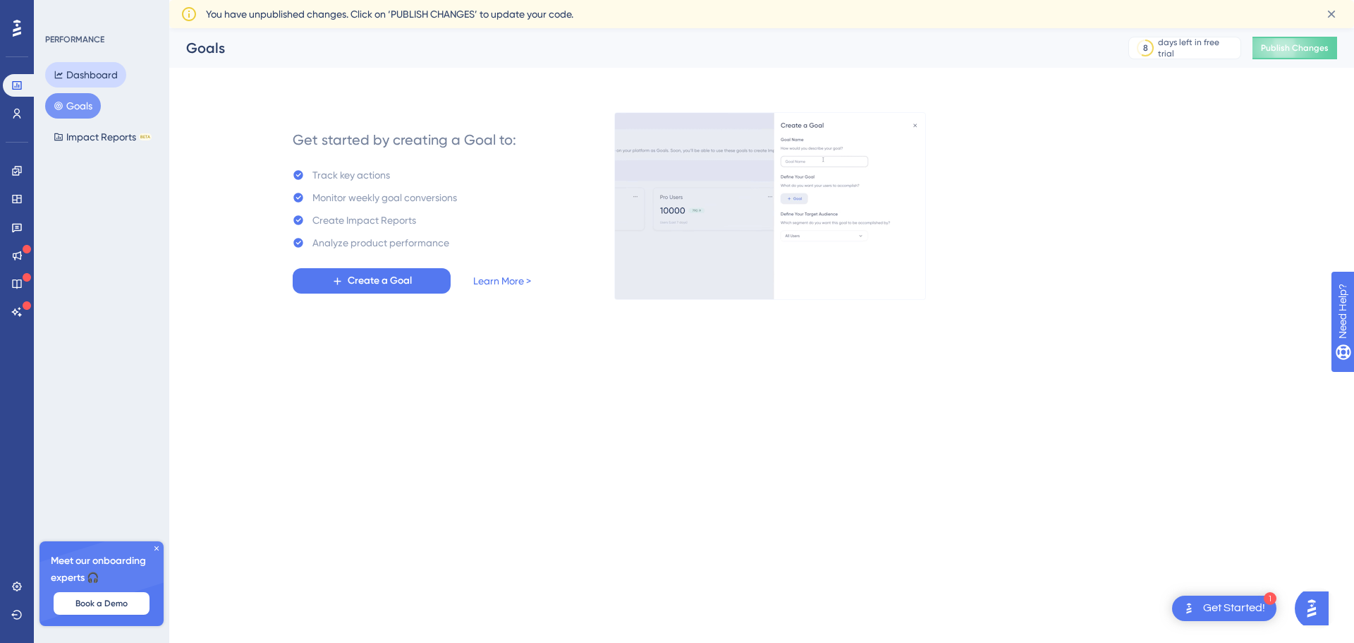
click at [92, 77] on button "Dashboard" at bounding box center [85, 74] width 81 height 25
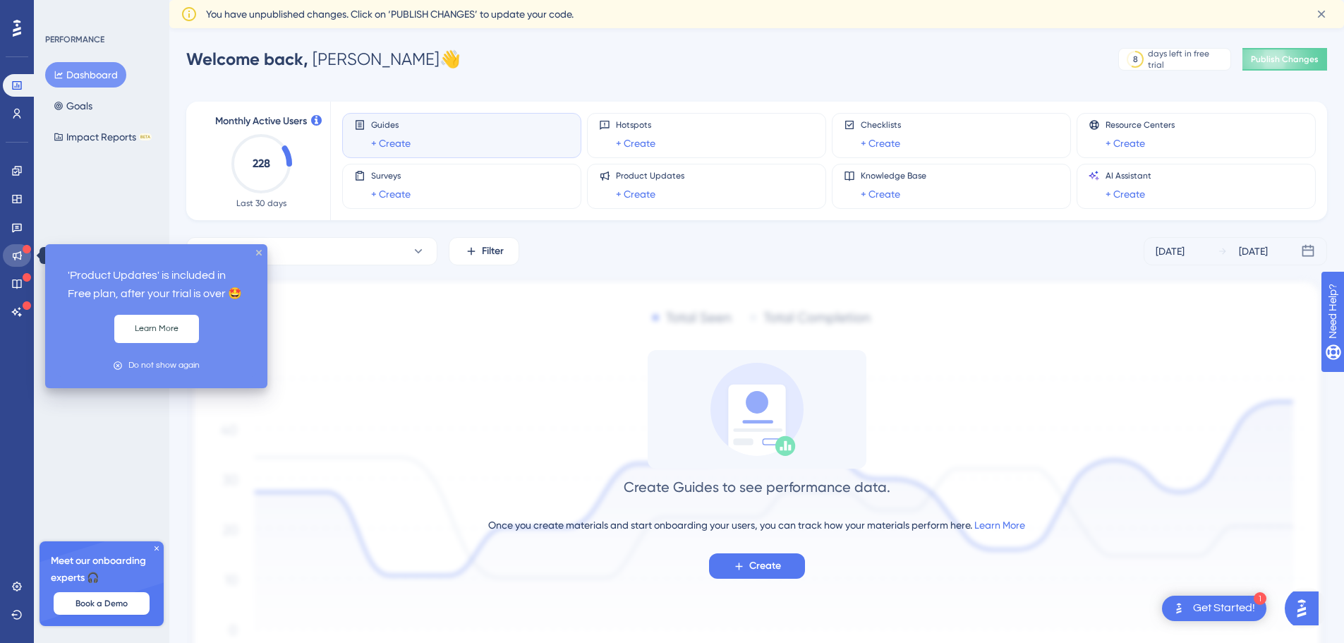
click at [21, 251] on icon at bounding box center [16, 255] width 11 height 11
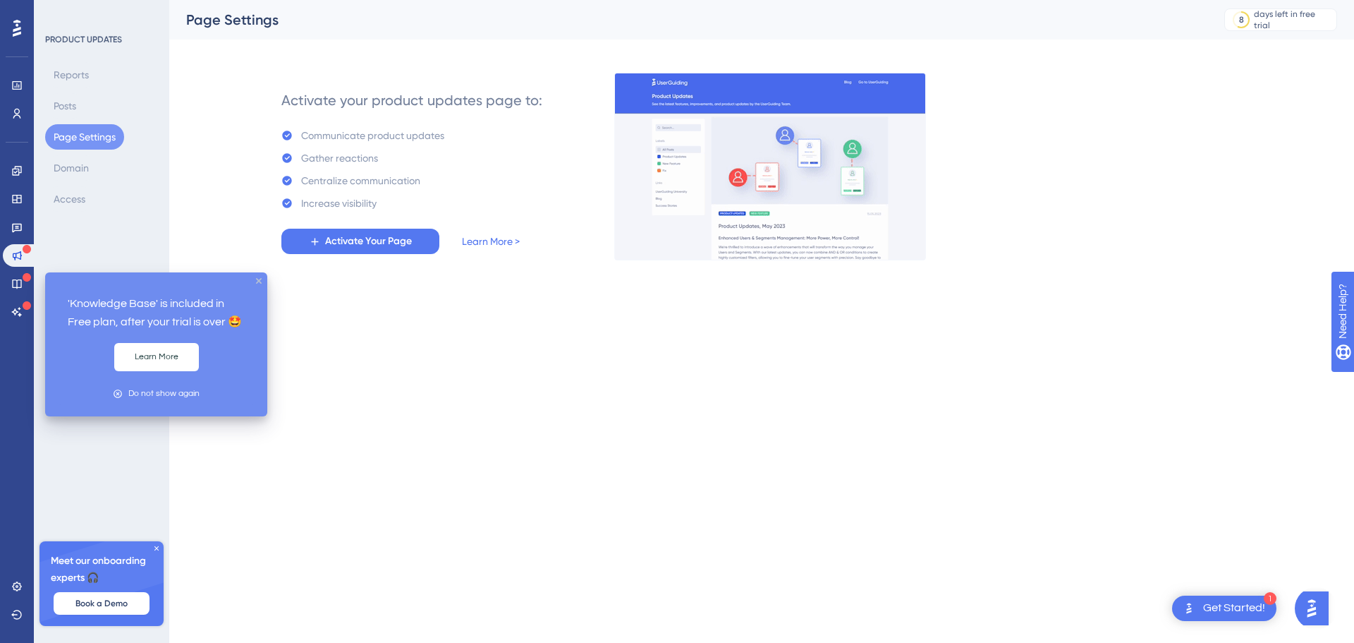
click at [255, 279] on div "'Knowledge Base' is included in Free plan, after your trial is over 🤩 Learn Mor…" at bounding box center [156, 344] width 222 height 144
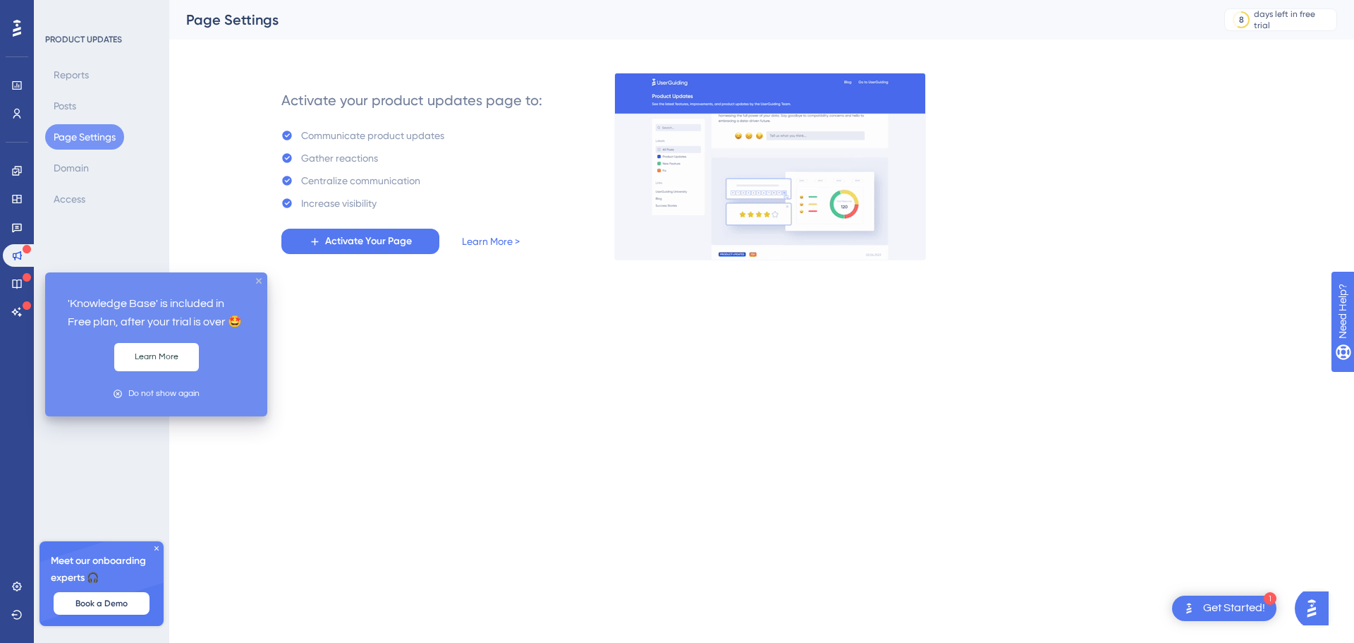
click at [257, 279] on icon "close tooltip" at bounding box center [259, 281] width 6 height 6
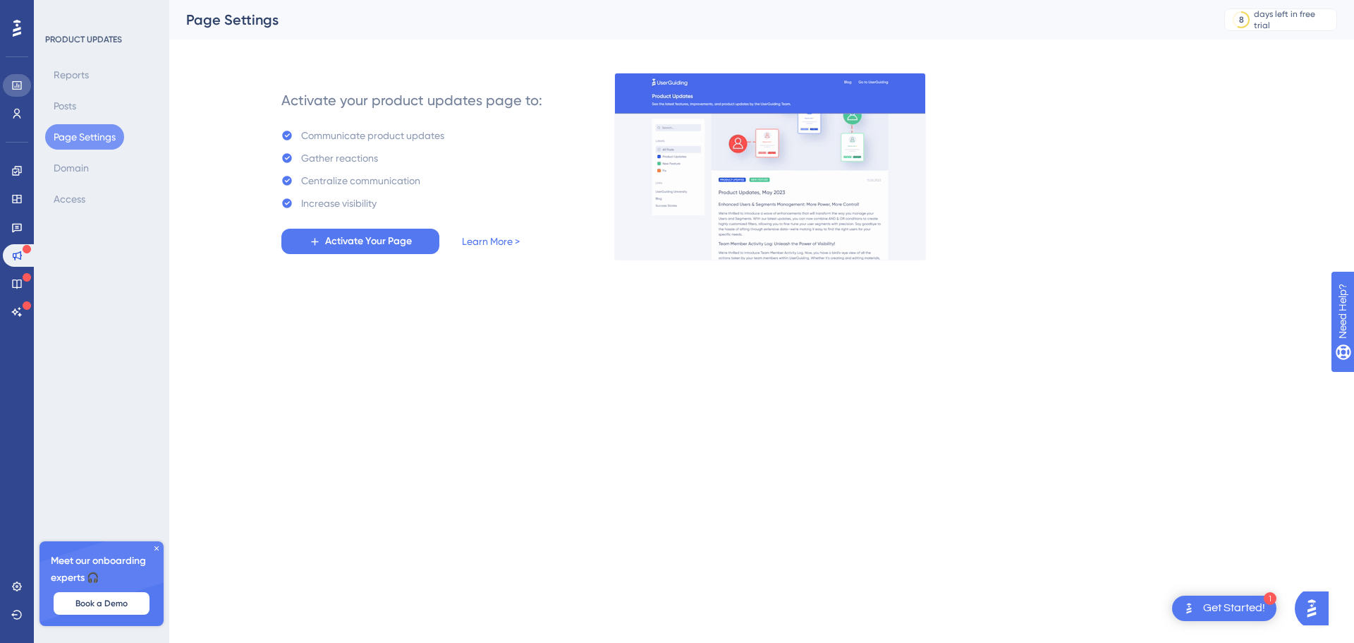
click at [27, 87] on link at bounding box center [17, 85] width 28 height 23
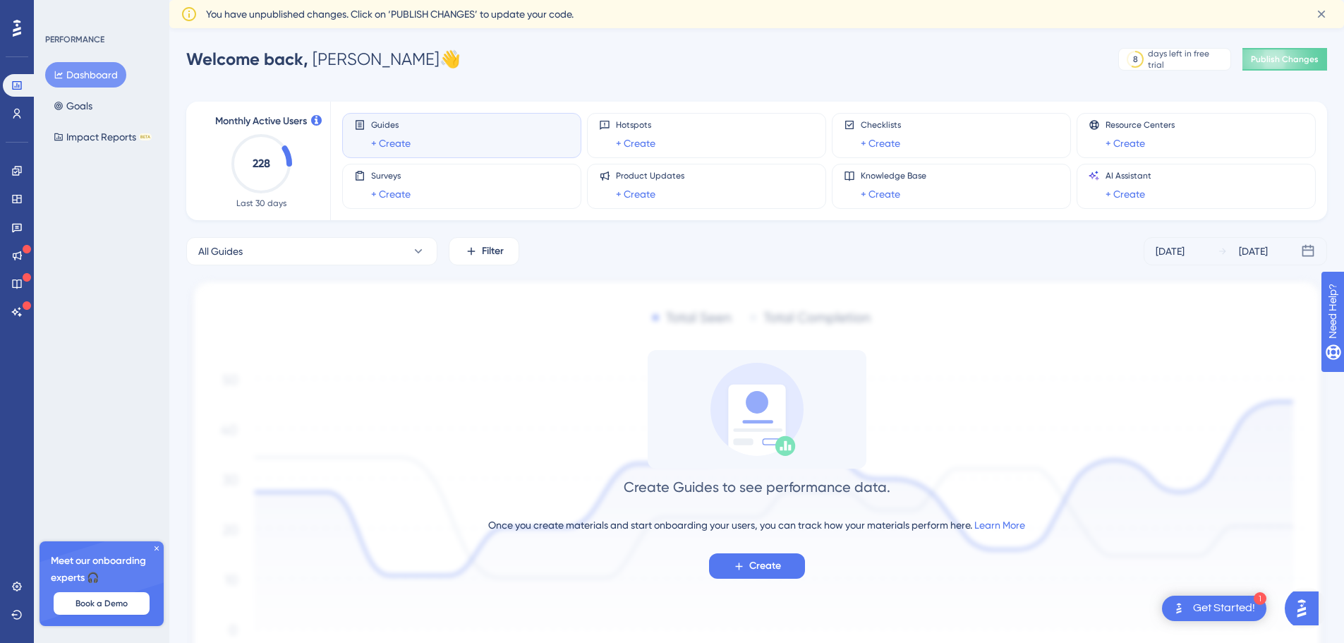
click at [362, 405] on div "Create Guides to see performance data. Once you create materials and start onbo…" at bounding box center [756, 464] width 1140 height 229
click at [141, 375] on div "PERFORMANCE Dashboard Goals Impact Reports BETA Meet our onboarding experts 🎧 B…" at bounding box center [101, 321] width 135 height 643
click at [22, 312] on icon at bounding box center [16, 311] width 11 height 11
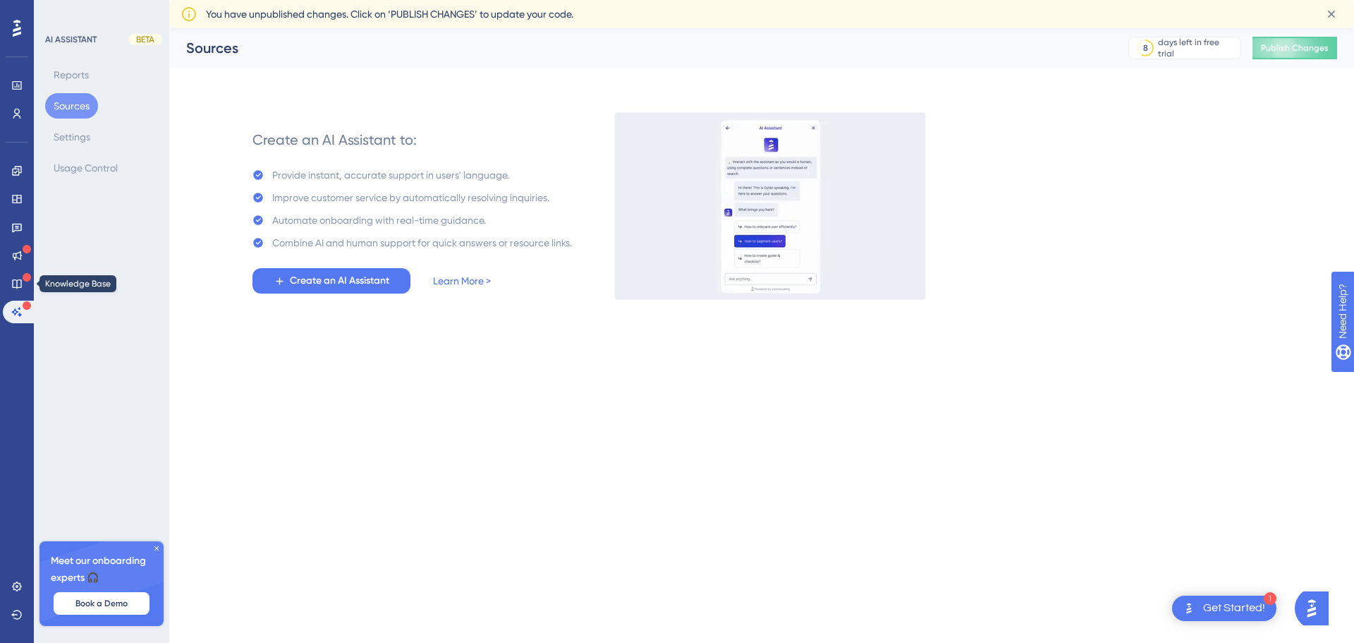
click at [23, 282] on div at bounding box center [27, 277] width 8 height 11
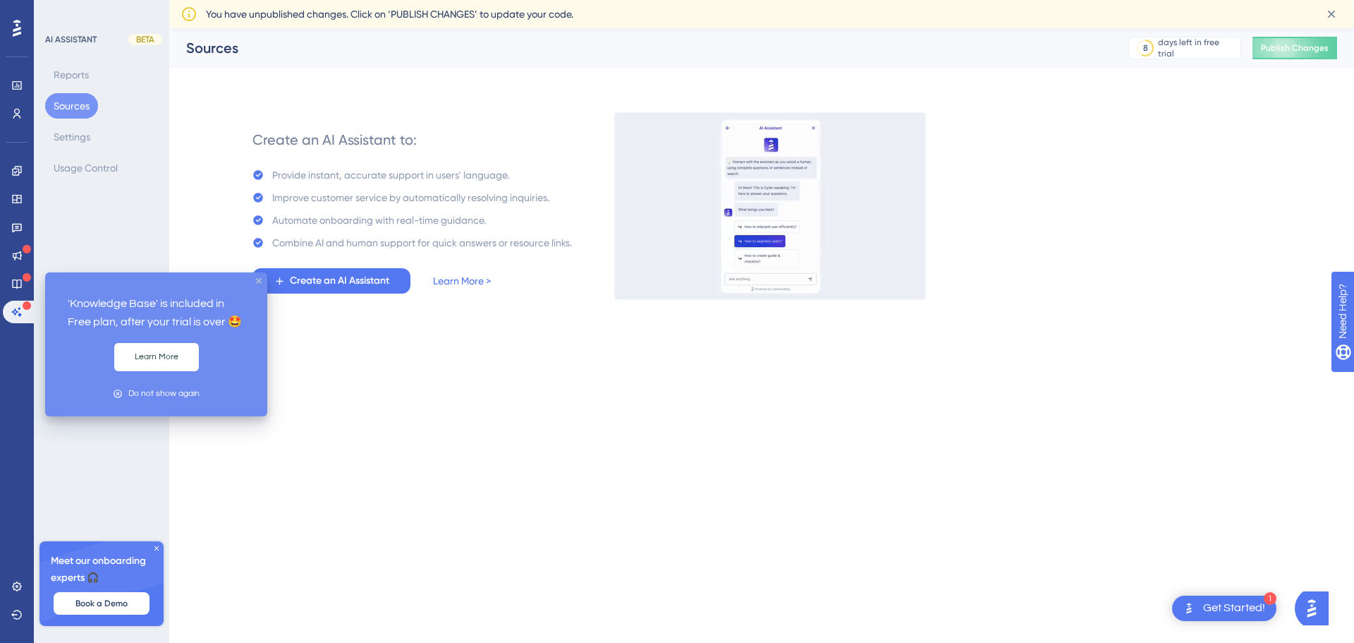
click at [258, 281] on icon "close tooltip" at bounding box center [259, 281] width 6 height 6
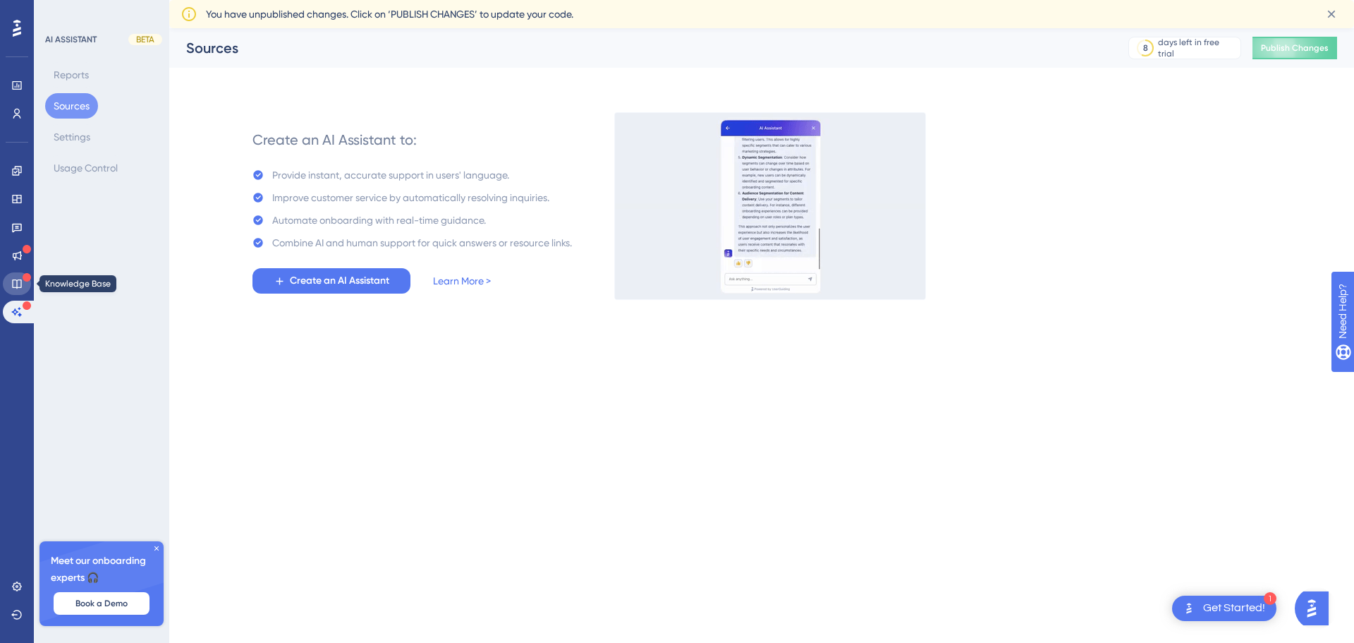
click at [20, 285] on icon at bounding box center [16, 283] width 11 height 11
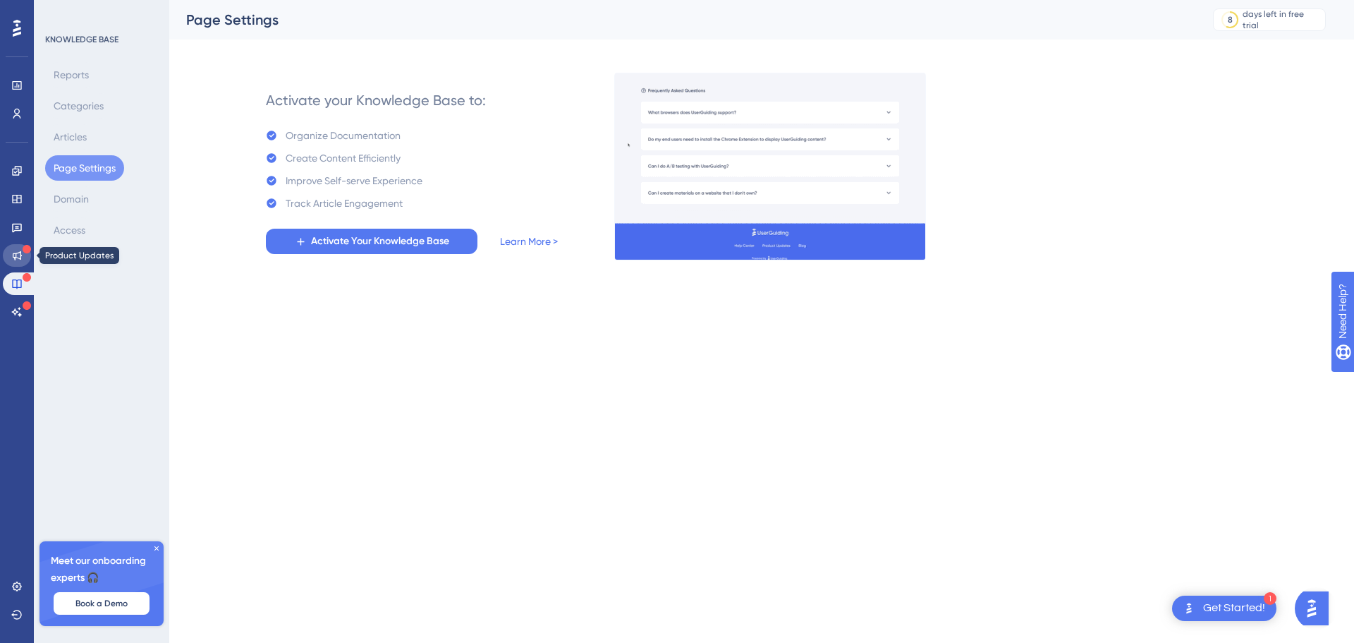
click at [21, 257] on icon at bounding box center [17, 255] width 9 height 9
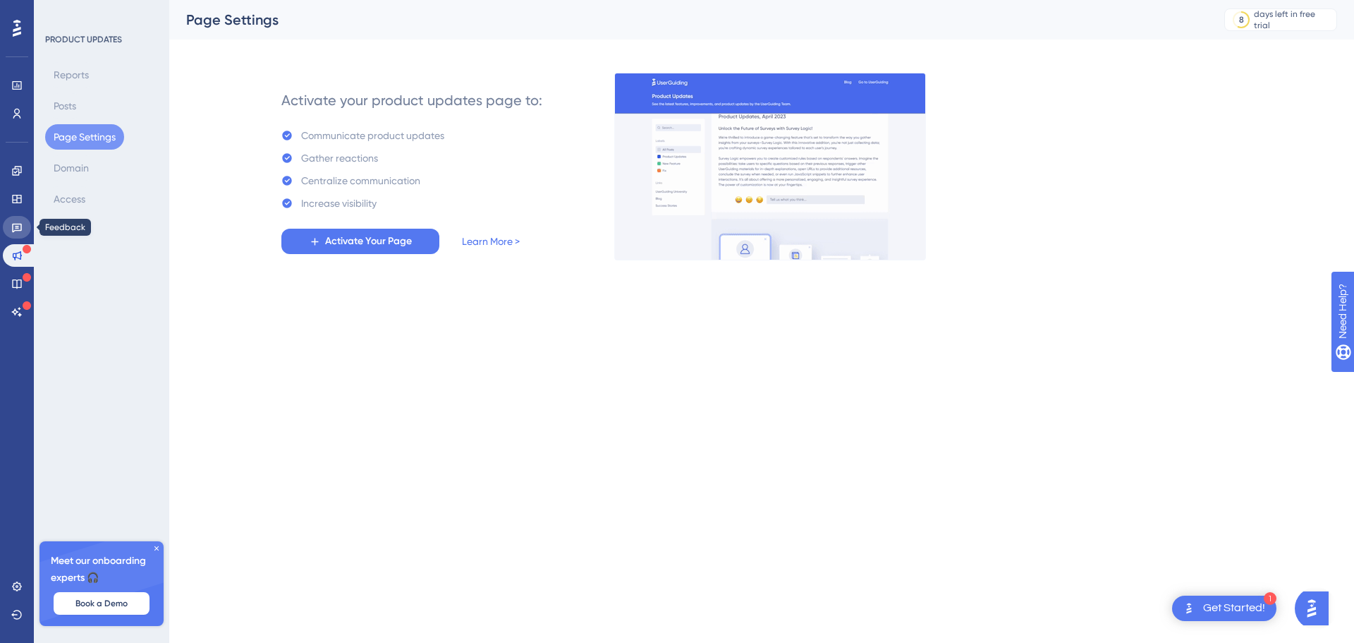
click at [13, 224] on icon at bounding box center [17, 228] width 10 height 9
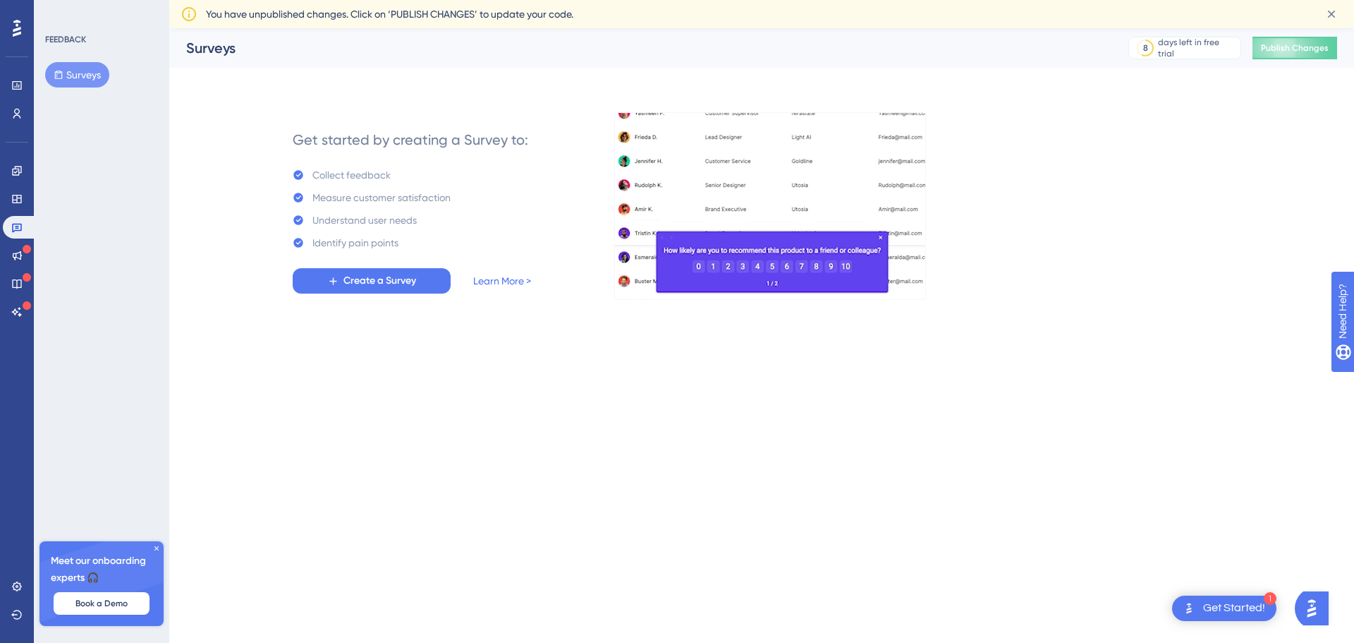
click at [157, 547] on icon at bounding box center [156, 548] width 8 height 8
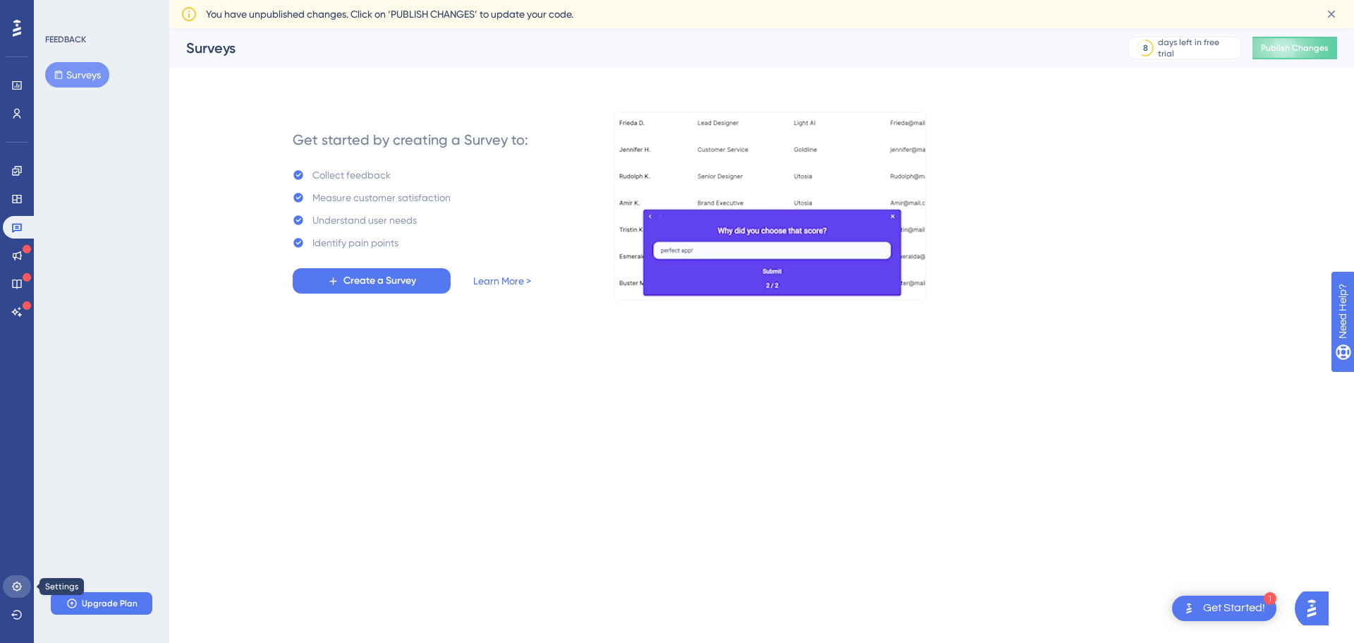
click at [18, 587] on icon at bounding box center [16, 585] width 11 height 11
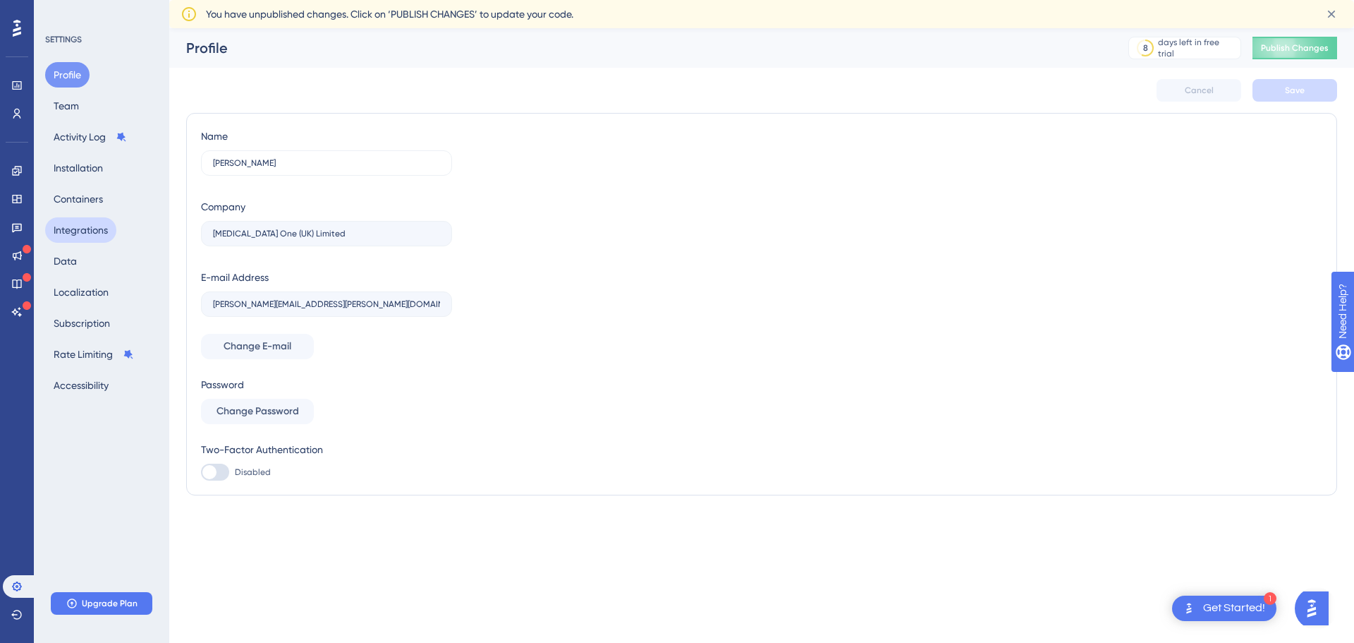
click at [89, 237] on button "Integrations" at bounding box center [80, 229] width 71 height 25
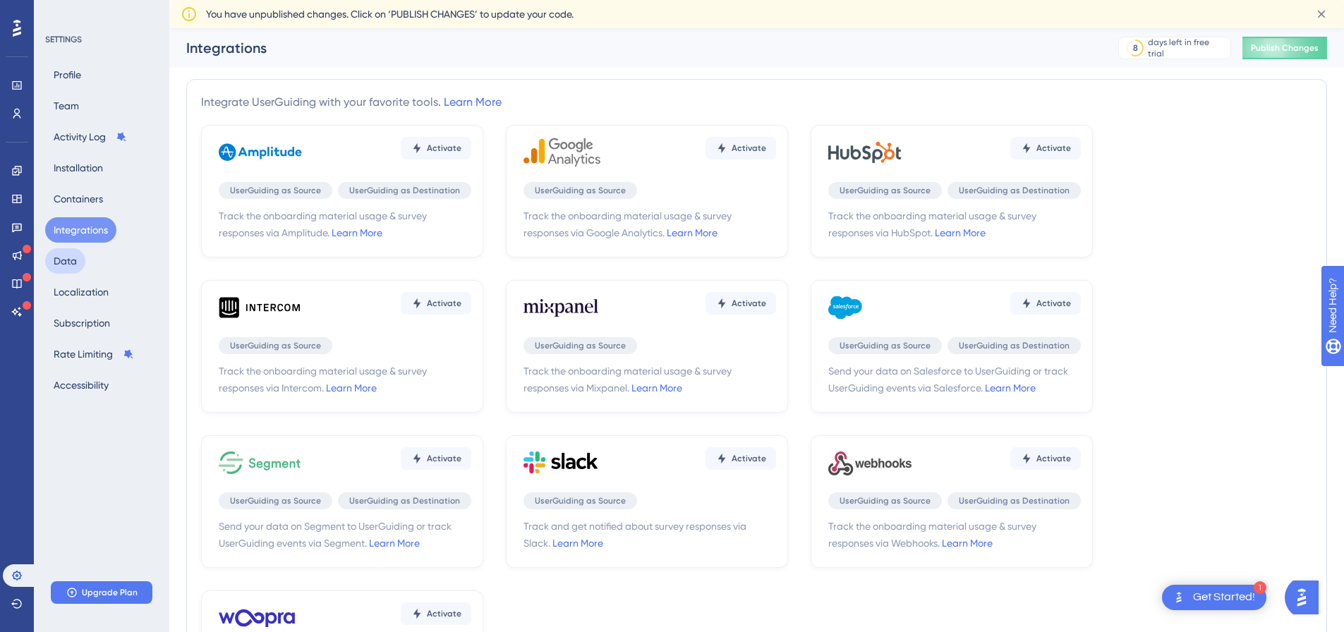
click at [78, 256] on button "Data" at bounding box center [65, 260] width 40 height 25
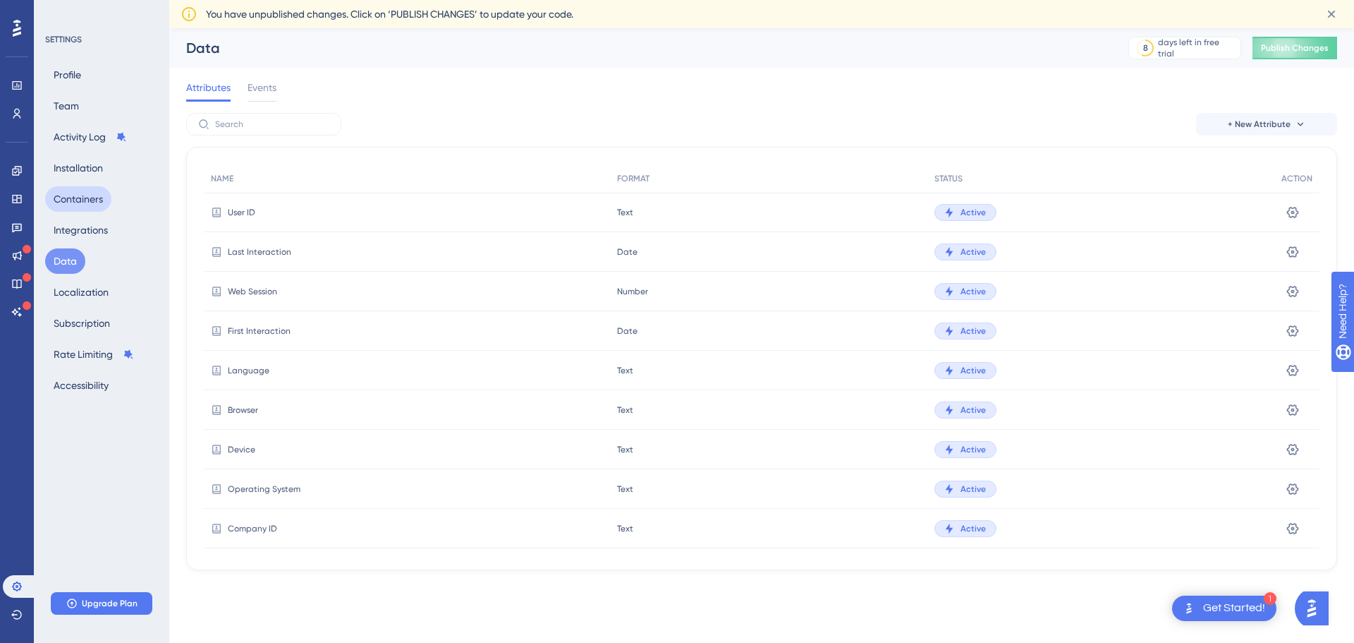
click at [95, 193] on button "Containers" at bounding box center [78, 198] width 66 height 25
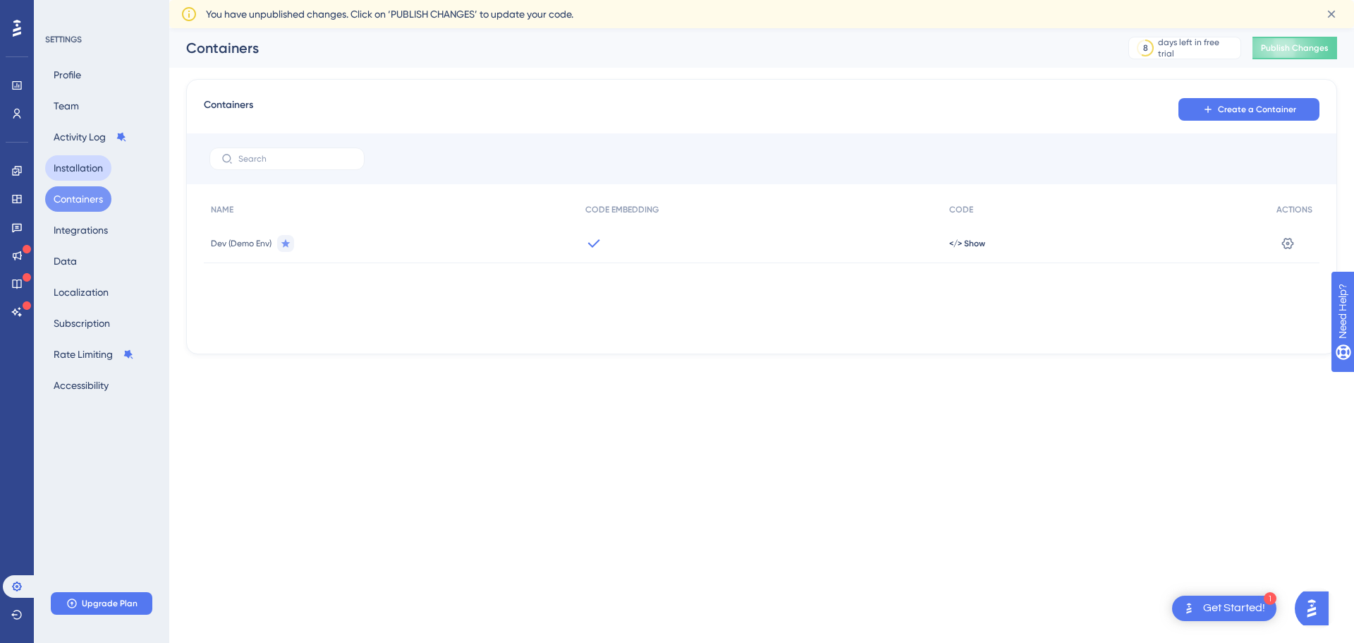
click at [90, 175] on button "Installation" at bounding box center [78, 167] width 66 height 25
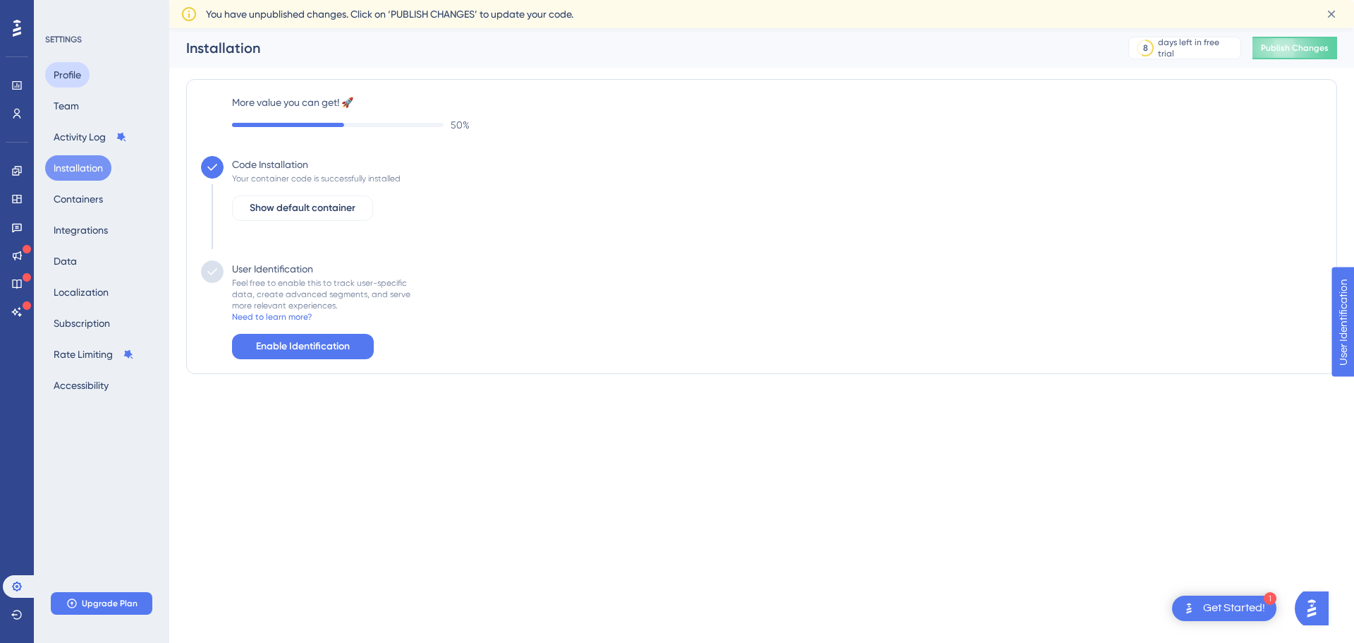
click at [80, 76] on button "Profile" at bounding box center [67, 74] width 44 height 25
